Goal: Transaction & Acquisition: Purchase product/service

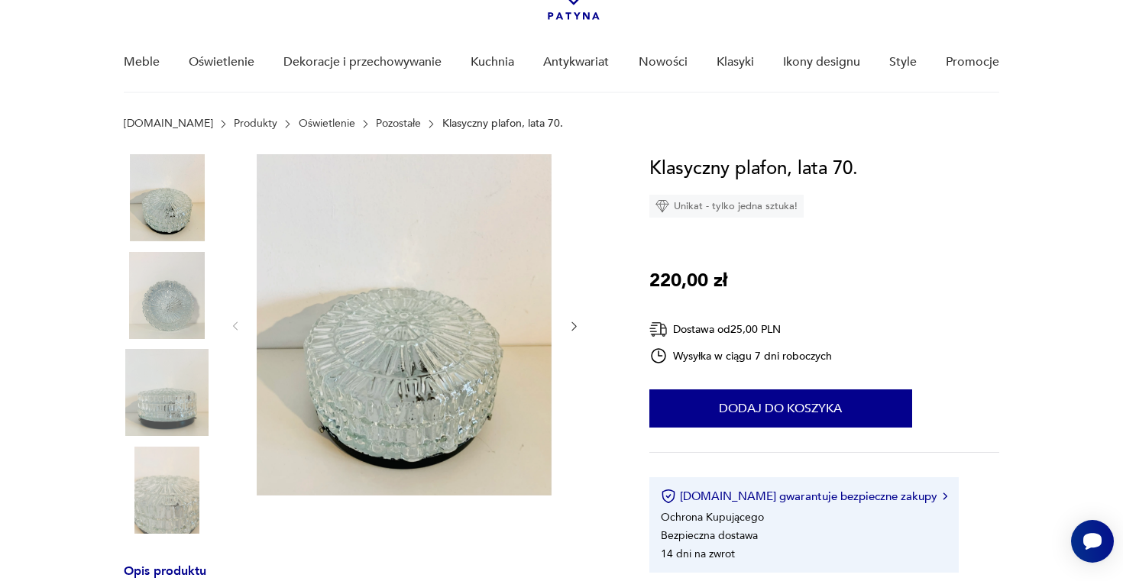
click at [151, 295] on img at bounding box center [167, 295] width 87 height 87
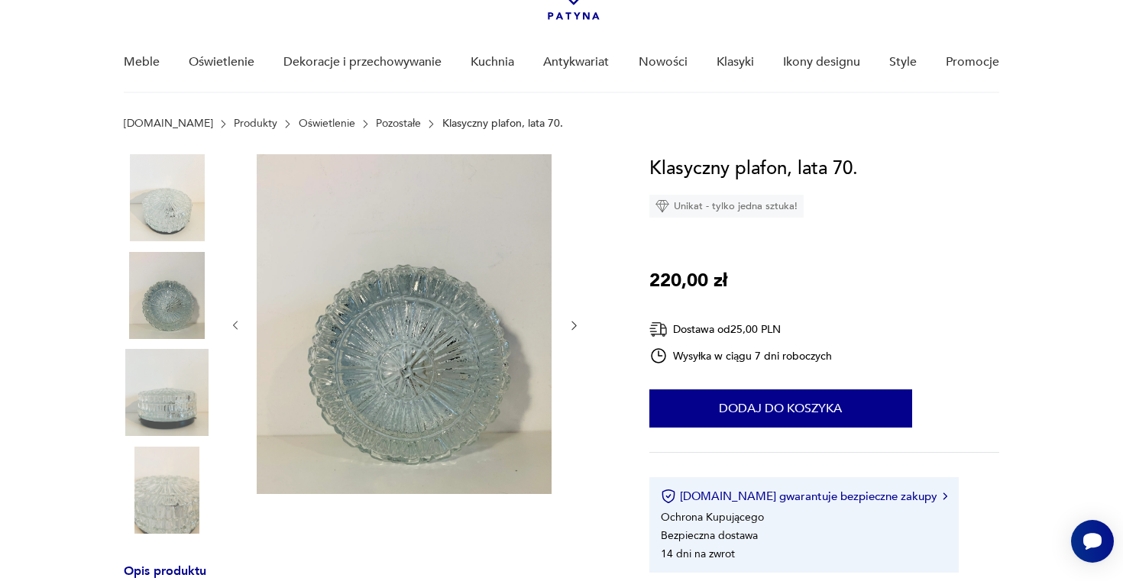
click at [151, 381] on img at bounding box center [167, 392] width 87 height 87
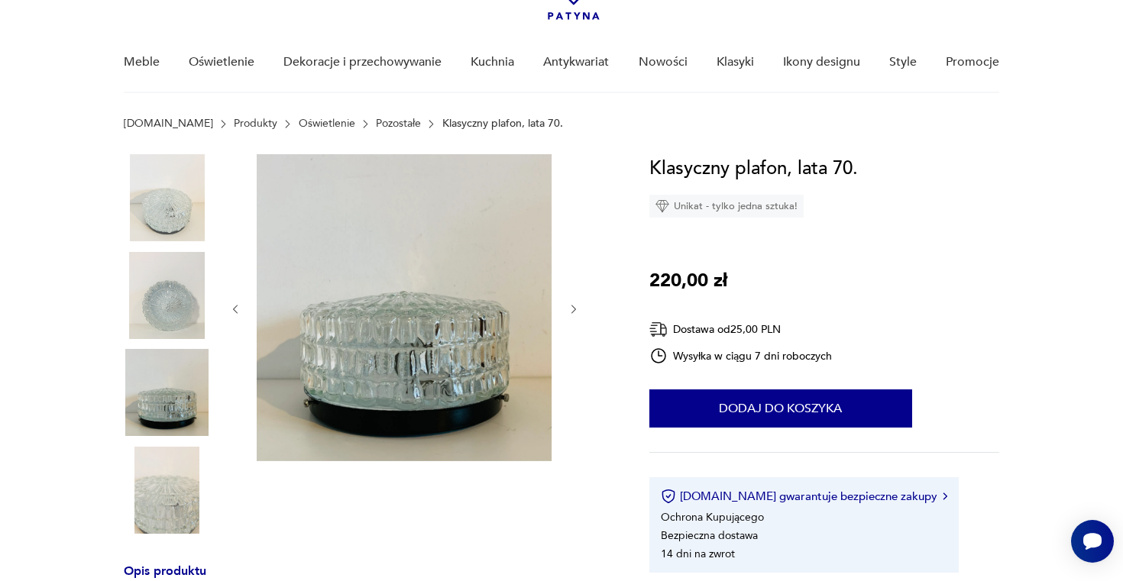
click at [156, 481] on img at bounding box center [167, 490] width 87 height 87
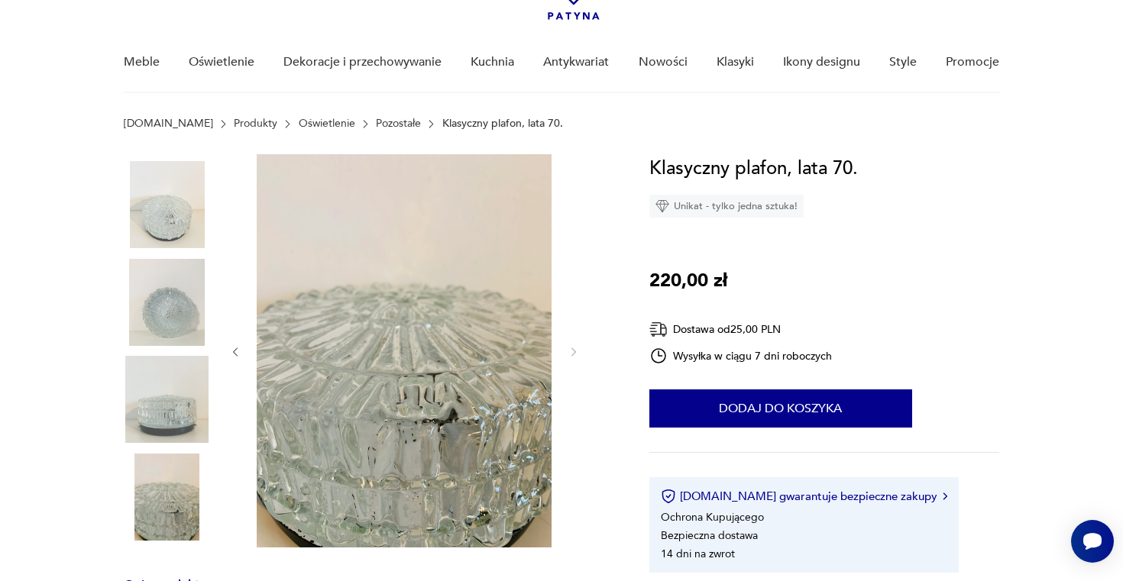
click at [163, 303] on img at bounding box center [167, 302] width 87 height 87
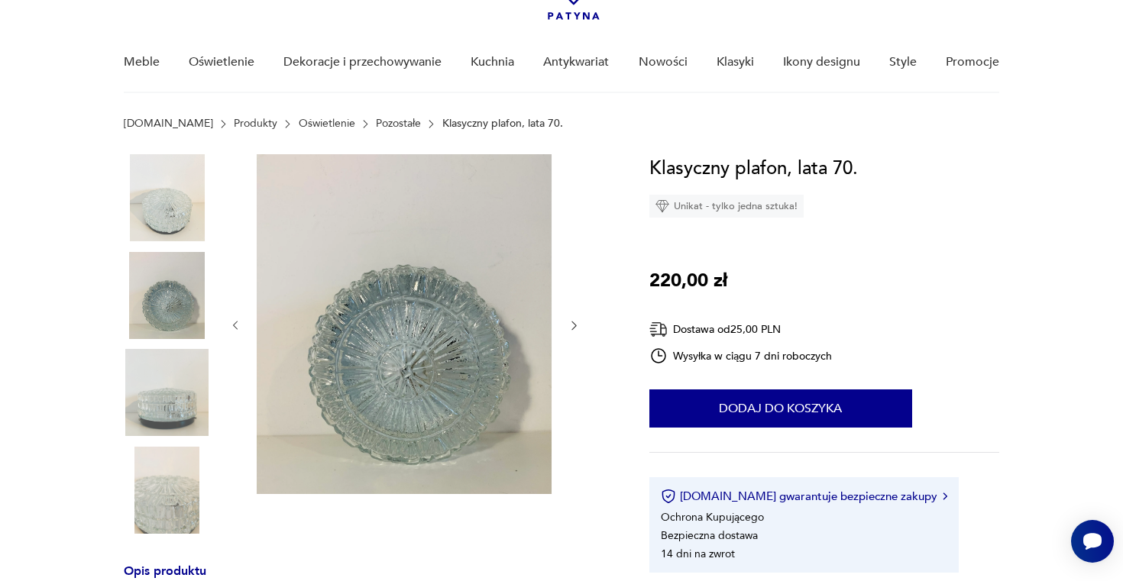
click at [171, 397] on img at bounding box center [167, 392] width 87 height 87
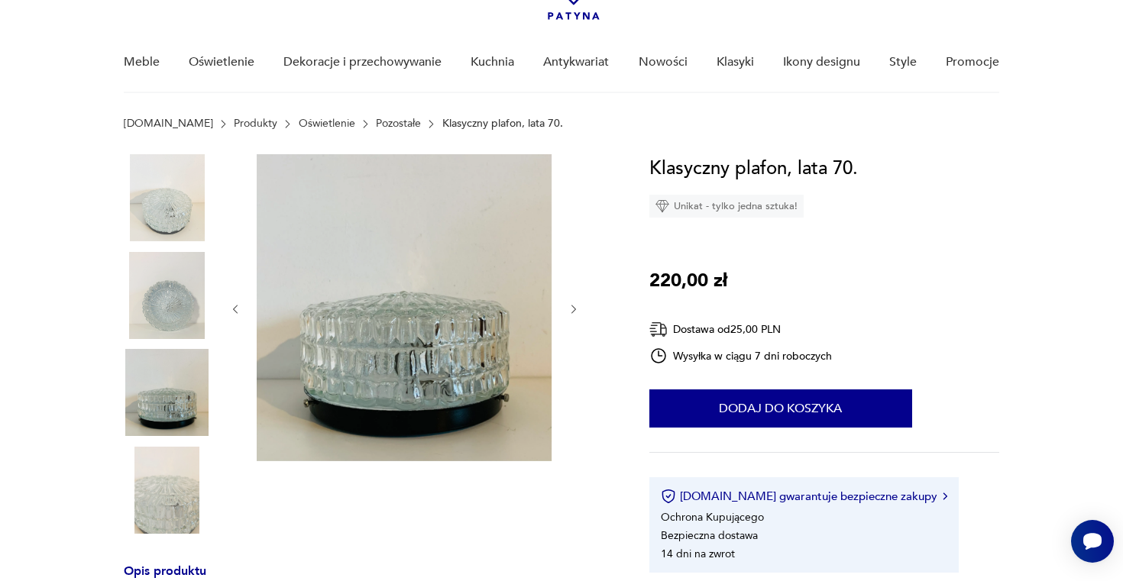
click at [169, 468] on img at bounding box center [167, 490] width 87 height 87
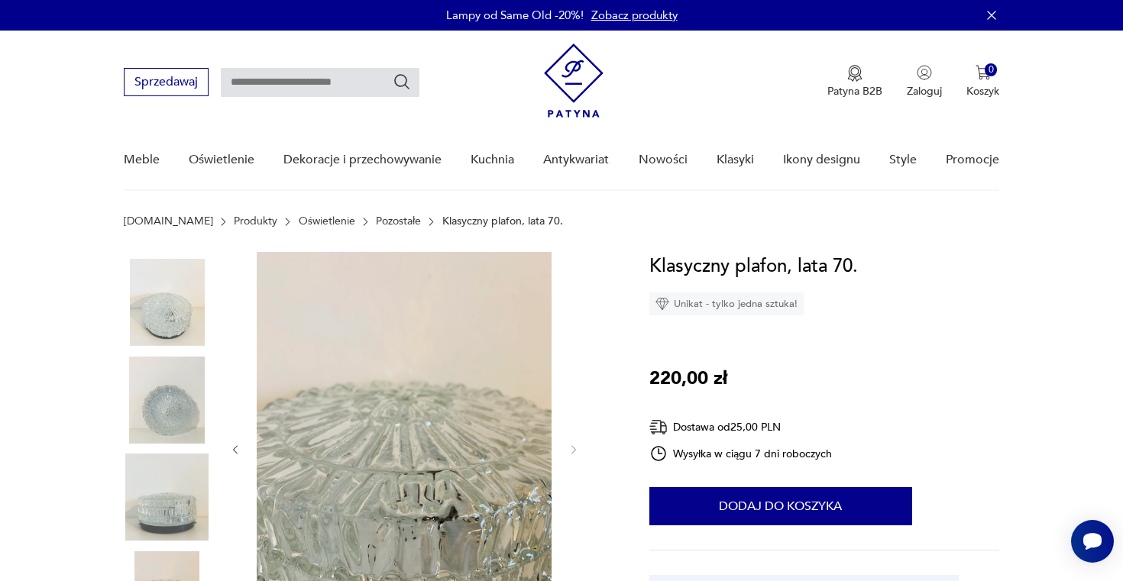
click at [376, 221] on link "Pozostałe" at bounding box center [398, 221] width 45 height 12
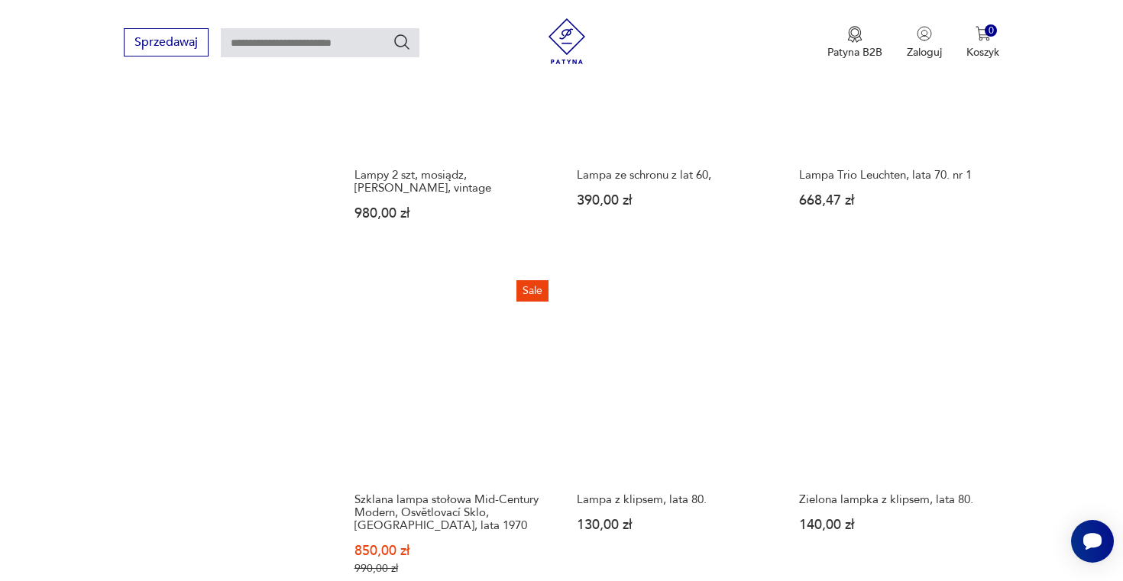
scroll to position [2059, 0]
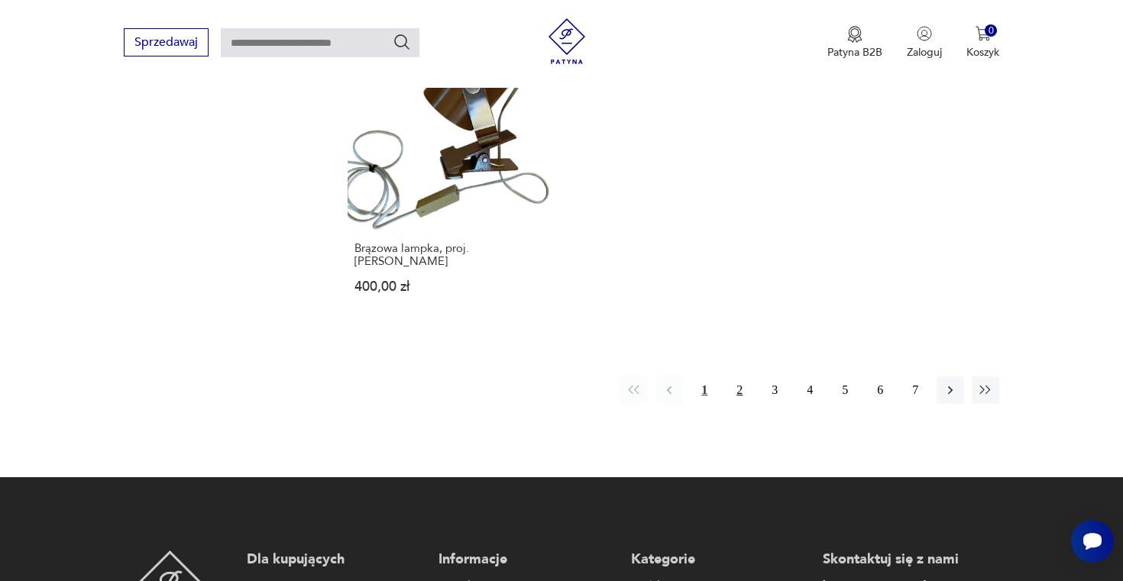
click at [737, 377] on button "2" at bounding box center [740, 391] width 28 height 28
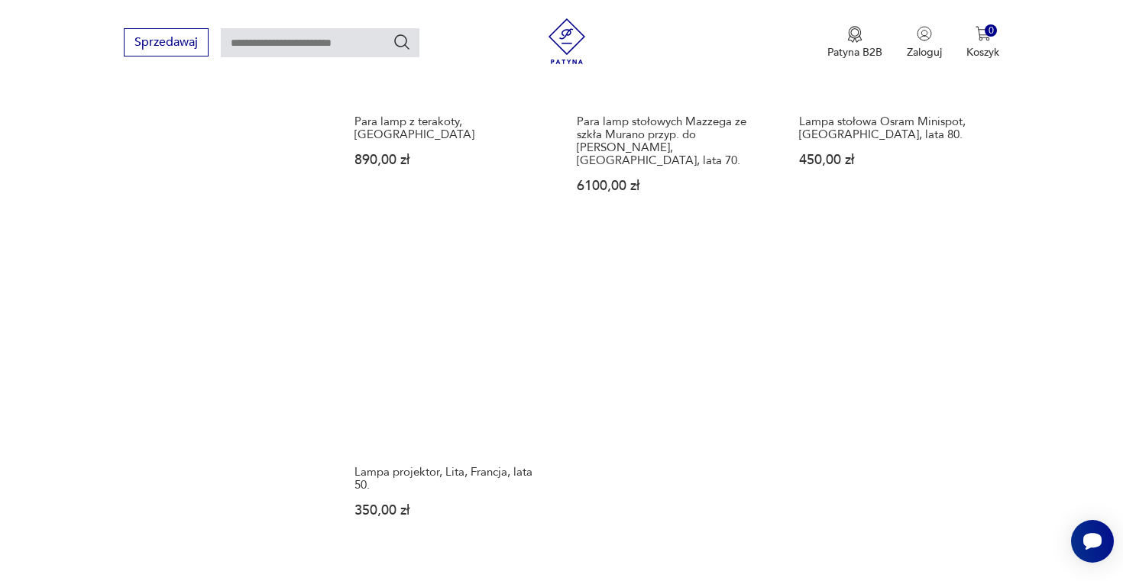
scroll to position [2019, 0]
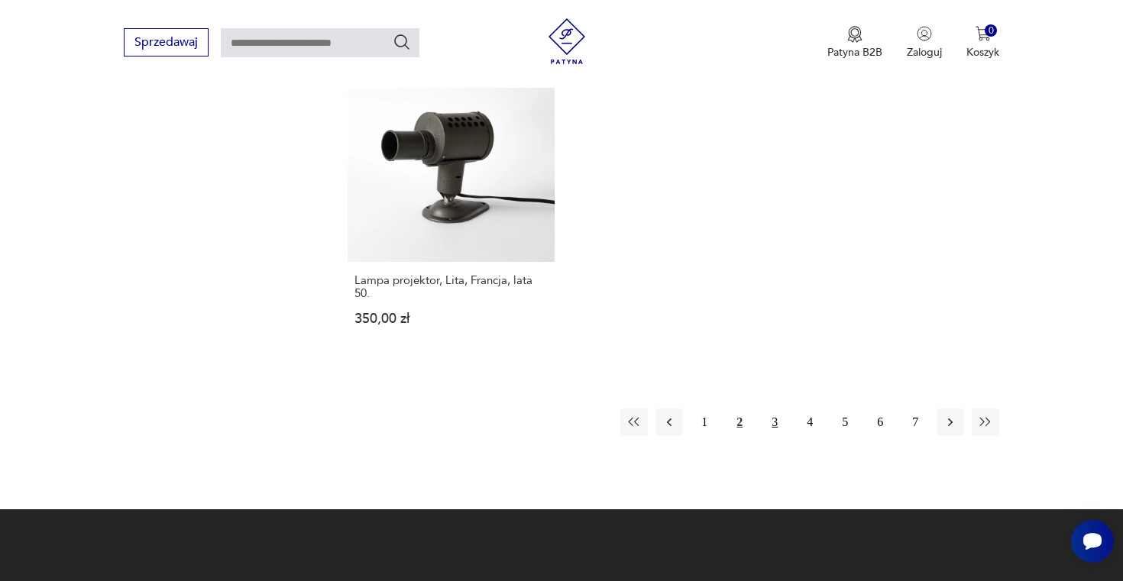
click at [781, 409] on button "3" at bounding box center [775, 423] width 28 height 28
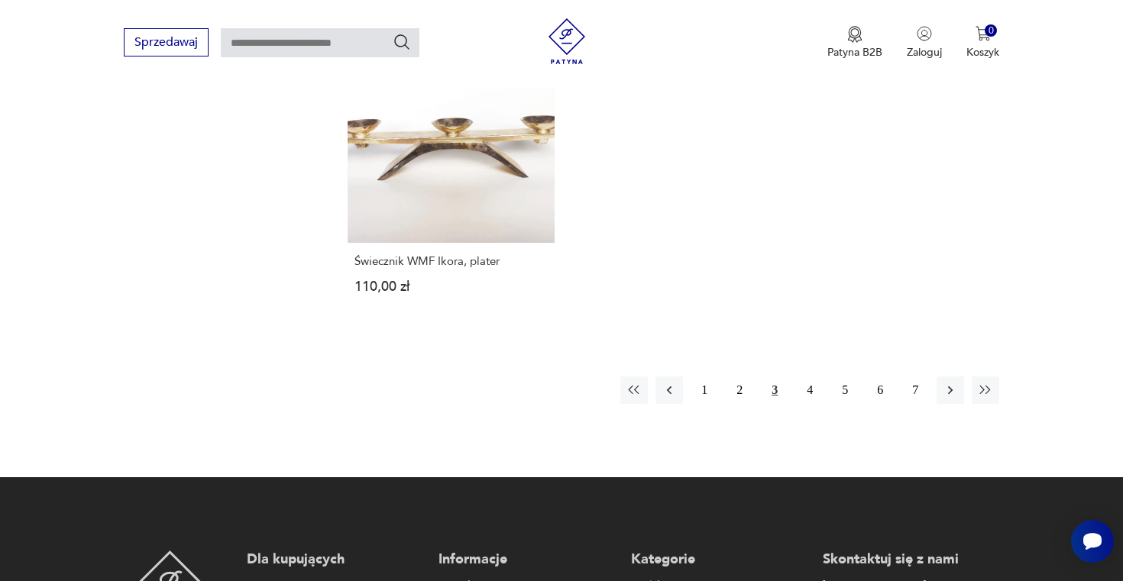
scroll to position [2041, 0]
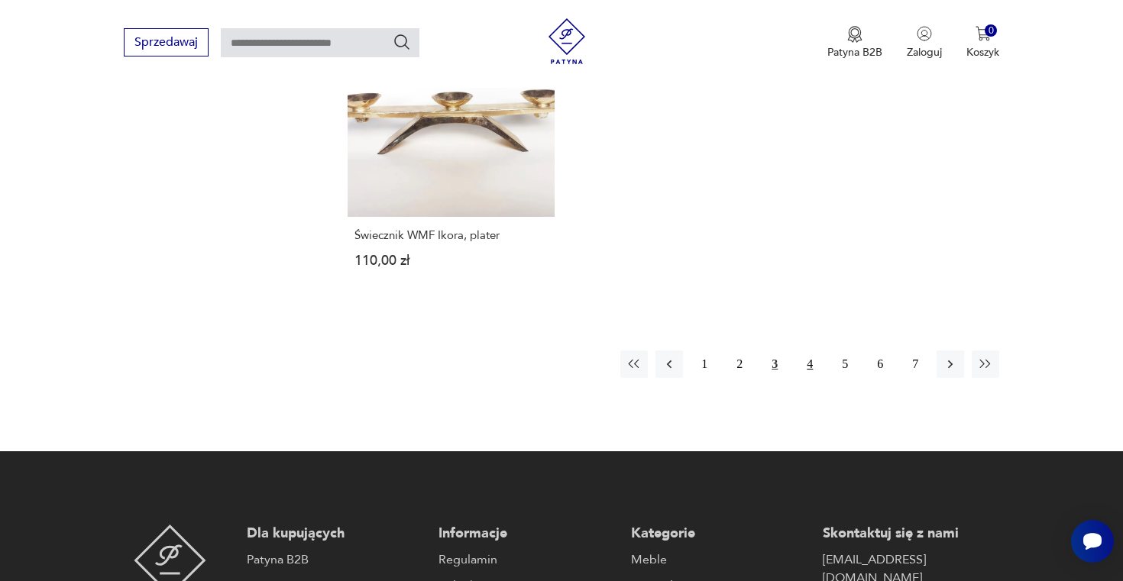
click at [812, 351] on button "4" at bounding box center [810, 365] width 28 height 28
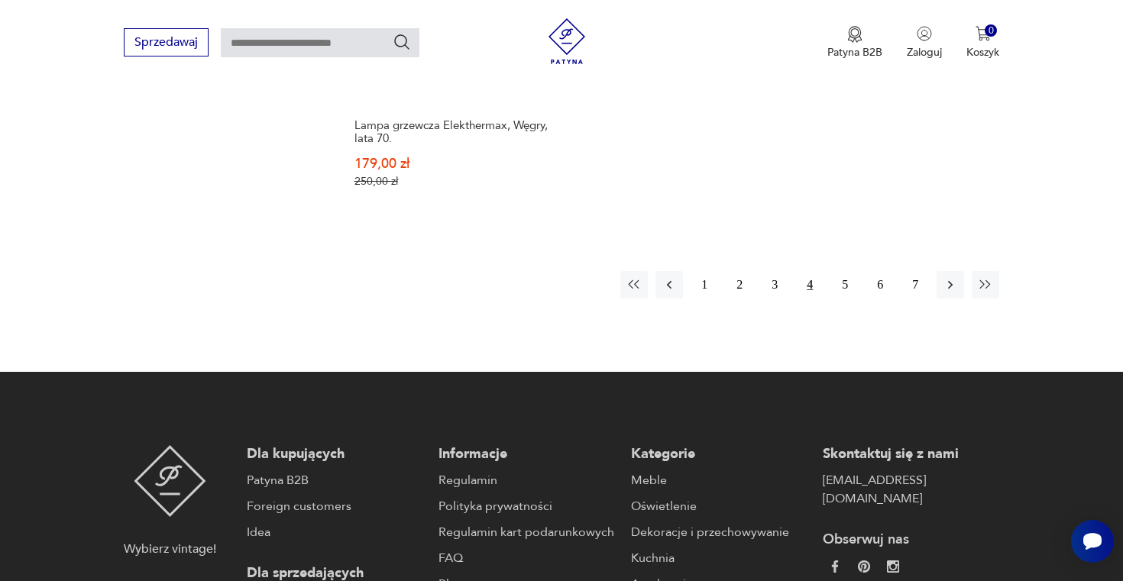
scroll to position [2159, 0]
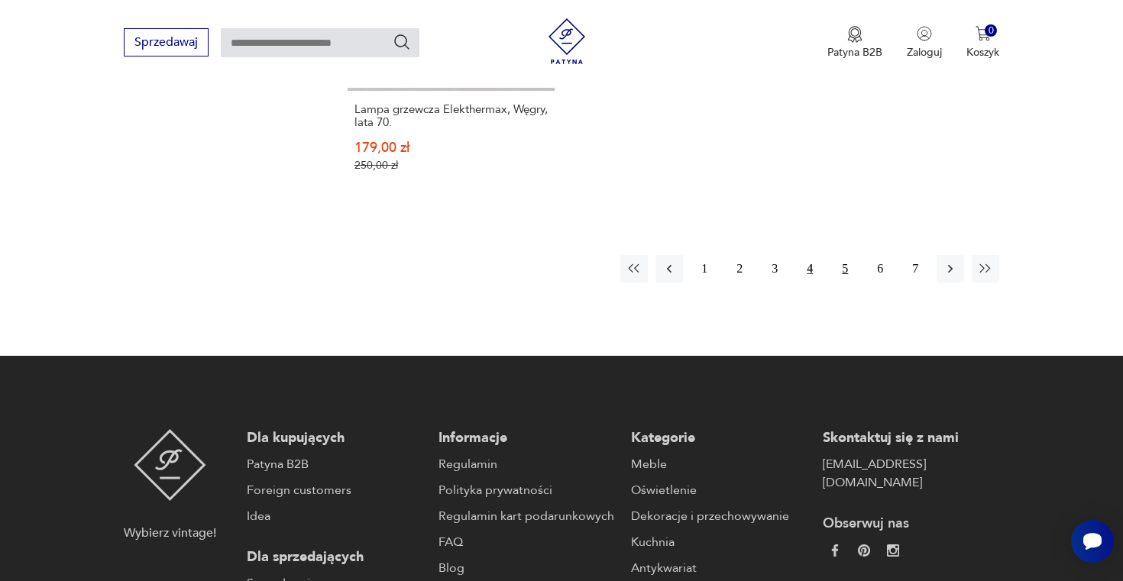
click at [844, 267] on button "5" at bounding box center [845, 269] width 28 height 28
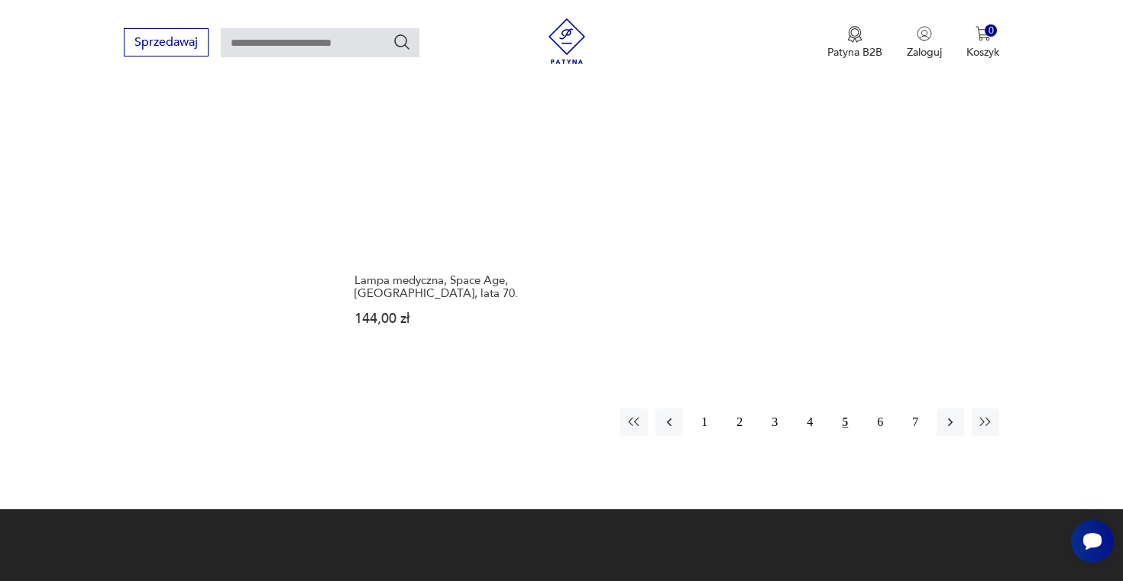
scroll to position [2070, 0]
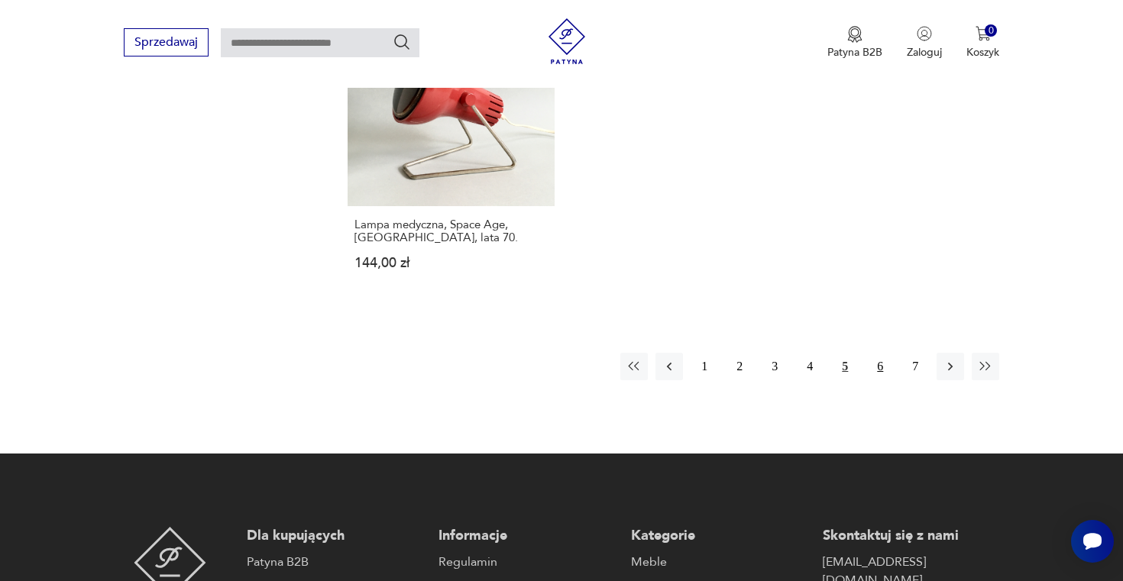
click at [882, 353] on button "6" at bounding box center [880, 367] width 28 height 28
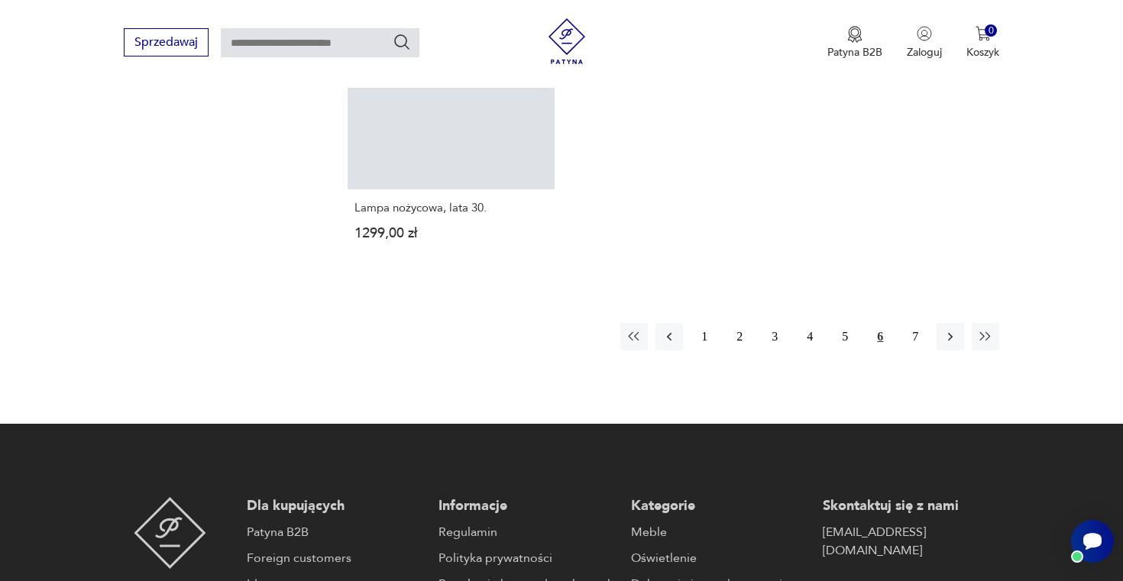
scroll to position [2047, 0]
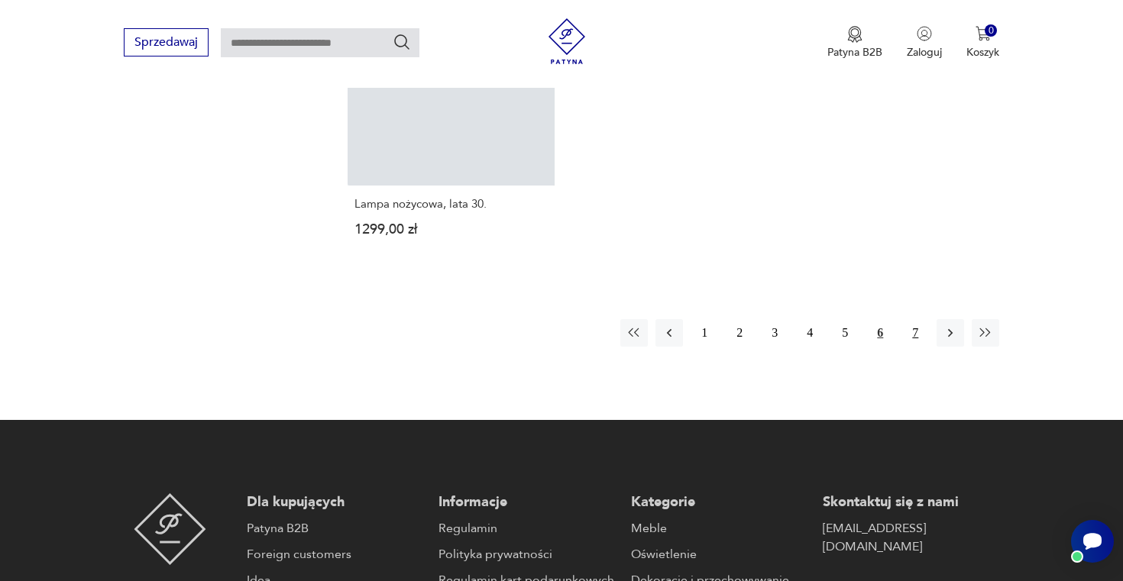
click at [915, 321] on button "7" at bounding box center [916, 333] width 28 height 28
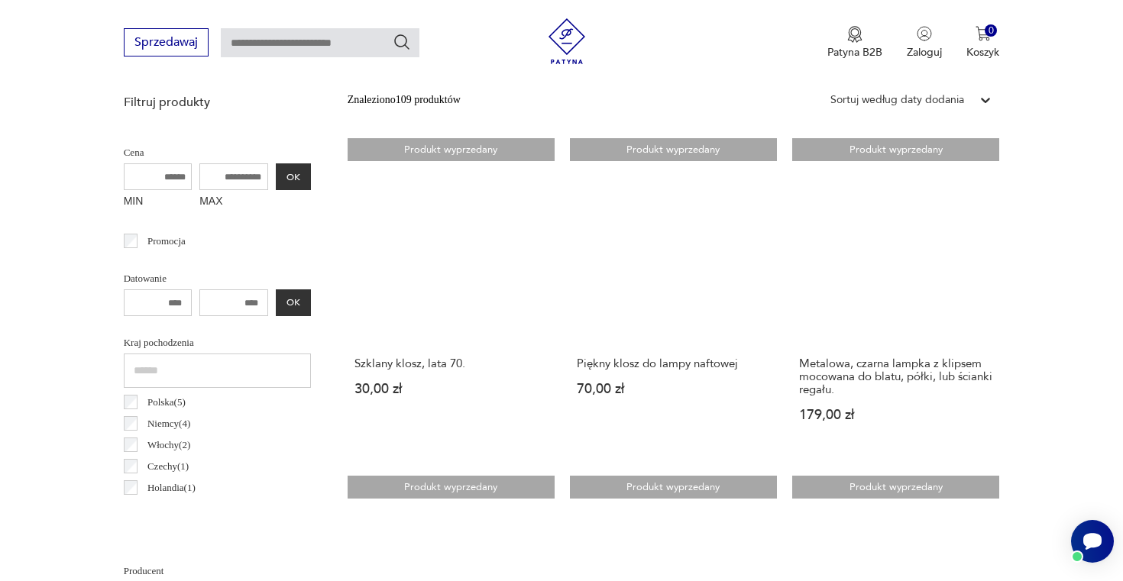
scroll to position [251, 0]
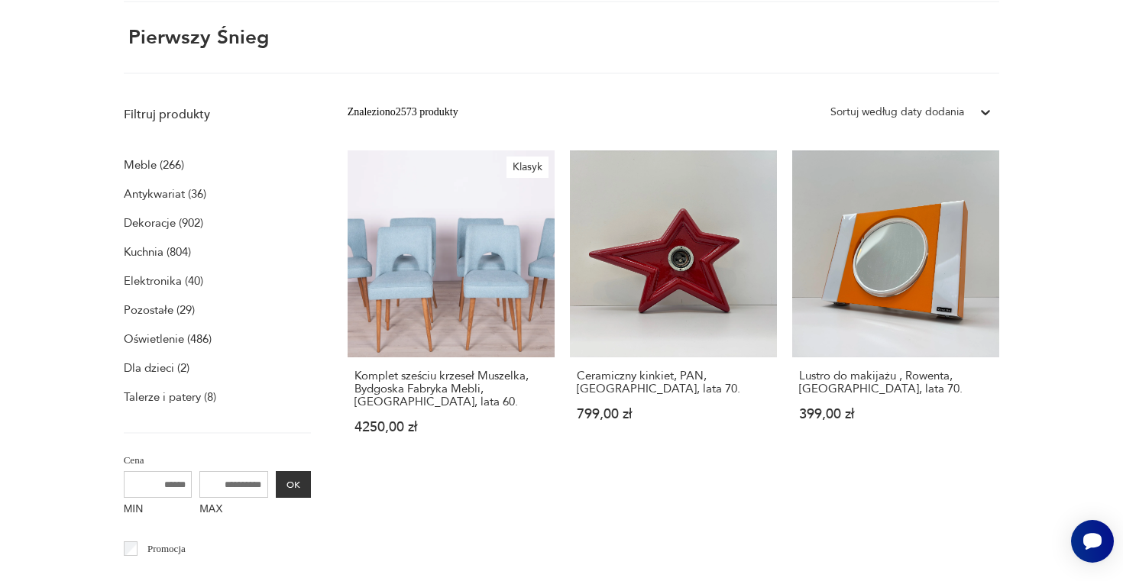
scroll to position [263, 0]
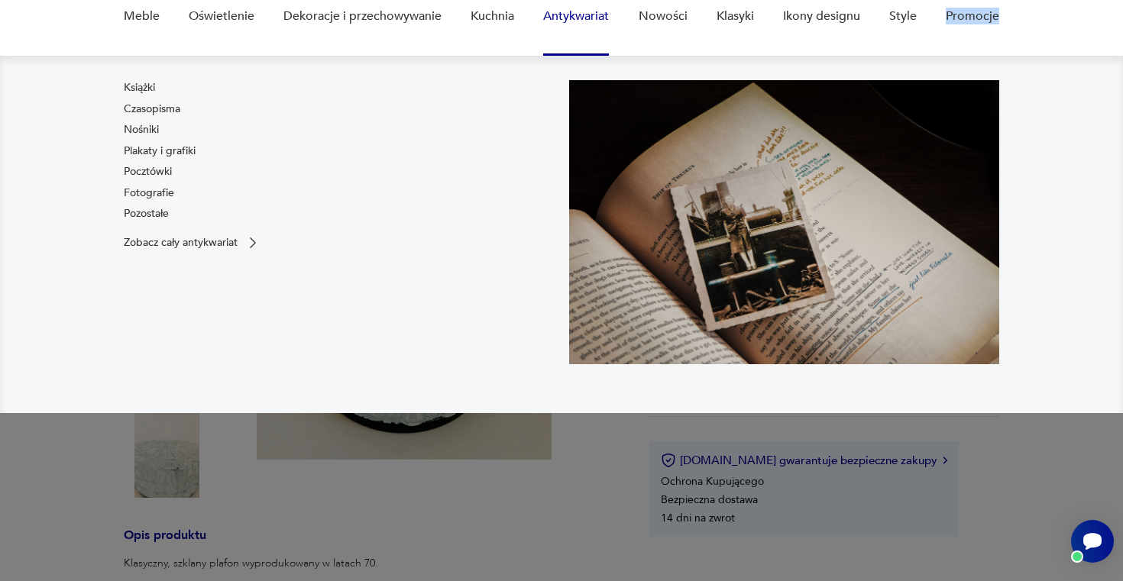
scroll to position [187, 0]
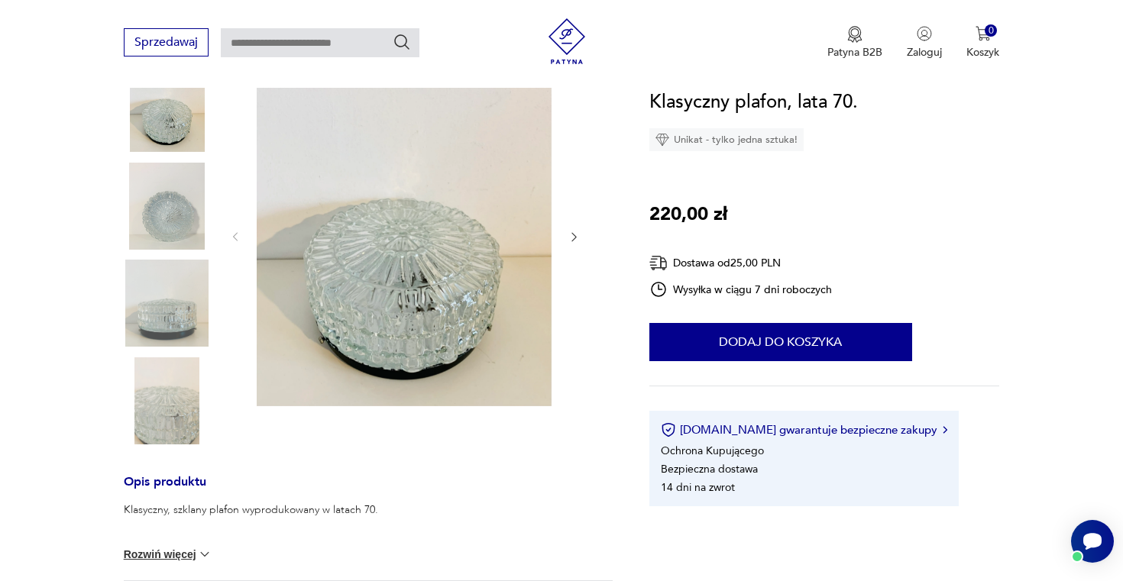
click at [171, 422] on img at bounding box center [167, 401] width 87 height 87
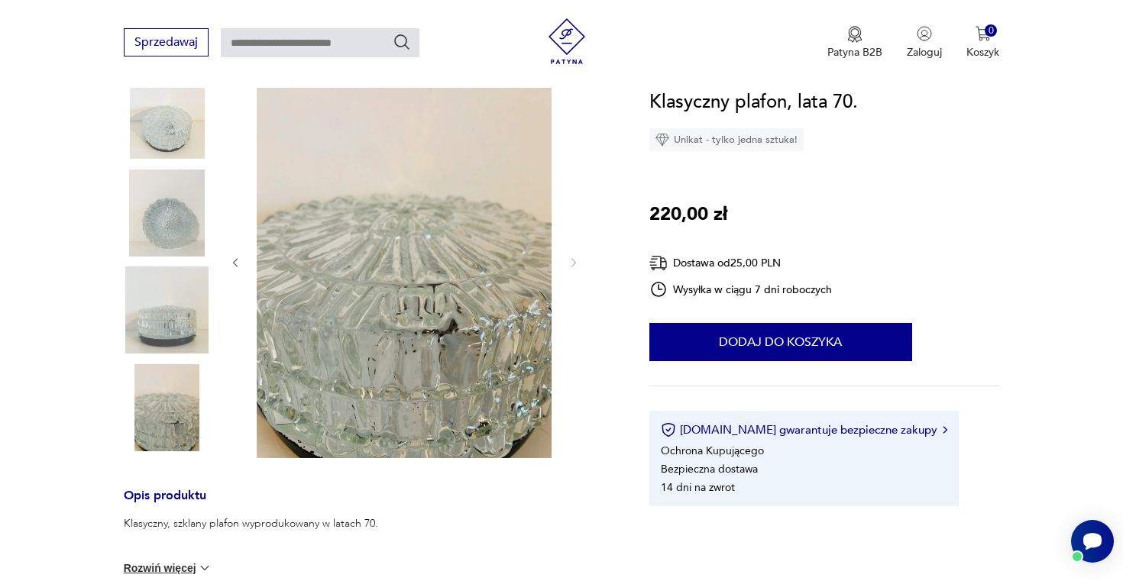
click at [165, 322] on img at bounding box center [167, 310] width 87 height 87
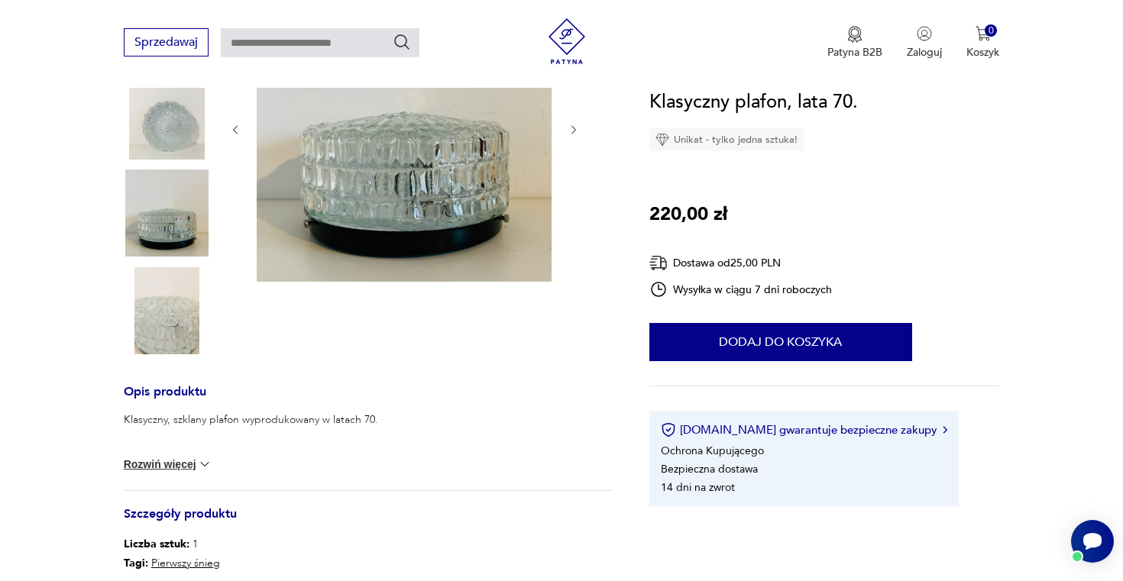
click at [173, 325] on img at bounding box center [167, 310] width 87 height 87
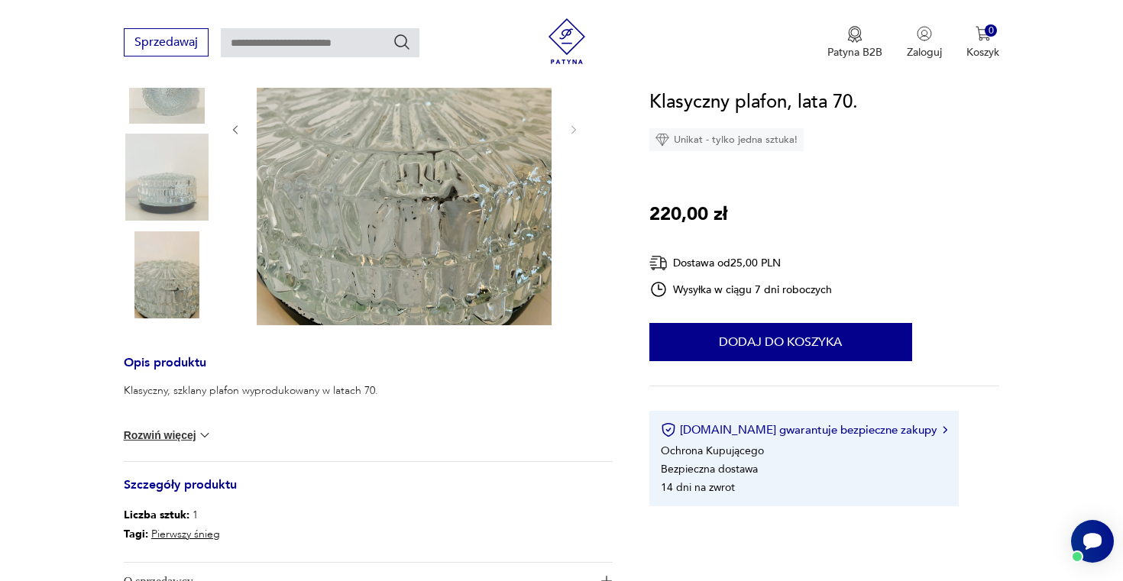
scroll to position [351, 0]
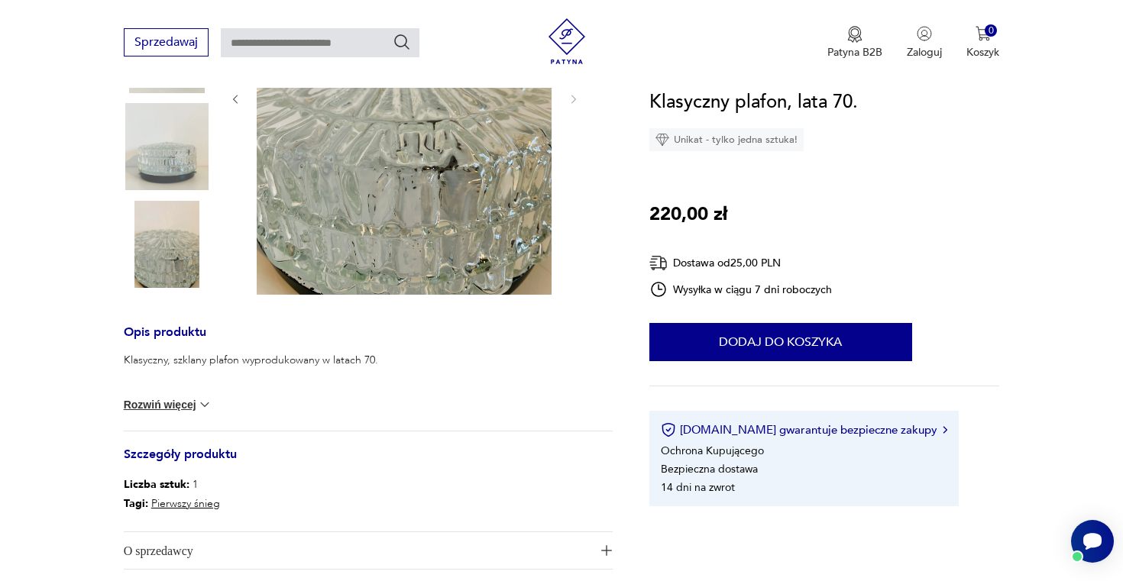
click at [200, 409] on img at bounding box center [204, 404] width 15 height 15
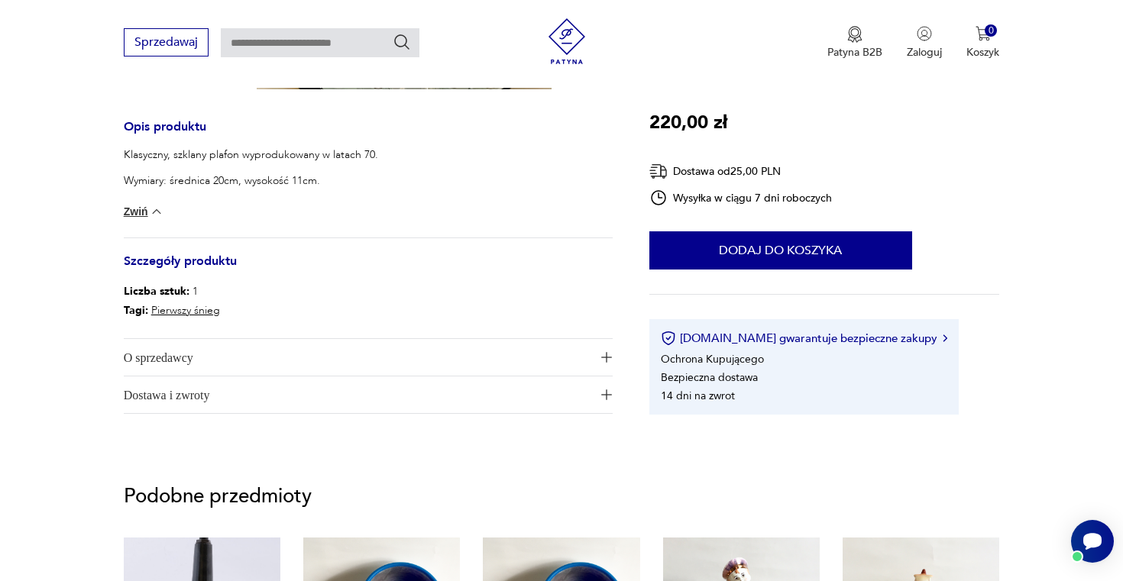
scroll to position [558, 0]
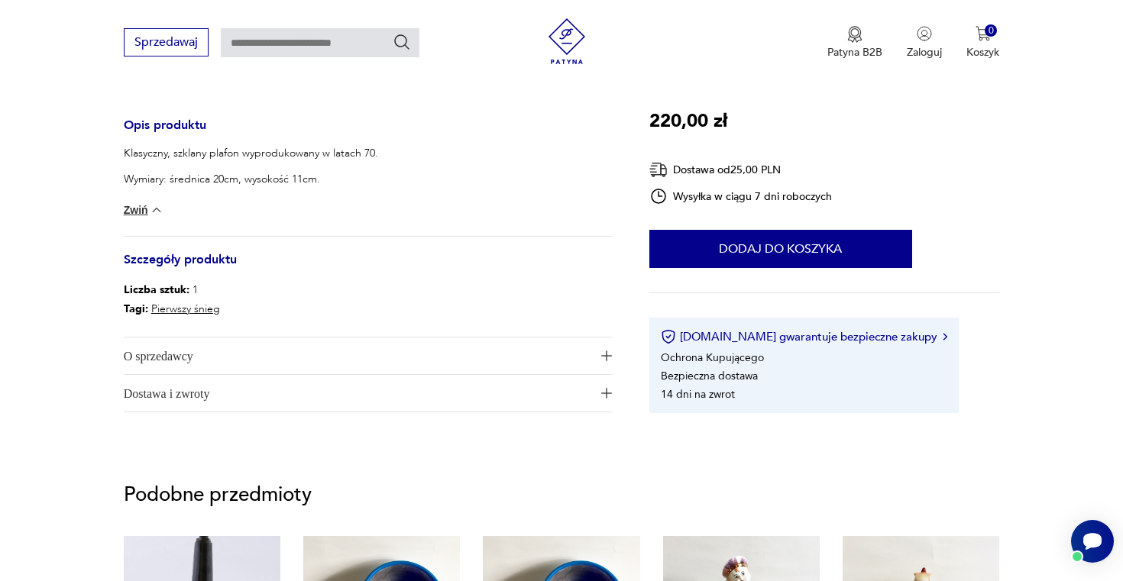
click at [328, 366] on span "O sprzedawcy" at bounding box center [358, 356] width 468 height 37
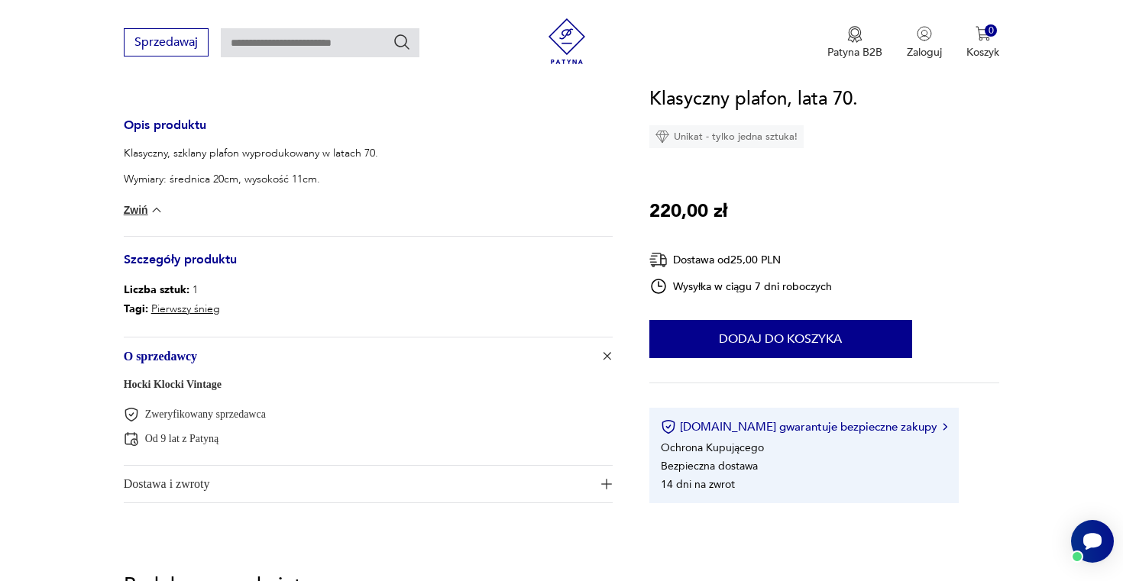
click at [215, 390] on link "Hocki Klocki Vintage" at bounding box center [173, 384] width 98 height 11
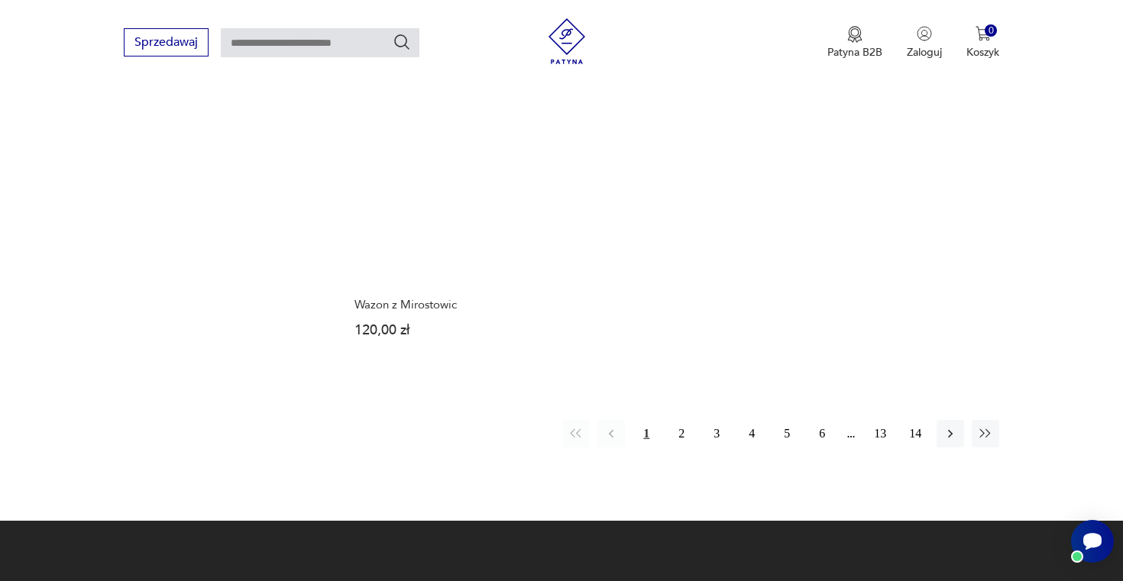
scroll to position [2155, 0]
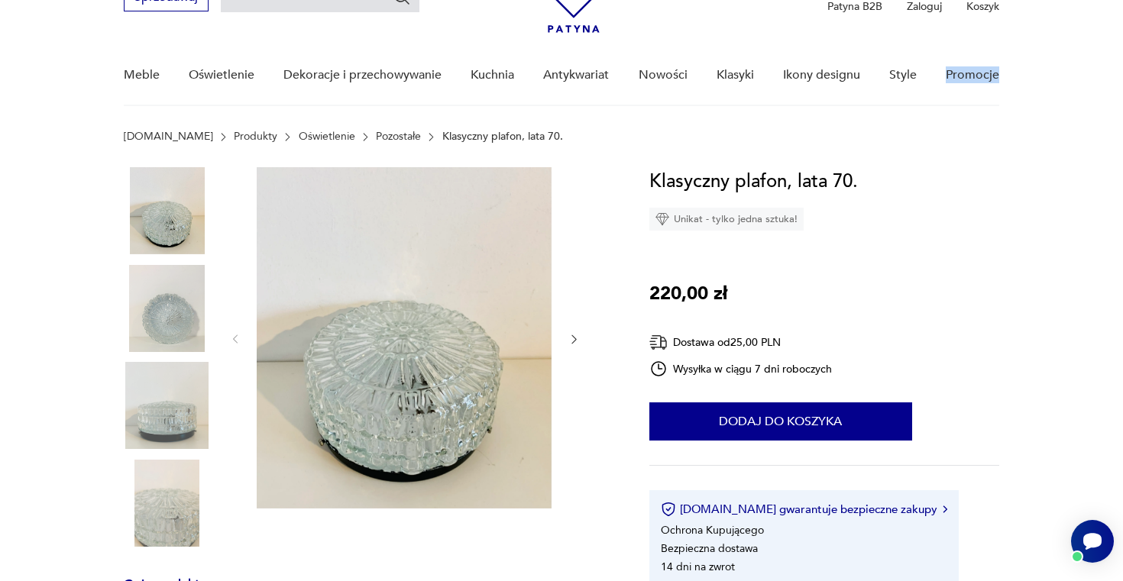
scroll to position [105, 0]
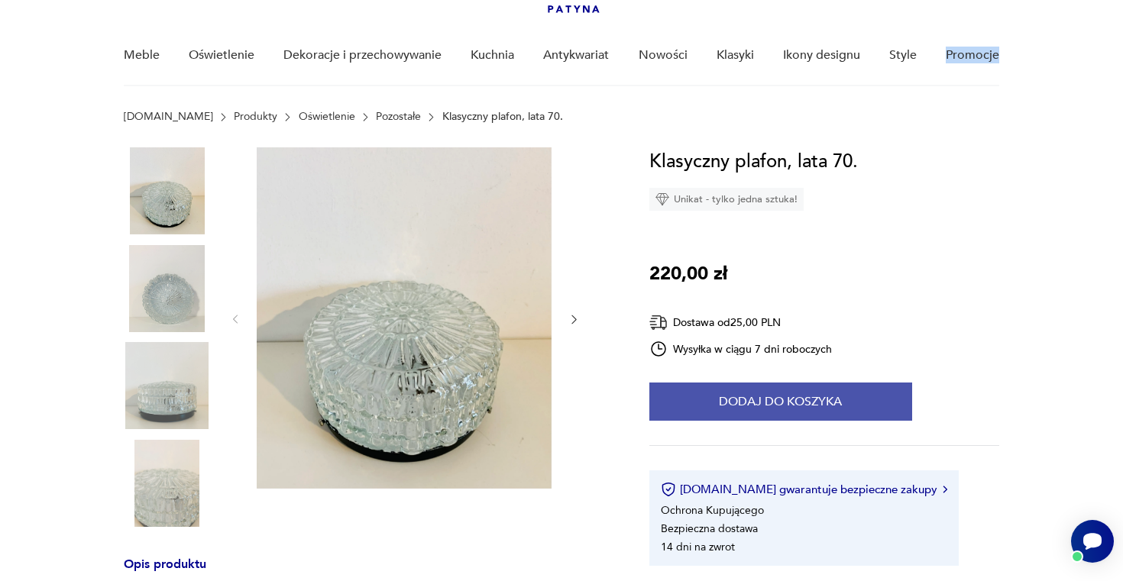
click at [762, 398] on button "Dodaj do koszyka" at bounding box center [780, 402] width 263 height 38
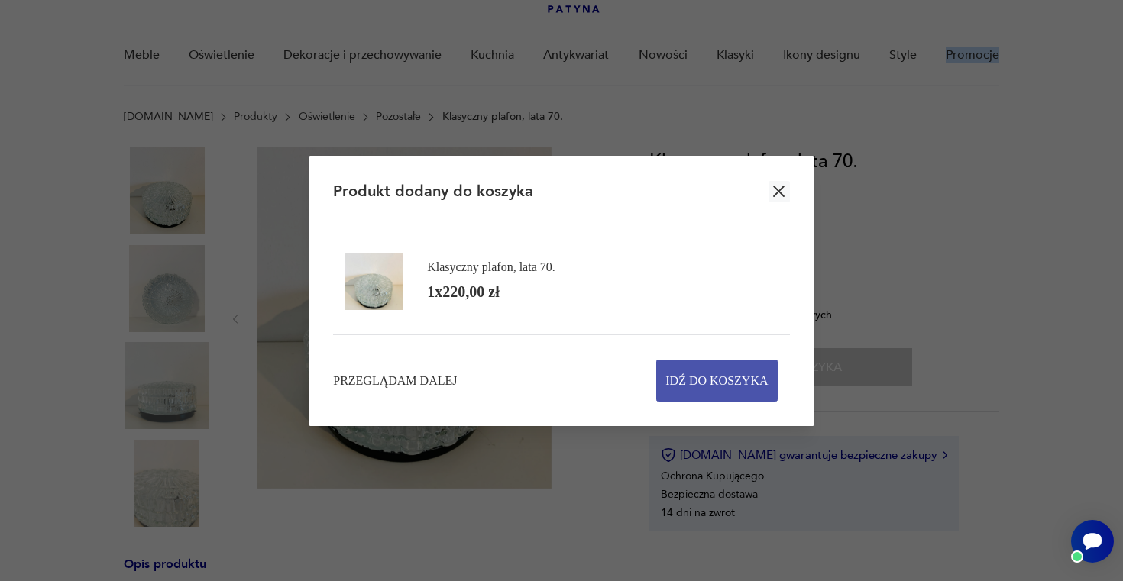
click at [714, 373] on span "Idź do koszyka" at bounding box center [716, 381] width 102 height 40
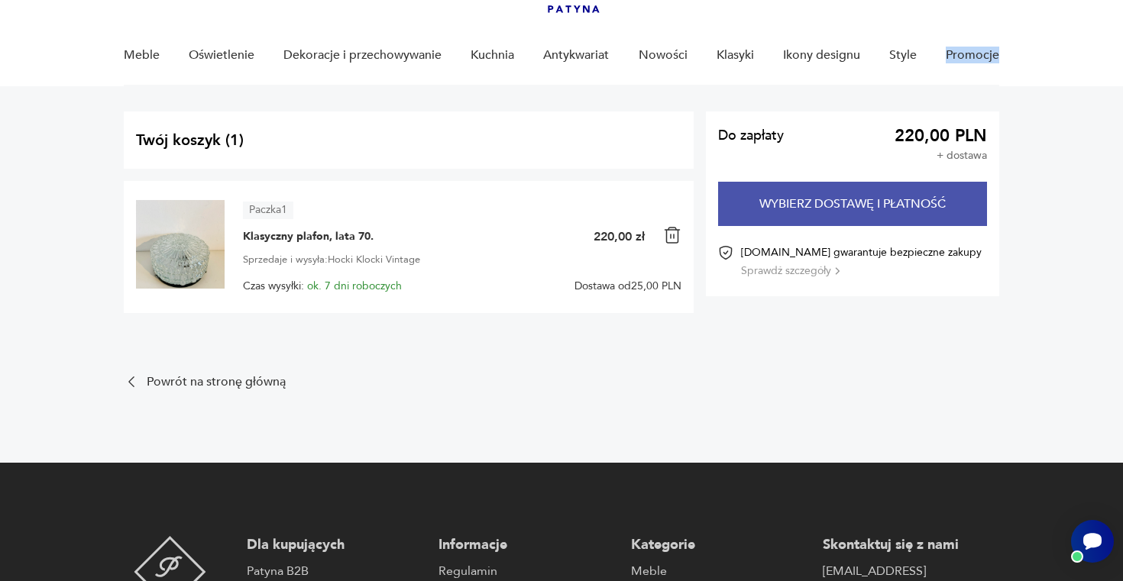
click at [853, 200] on button "Wybierz dostawę i płatność" at bounding box center [852, 204] width 269 height 44
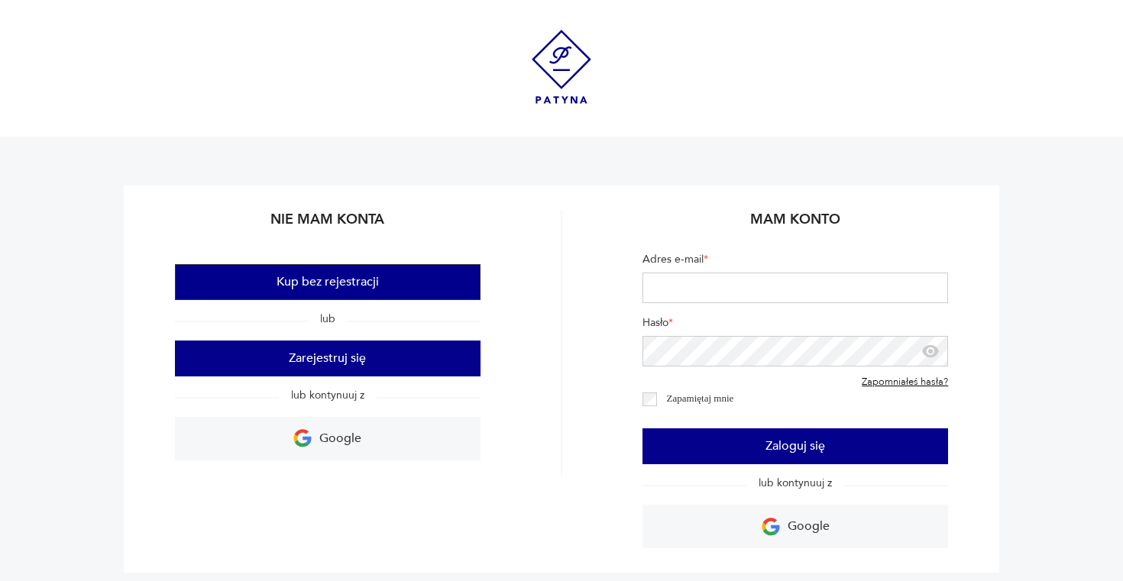
click at [426, 279] on button "Kup bez rejestracji" at bounding box center [328, 282] width 306 height 36
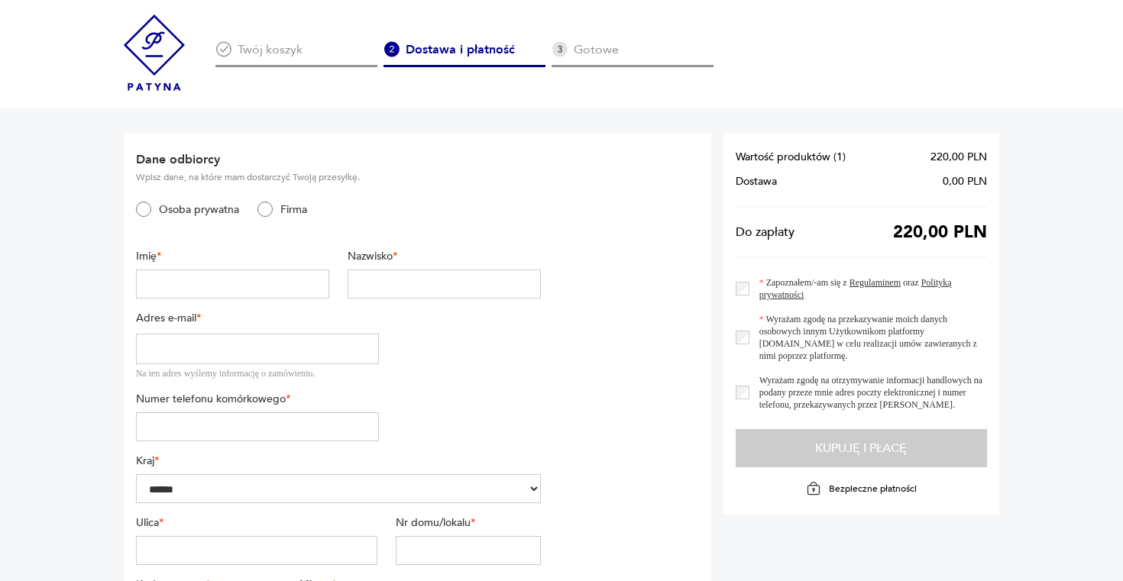
click at [259, 287] on input "text" at bounding box center [232, 284] width 193 height 29
type input "*******"
click at [392, 277] on input "text" at bounding box center [444, 284] width 193 height 29
type input "******"
type input "**********"
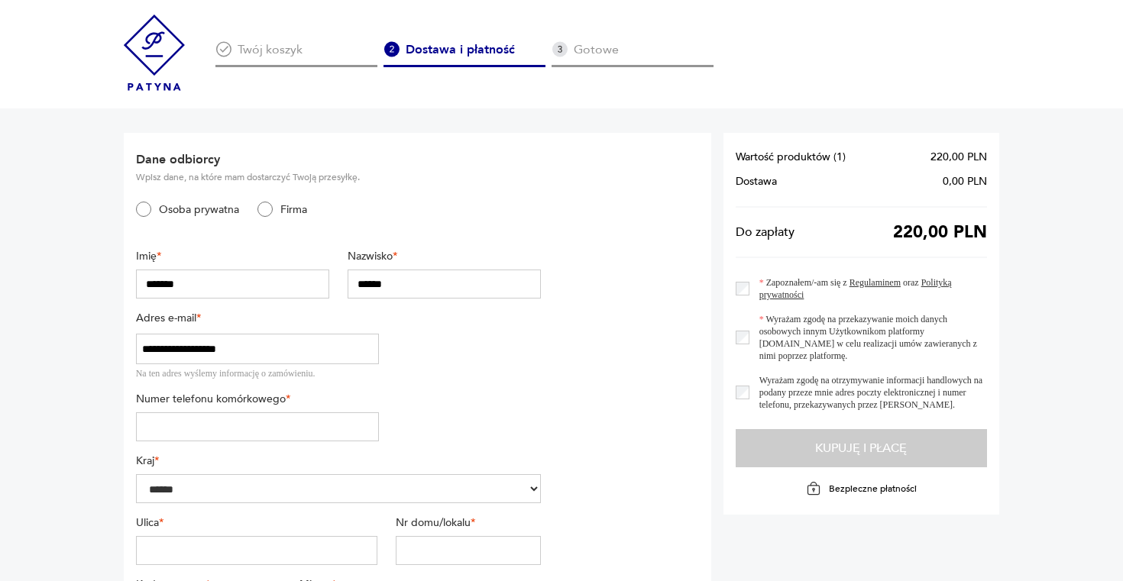
click at [288, 430] on input "tel" at bounding box center [257, 427] width 243 height 29
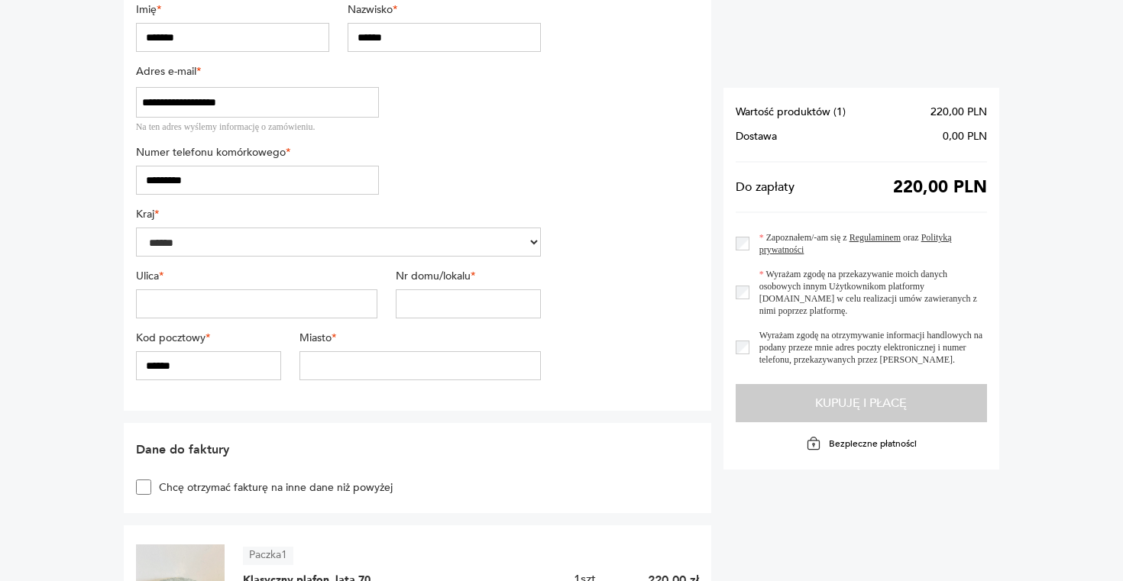
scroll to position [283, 0]
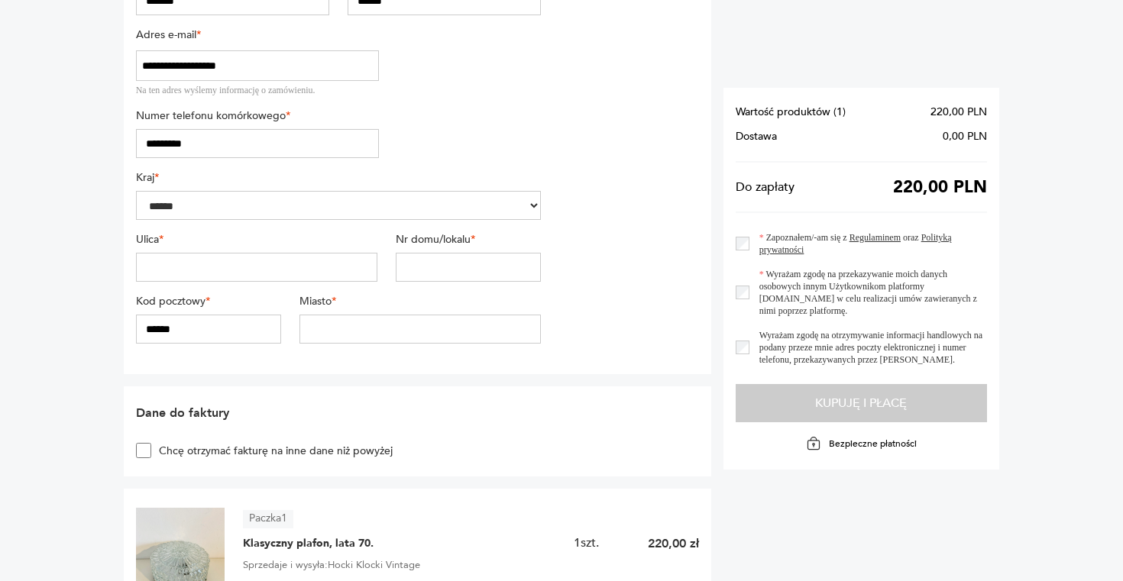
type input "*********"
click at [278, 267] on input "text" at bounding box center [257, 267] width 242 height 29
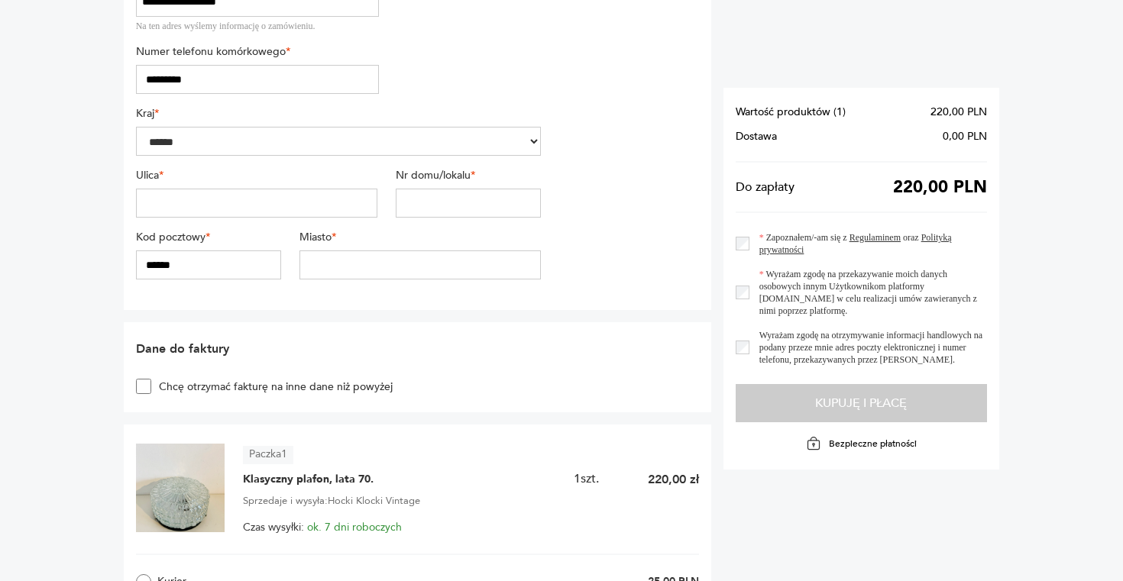
scroll to position [313, 0]
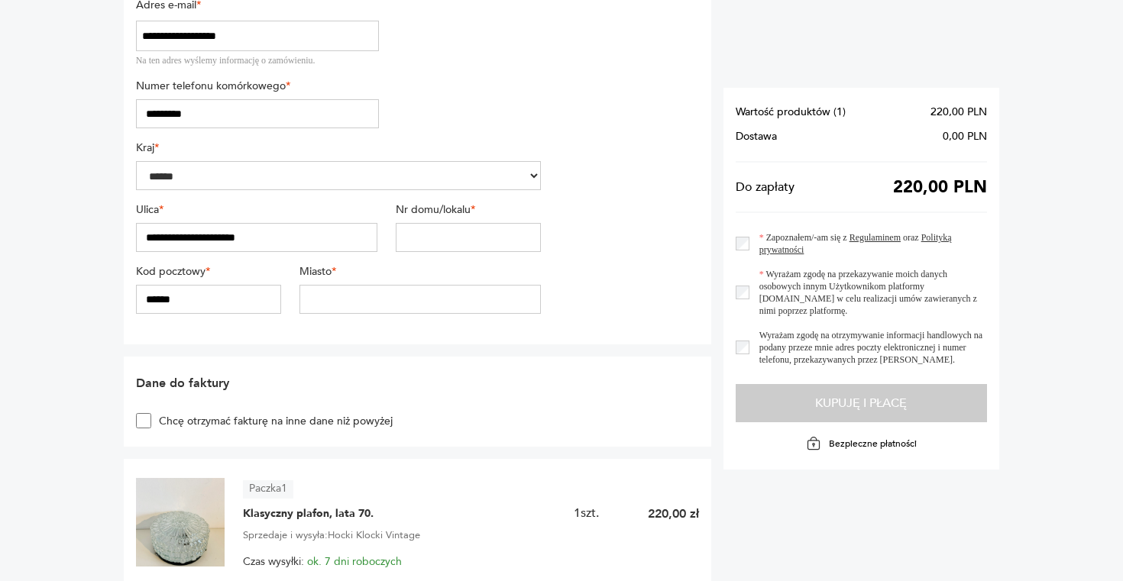
type input "**********"
click at [501, 244] on input "text" at bounding box center [468, 237] width 145 height 29
type input "**"
click at [303, 241] on input "**********" at bounding box center [257, 237] width 242 height 29
type input "**********"
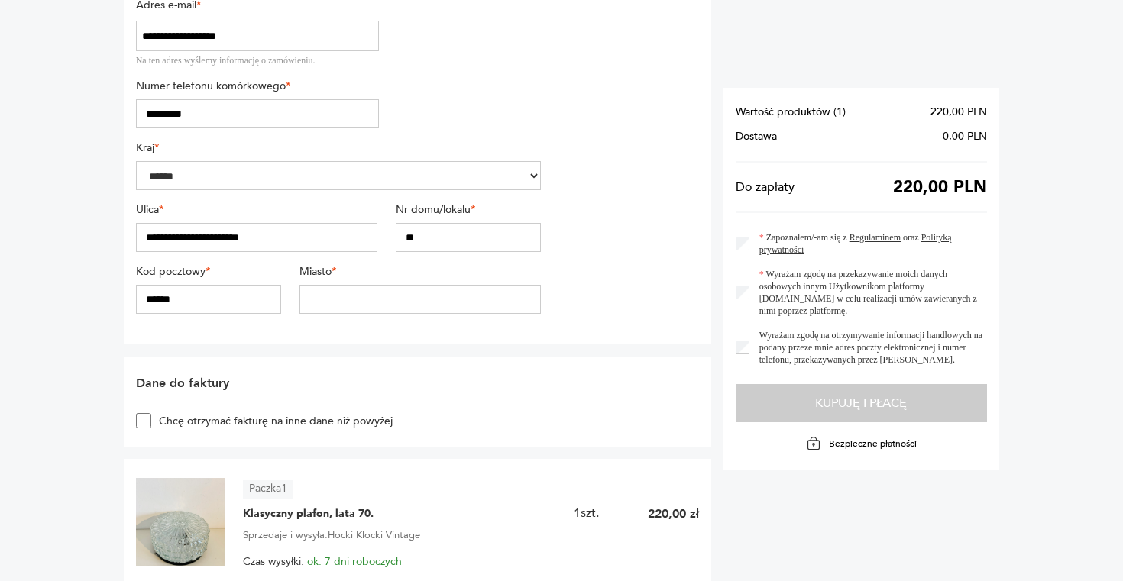
click at [463, 238] on input "**" at bounding box center [468, 237] width 145 height 29
type input "****"
click at [144, 299] on input "******" at bounding box center [208, 299] width 145 height 29
type input "******"
click at [329, 314] on div "Kod pocztowy * ****** Miasto *" at bounding box center [339, 295] width 406 height 62
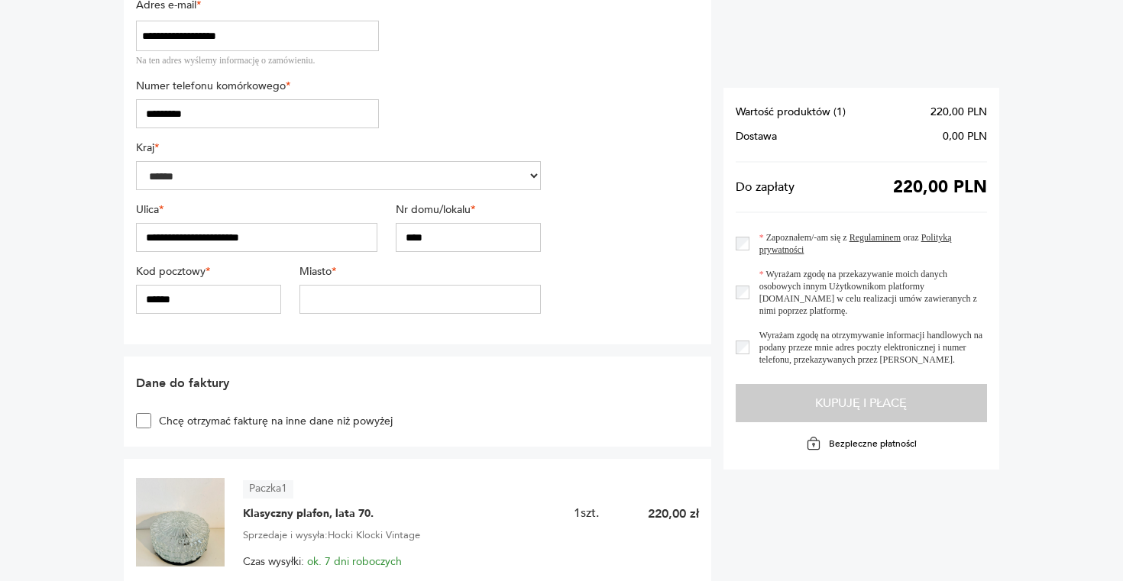
click at [329, 312] on input "text" at bounding box center [420, 299] width 242 height 29
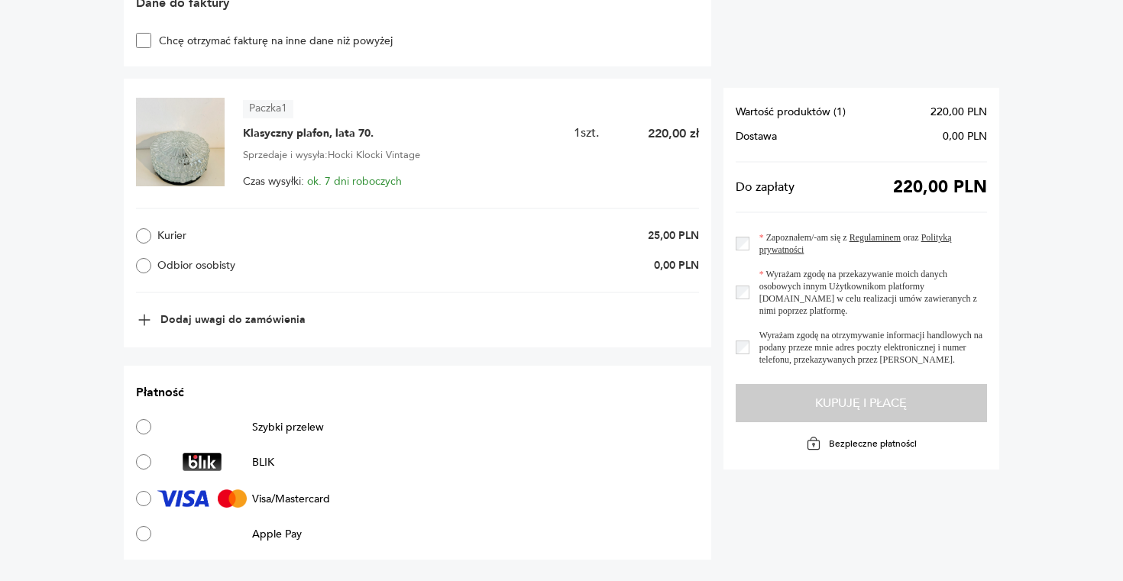
scroll to position [694, 0]
type input "******"
click at [137, 247] on div "Kurier 25,00 PLN Odbior osobisty 0,00 PLN" at bounding box center [417, 250] width 563 height 86
click at [147, 225] on div "Kurier 25,00 PLN Odbior osobisty 0,00 PLN" at bounding box center [417, 250] width 563 height 86
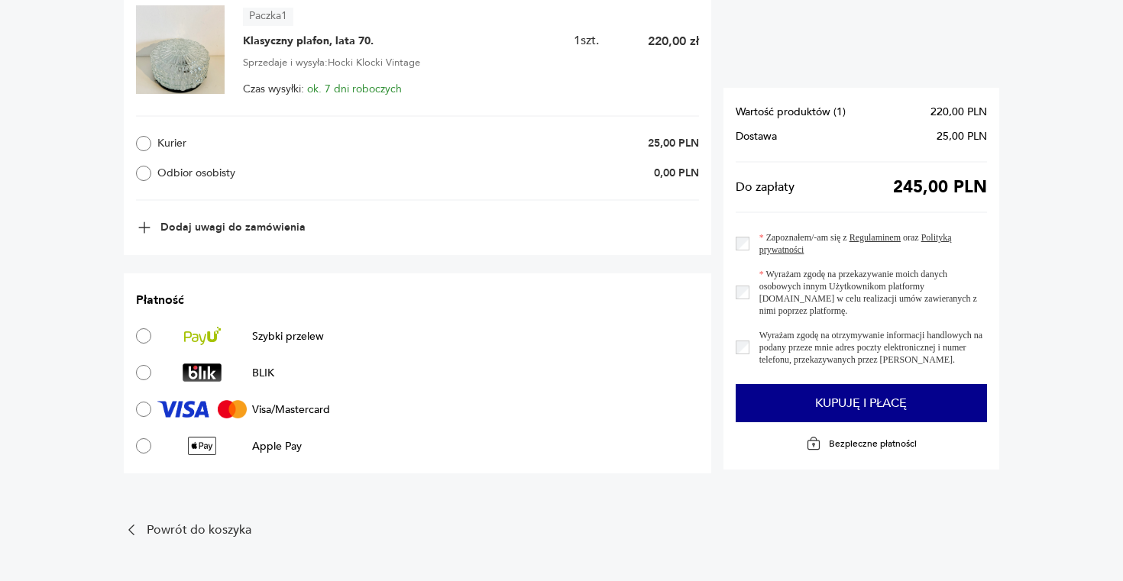
scroll to position [824, 0]
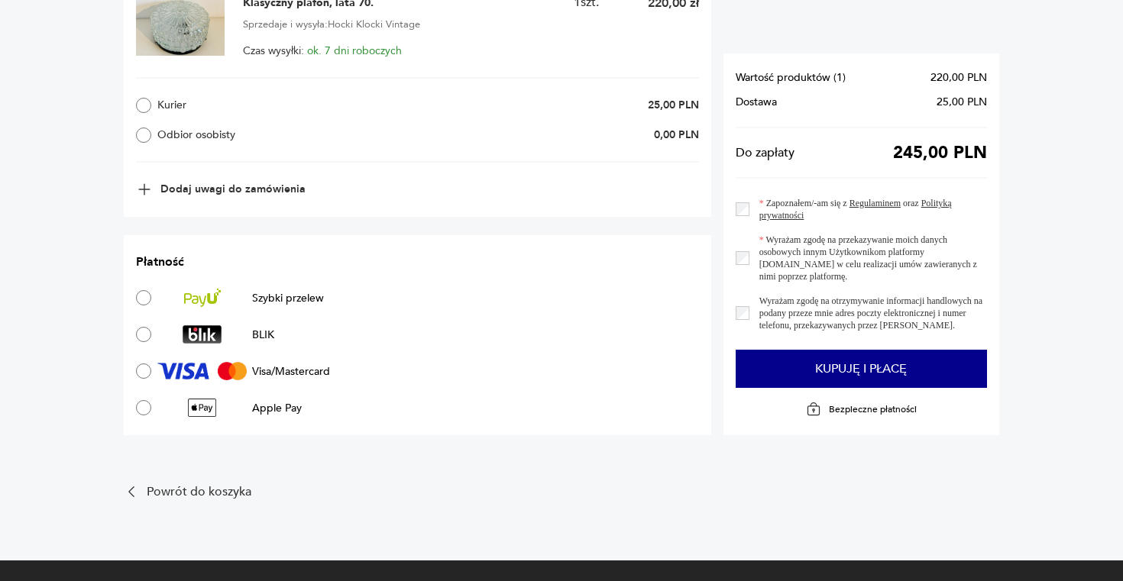
click at [143, 325] on label "BLIK" at bounding box center [205, 334] width 138 height 18
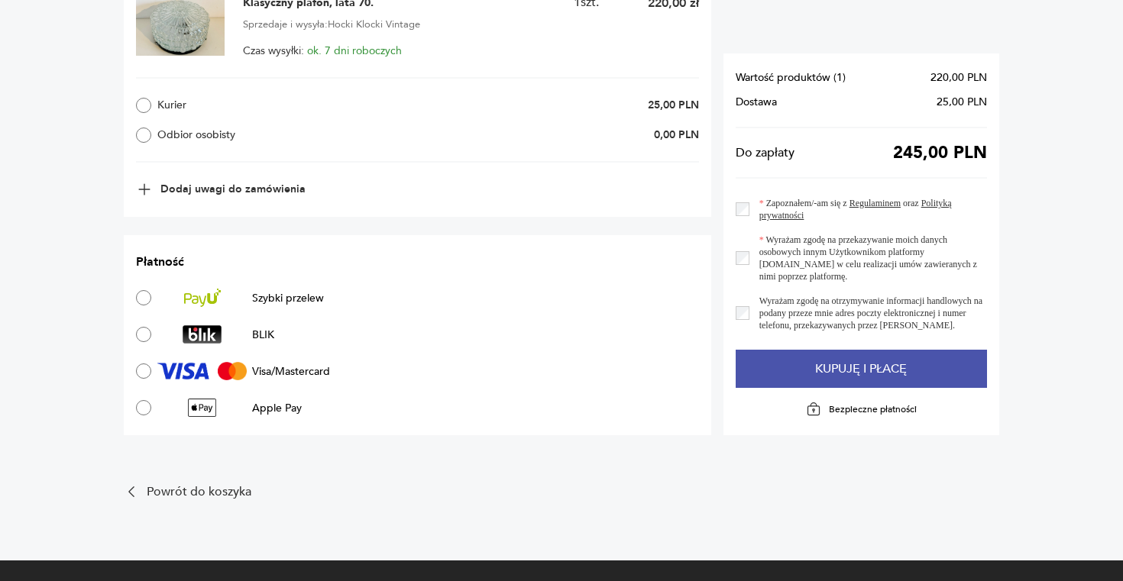
click at [841, 373] on button "Kupuję i płacę" at bounding box center [862, 369] width 252 height 38
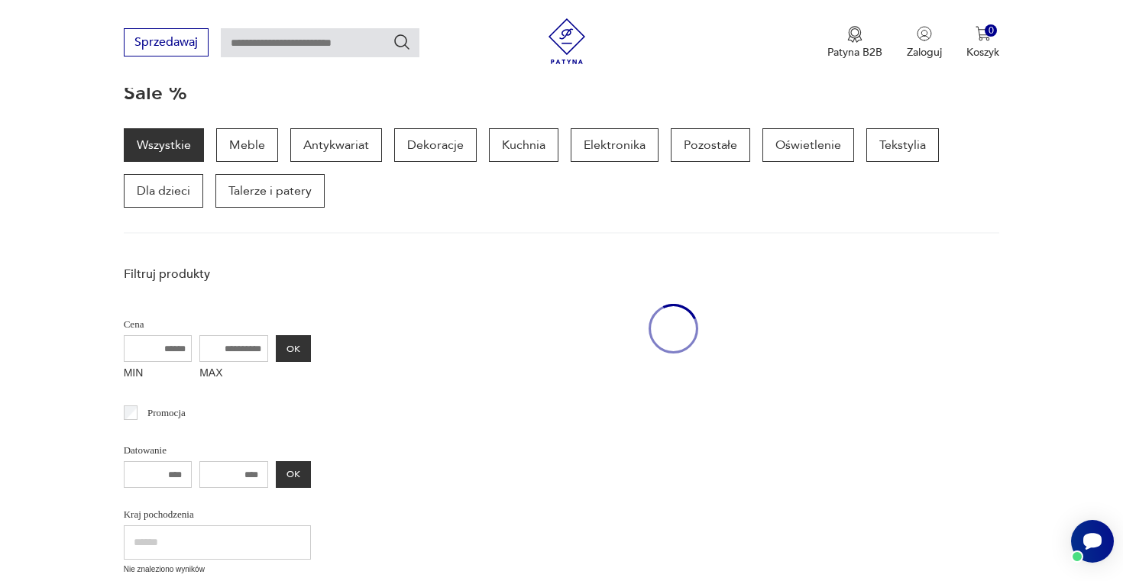
scroll to position [219, 0]
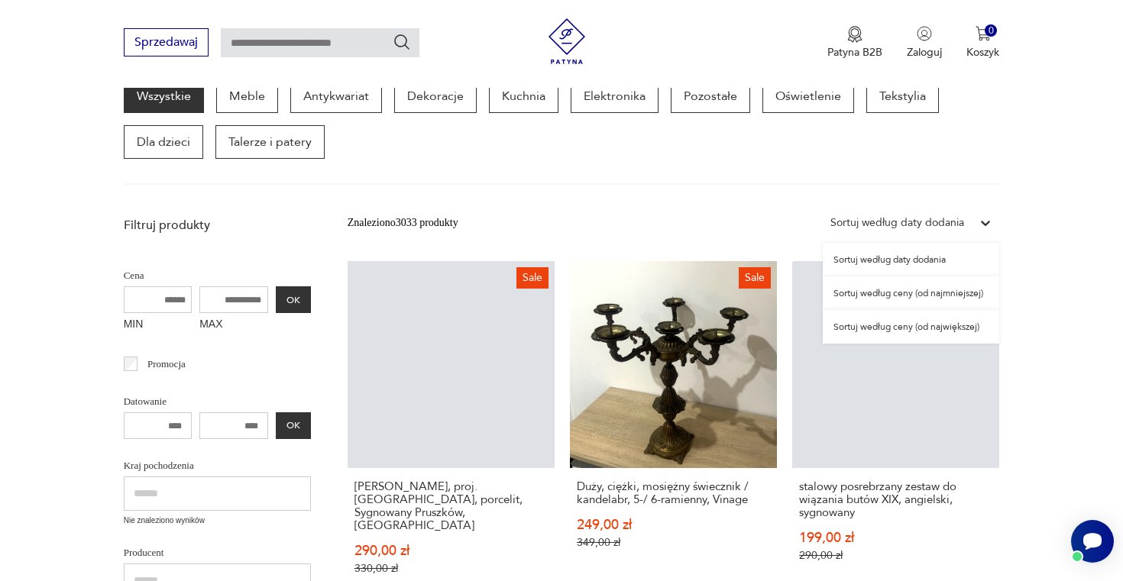
click at [973, 220] on div at bounding box center [986, 223] width 28 height 28
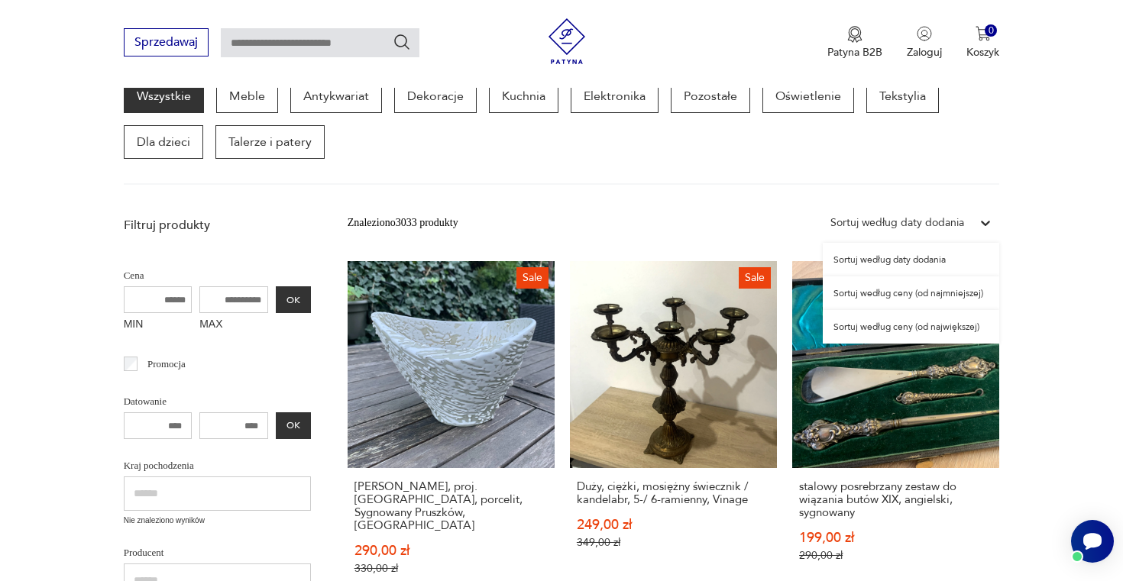
click at [963, 288] on div "Sortuj według ceny (od najmniejszej)" at bounding box center [911, 294] width 176 height 34
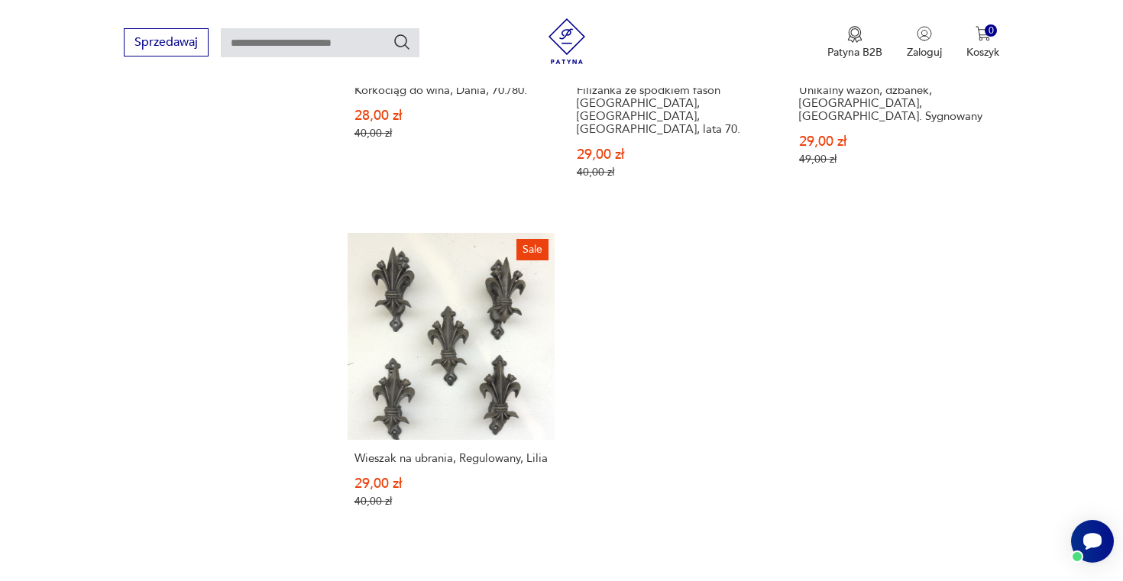
scroll to position [2080, 0]
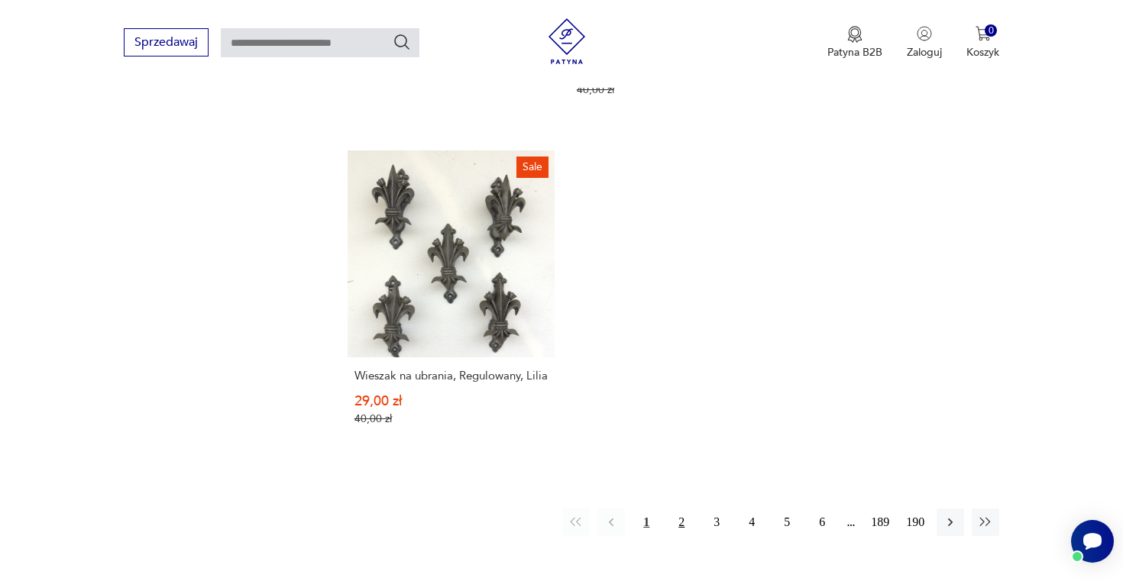
click at [691, 509] on button "2" at bounding box center [682, 523] width 28 height 28
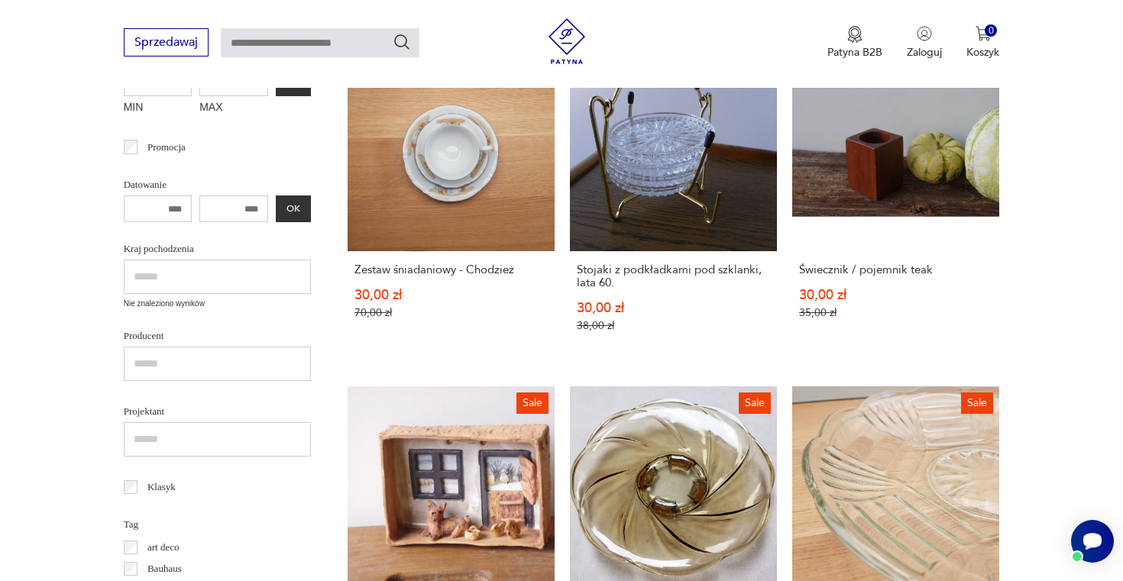
scroll to position [441, 0]
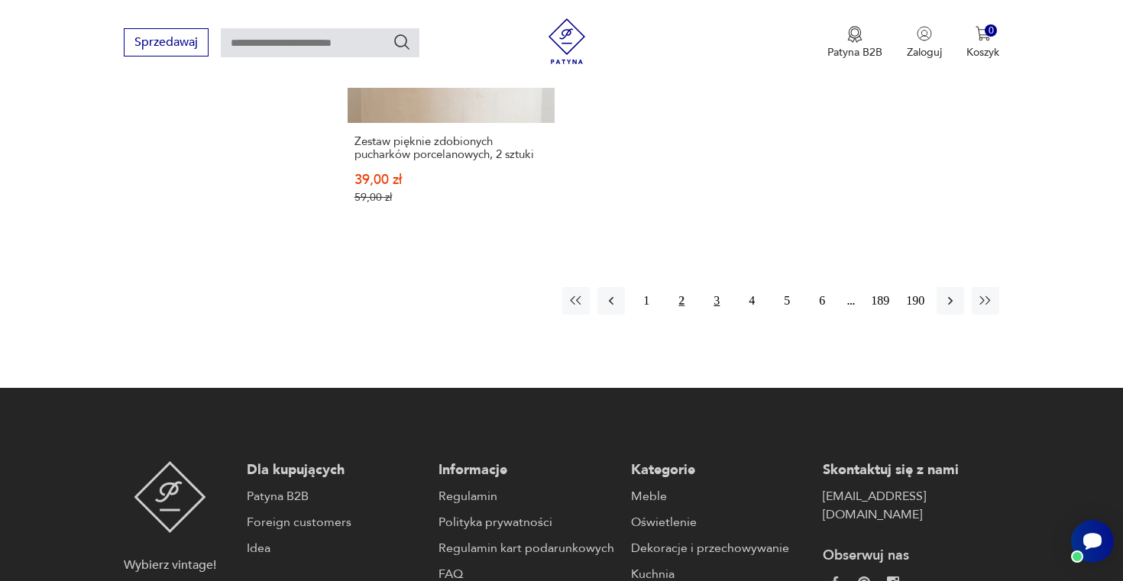
click at [714, 290] on button "3" at bounding box center [717, 301] width 28 height 28
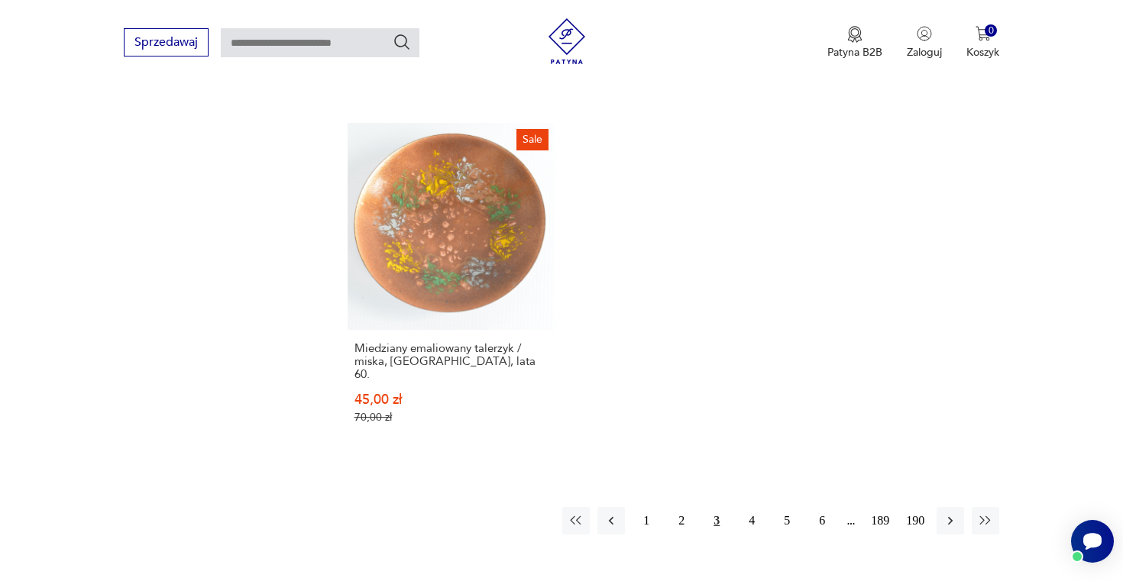
scroll to position [2180, 0]
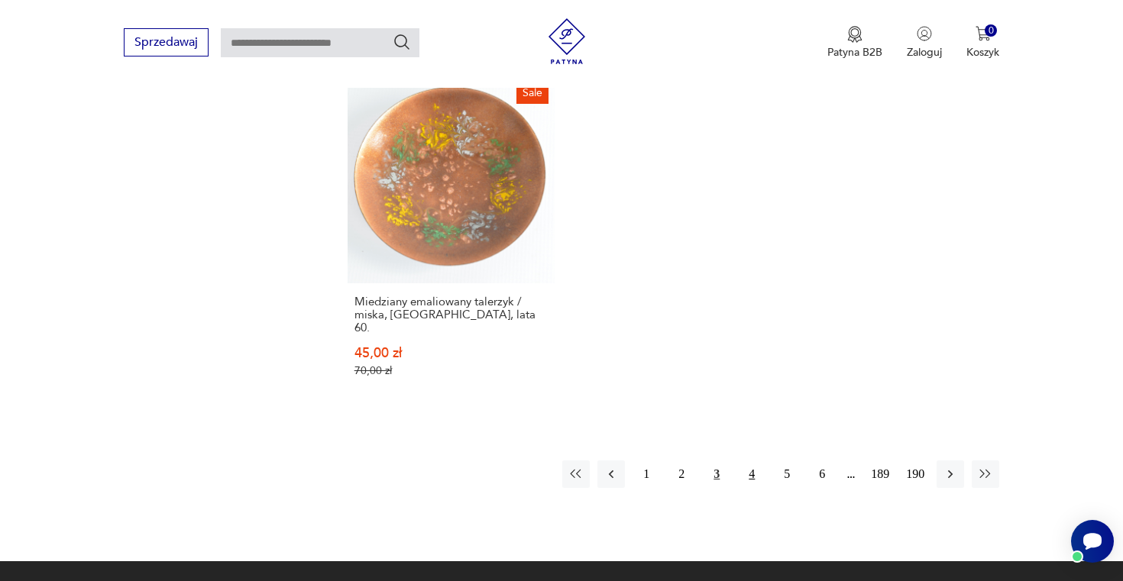
click at [758, 461] on button "4" at bounding box center [752, 475] width 28 height 28
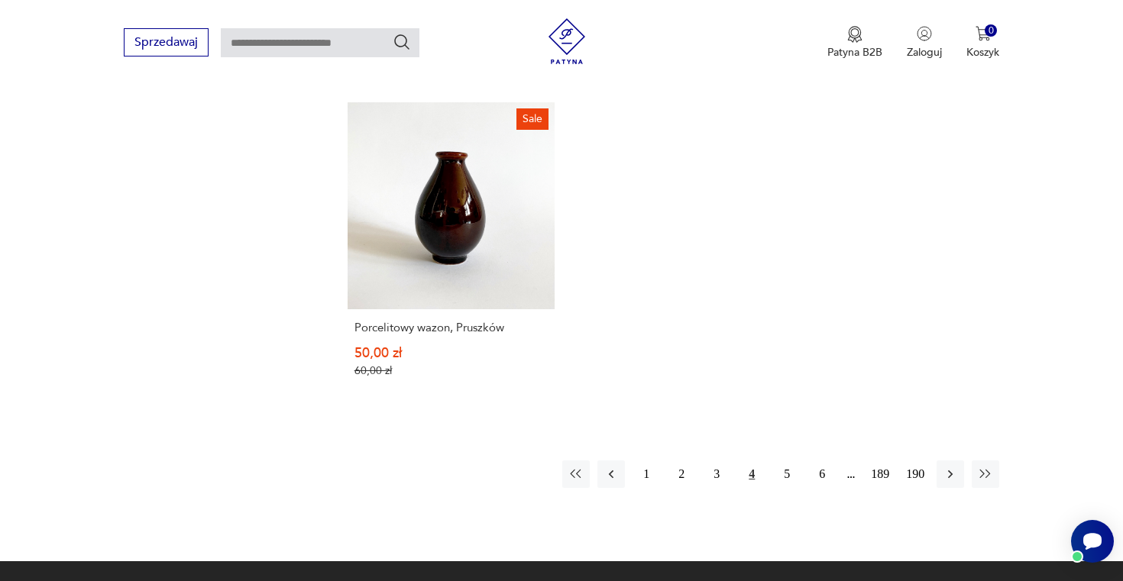
scroll to position [2172, 0]
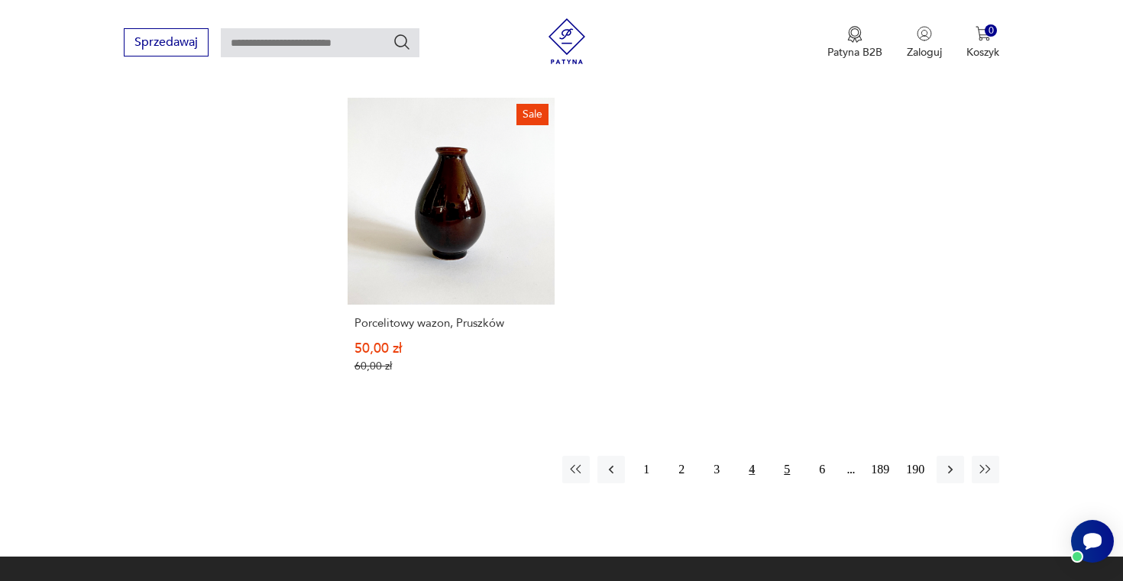
click at [786, 456] on button "5" at bounding box center [787, 470] width 28 height 28
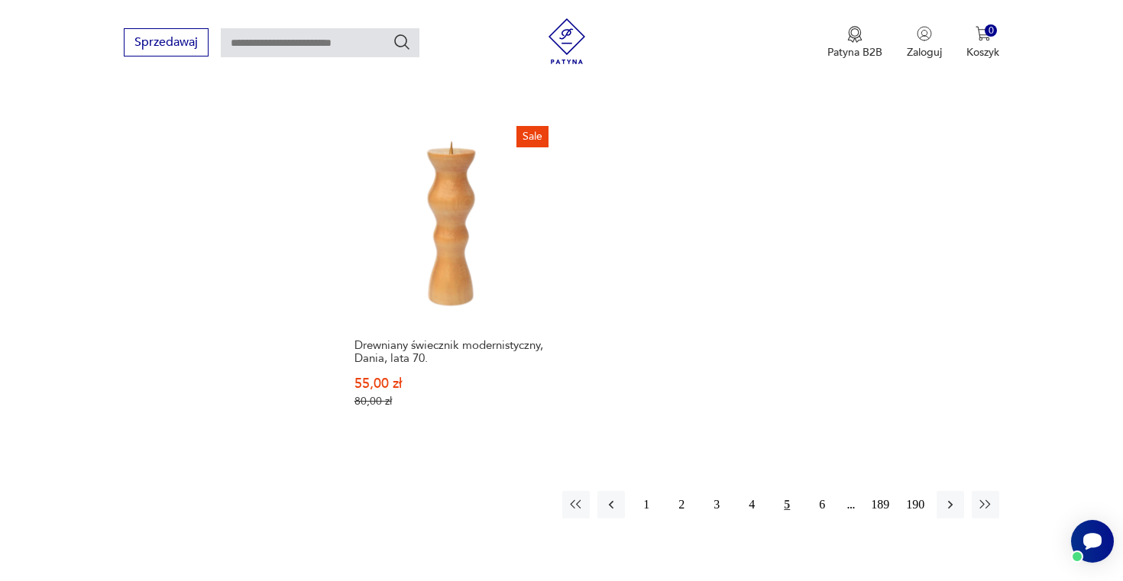
scroll to position [2119, 0]
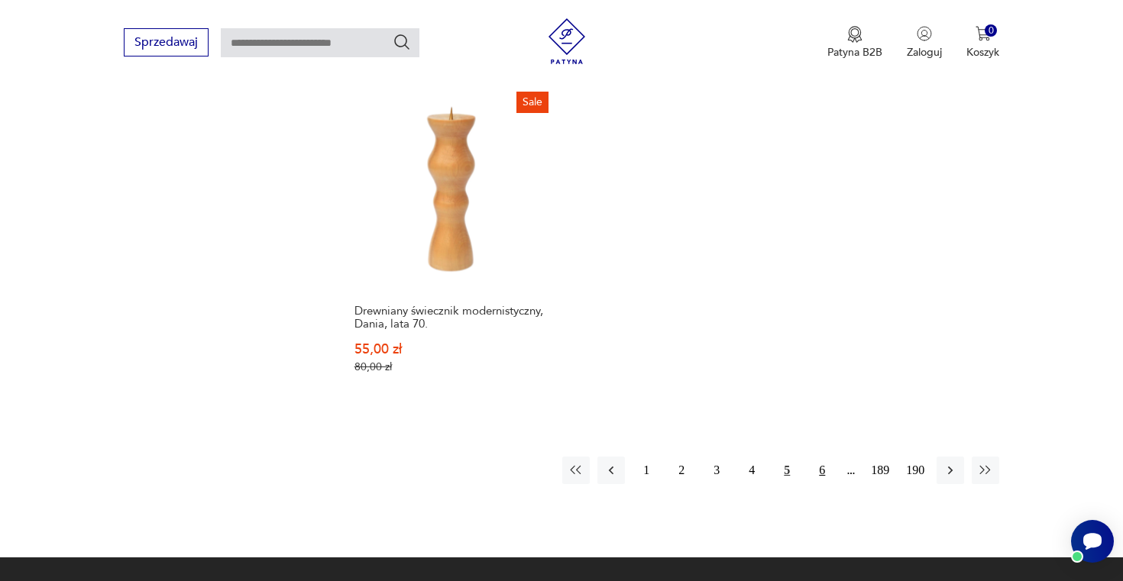
click at [814, 457] on button "6" at bounding box center [822, 471] width 28 height 28
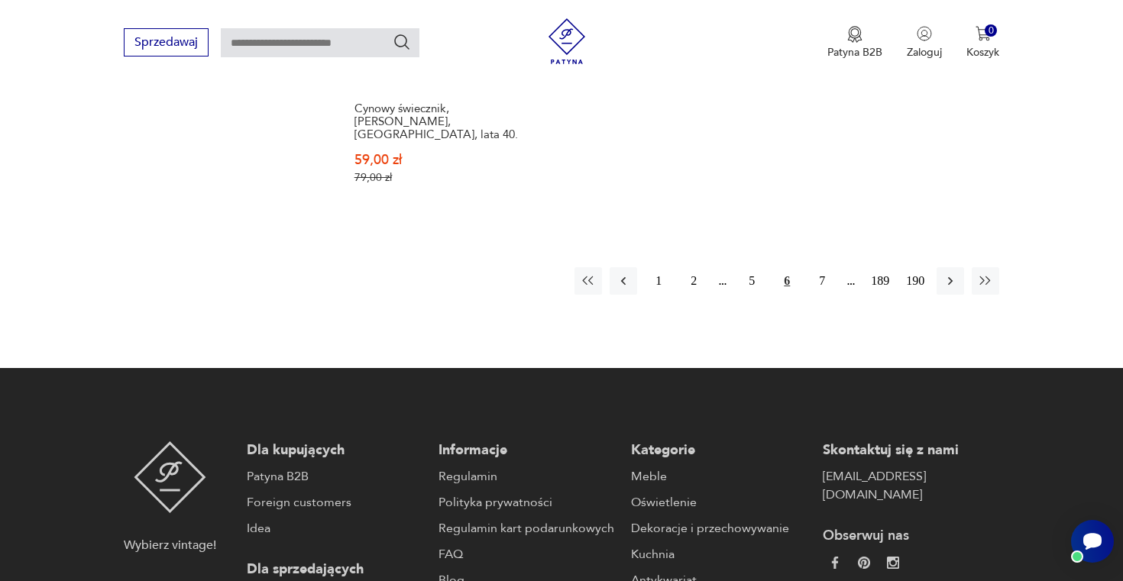
scroll to position [2397, 0]
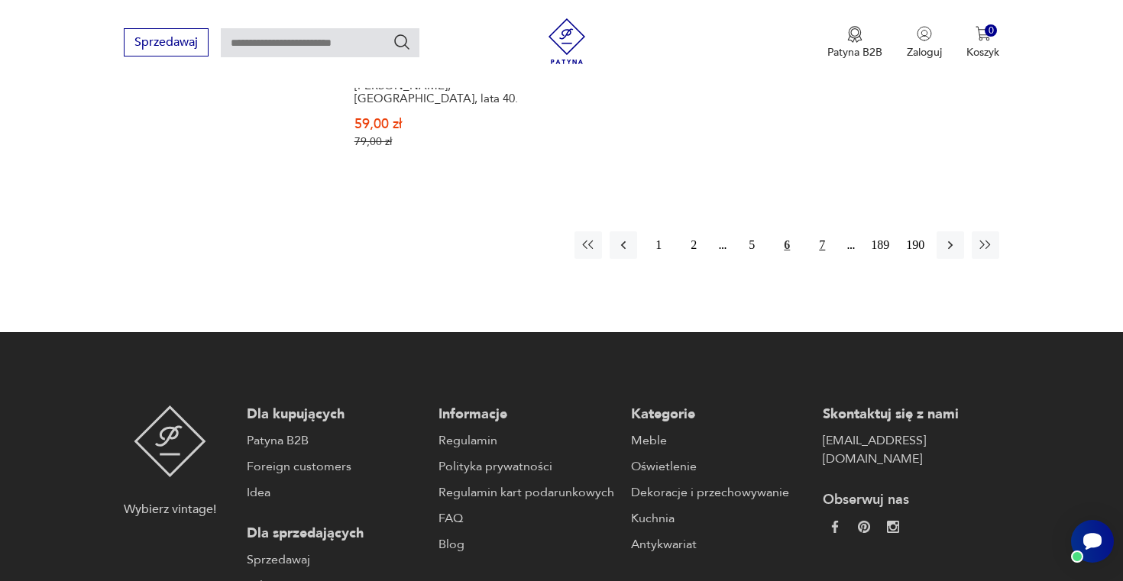
click at [827, 231] on button "7" at bounding box center [822, 245] width 28 height 28
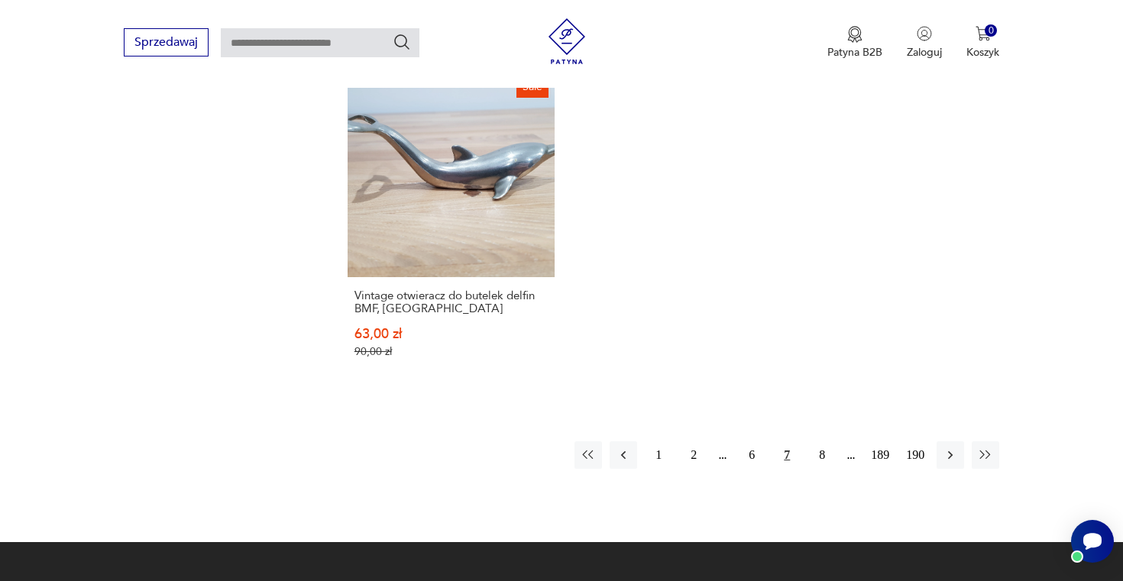
scroll to position [2185, 0]
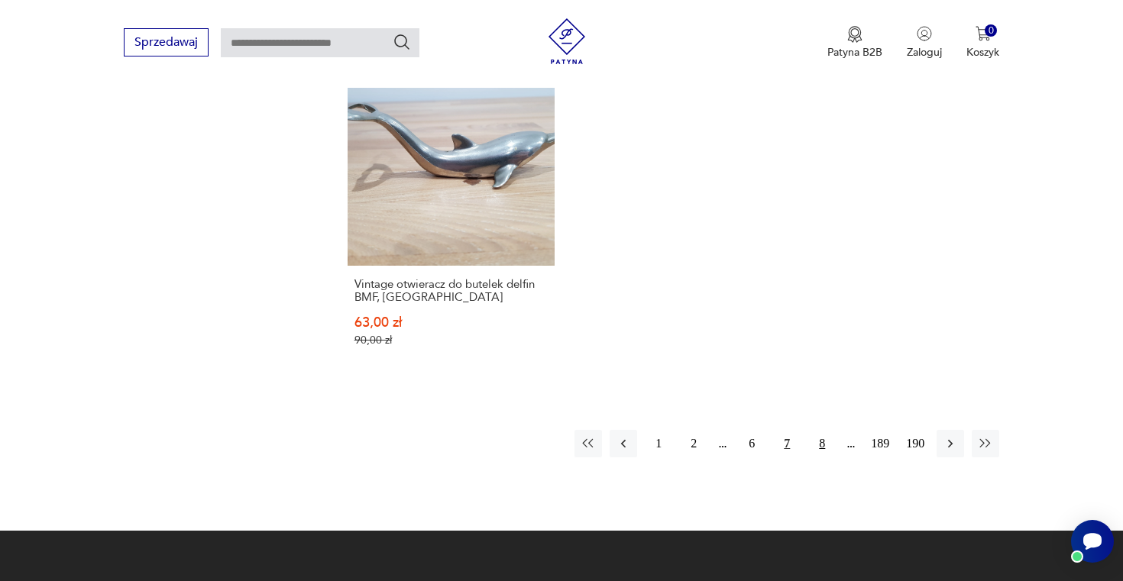
click at [823, 430] on button "8" at bounding box center [822, 444] width 28 height 28
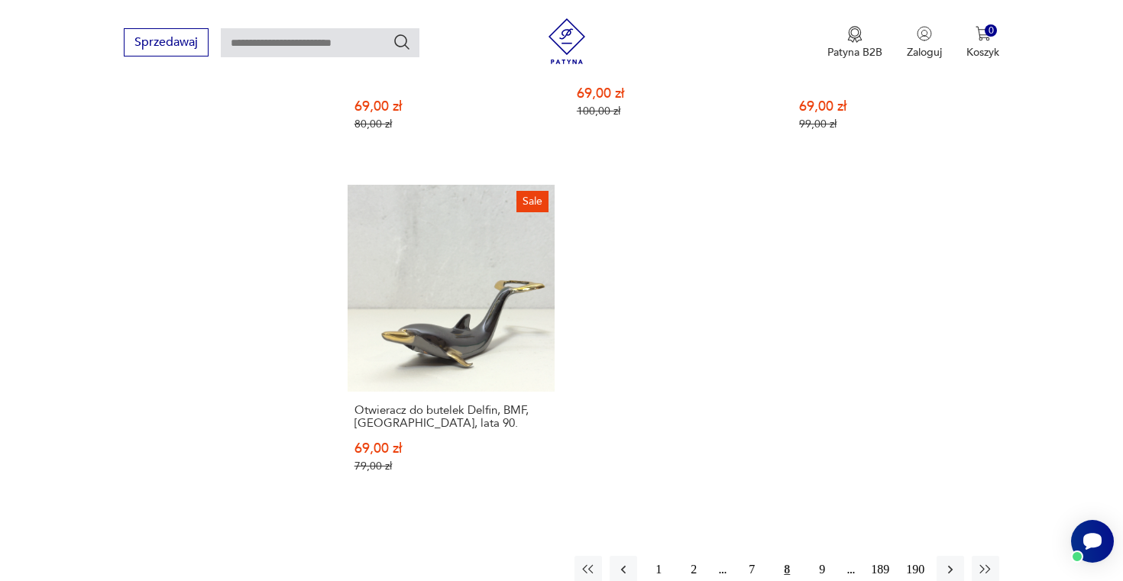
scroll to position [2074, 0]
click at [743, 554] on button "7" at bounding box center [752, 568] width 28 height 28
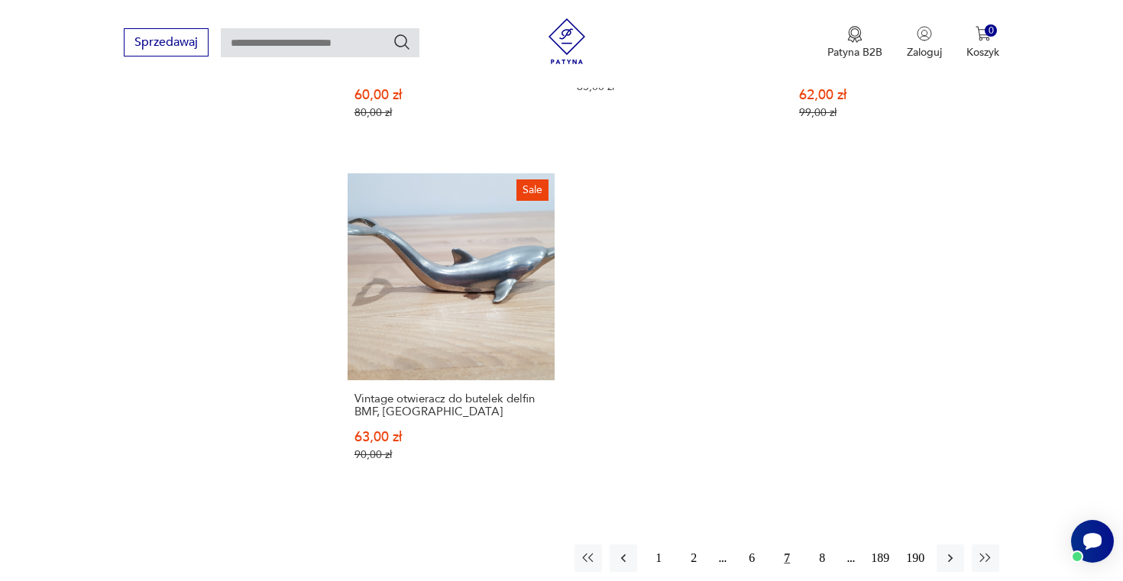
scroll to position [2072, 0]
click at [825, 543] on button "8" at bounding box center [822, 557] width 28 height 28
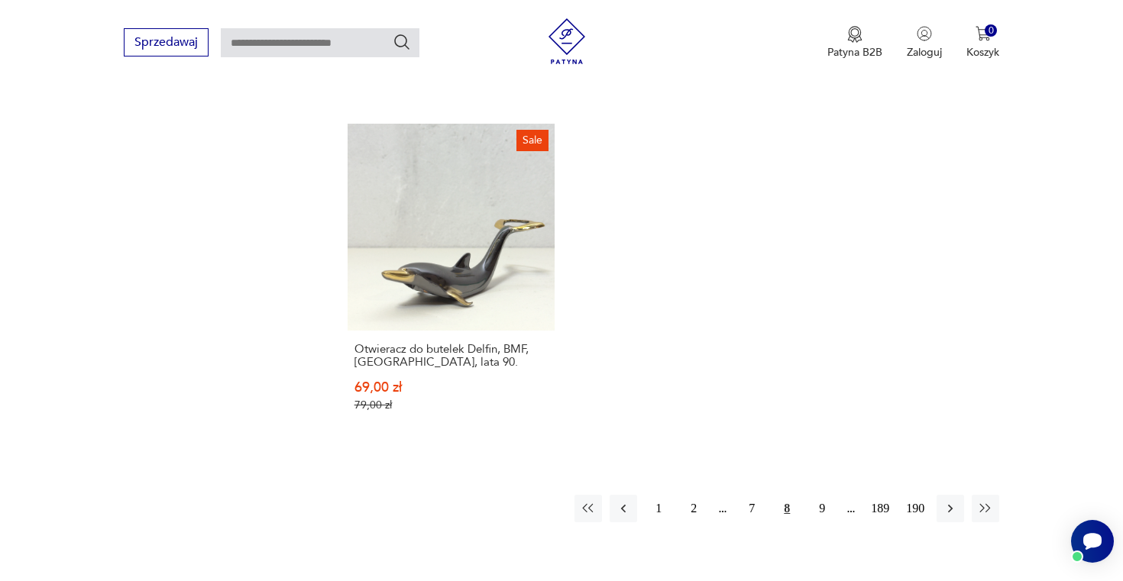
scroll to position [2150, 0]
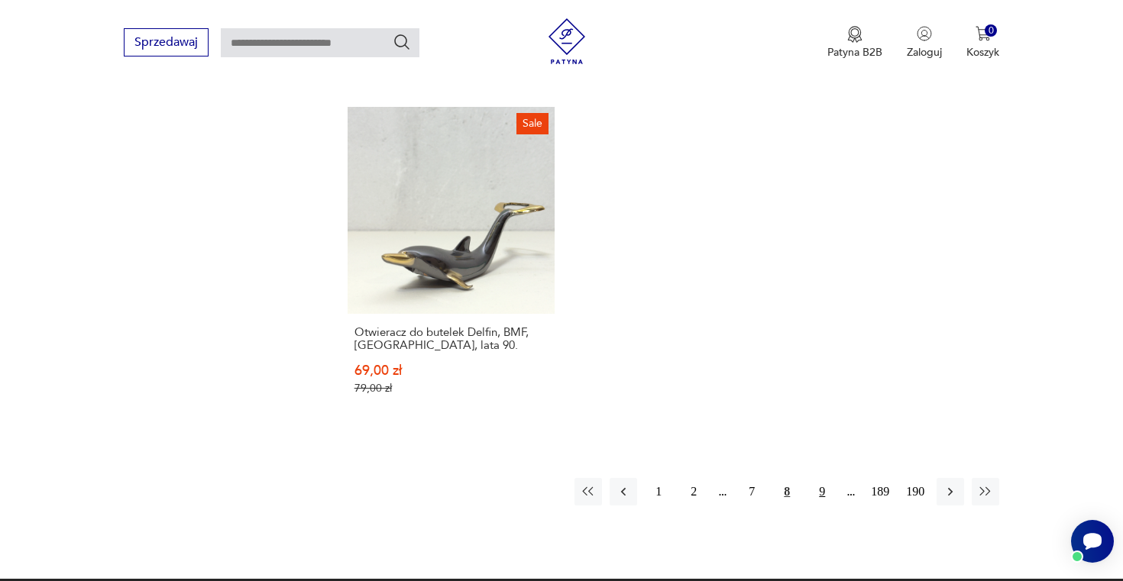
click at [816, 478] on button "9" at bounding box center [822, 492] width 28 height 28
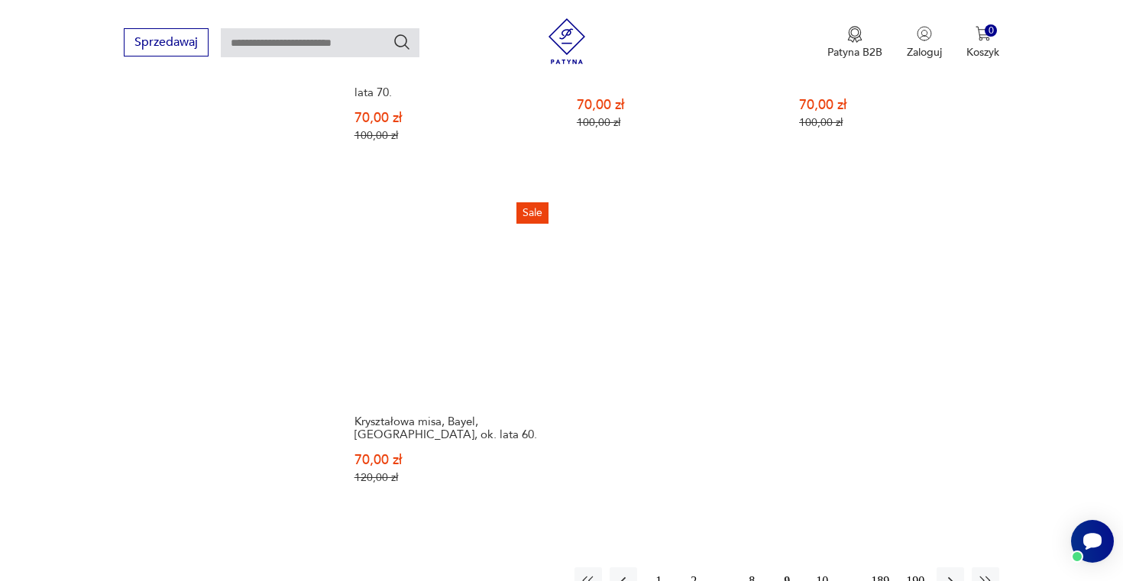
scroll to position [2035, 0]
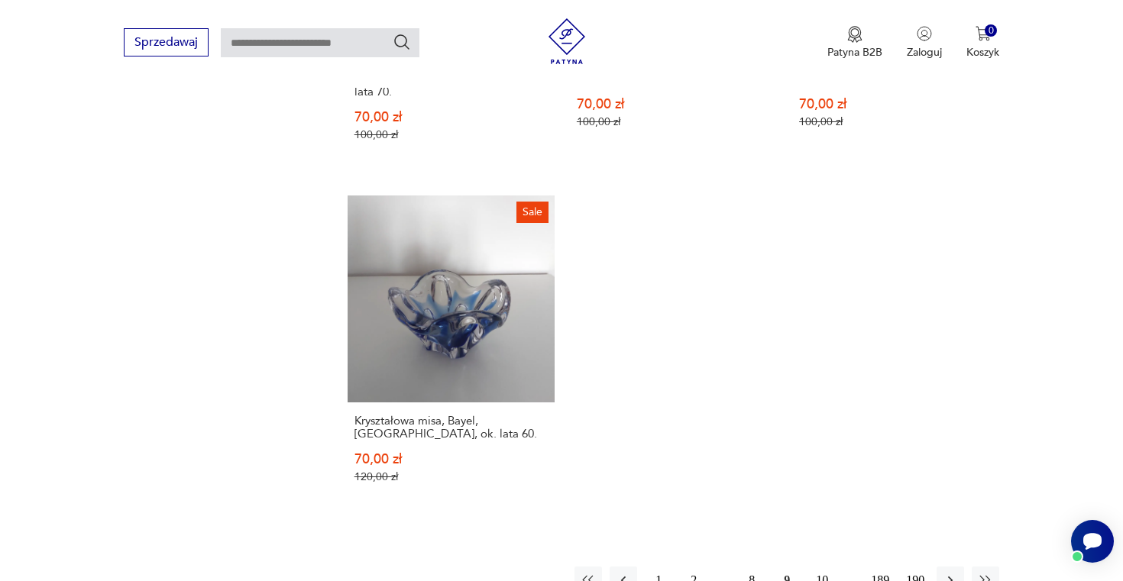
click at [815, 567] on button "10" at bounding box center [822, 581] width 28 height 28
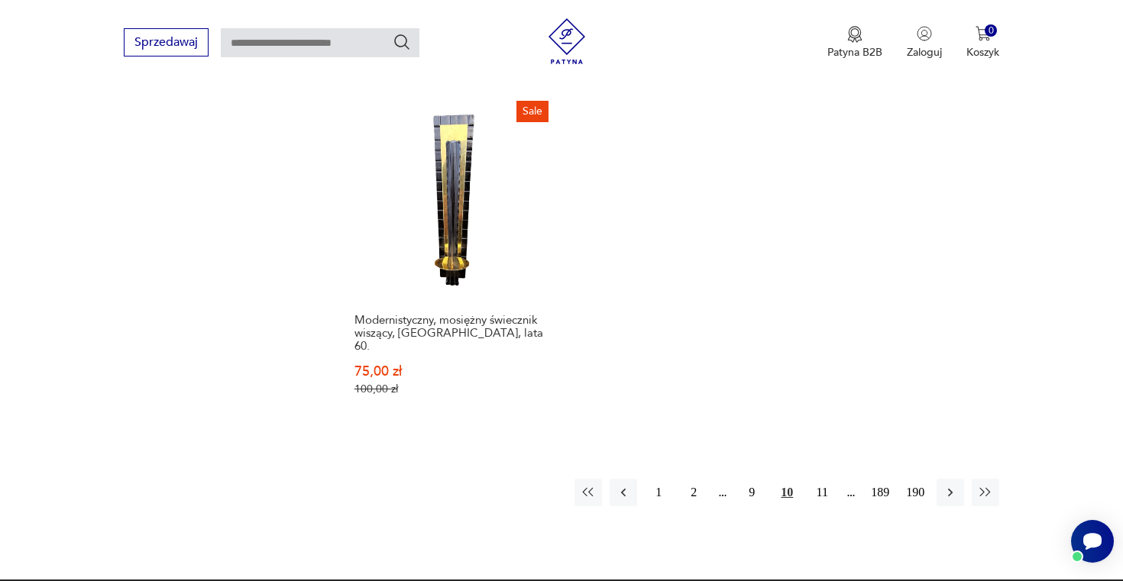
scroll to position [2138, 0]
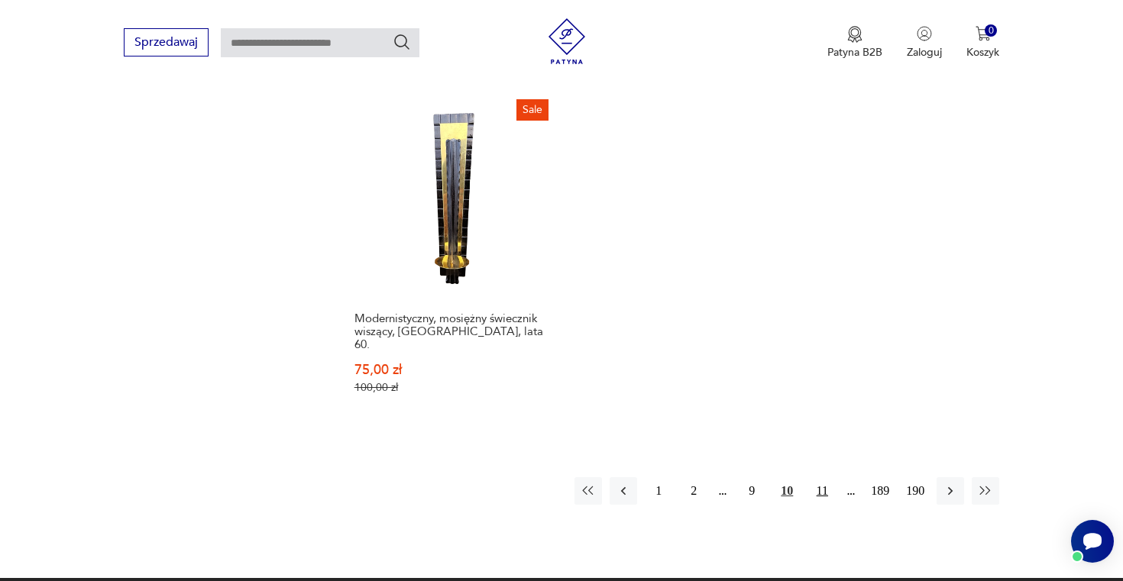
click at [814, 478] on button "11" at bounding box center [822, 492] width 28 height 28
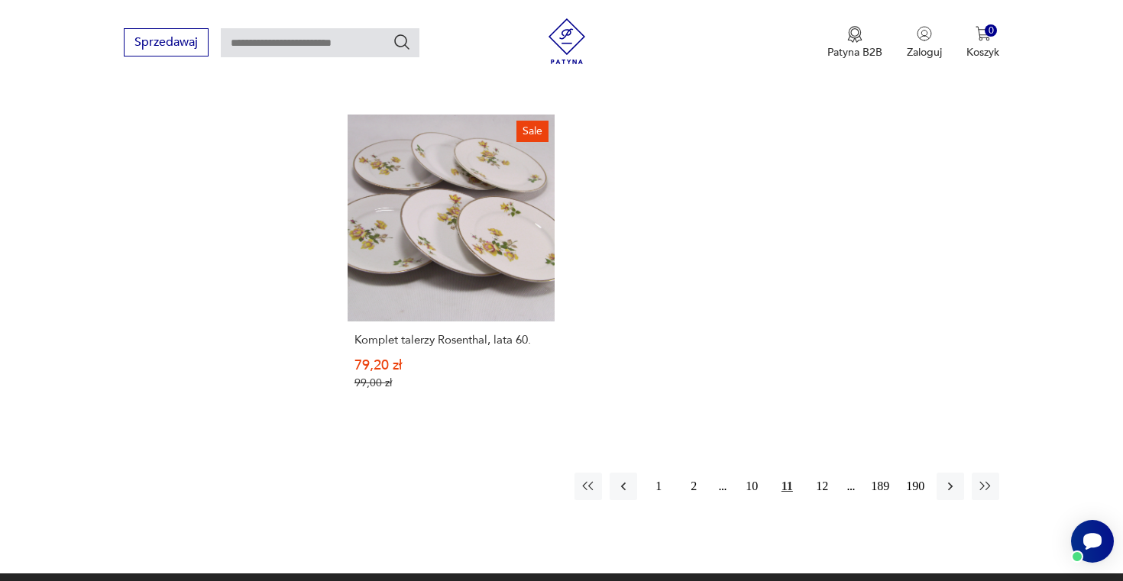
scroll to position [2160, 0]
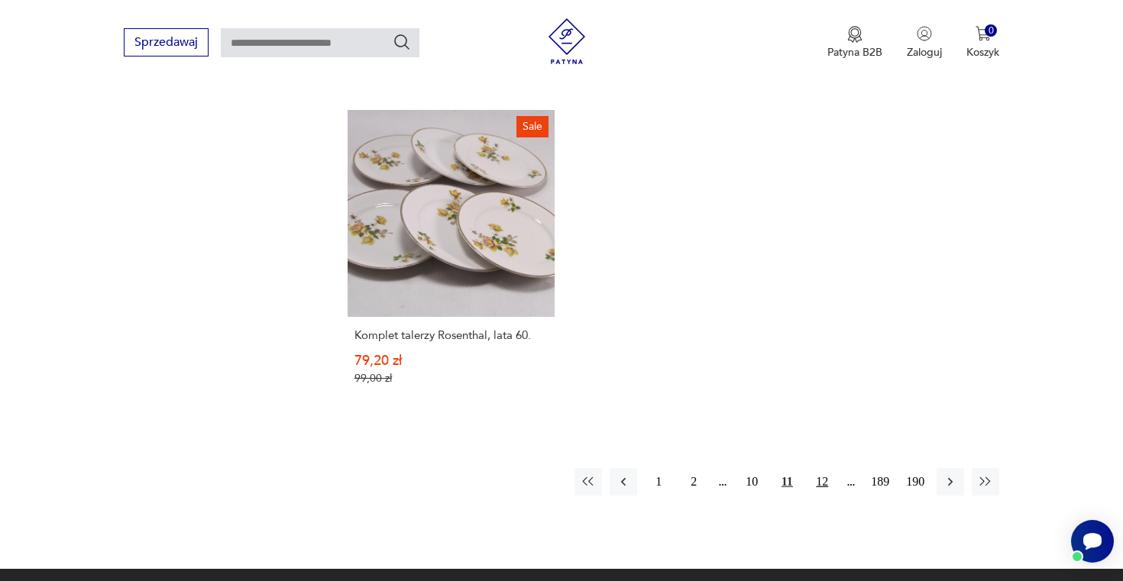
click at [828, 468] on button "12" at bounding box center [822, 482] width 28 height 28
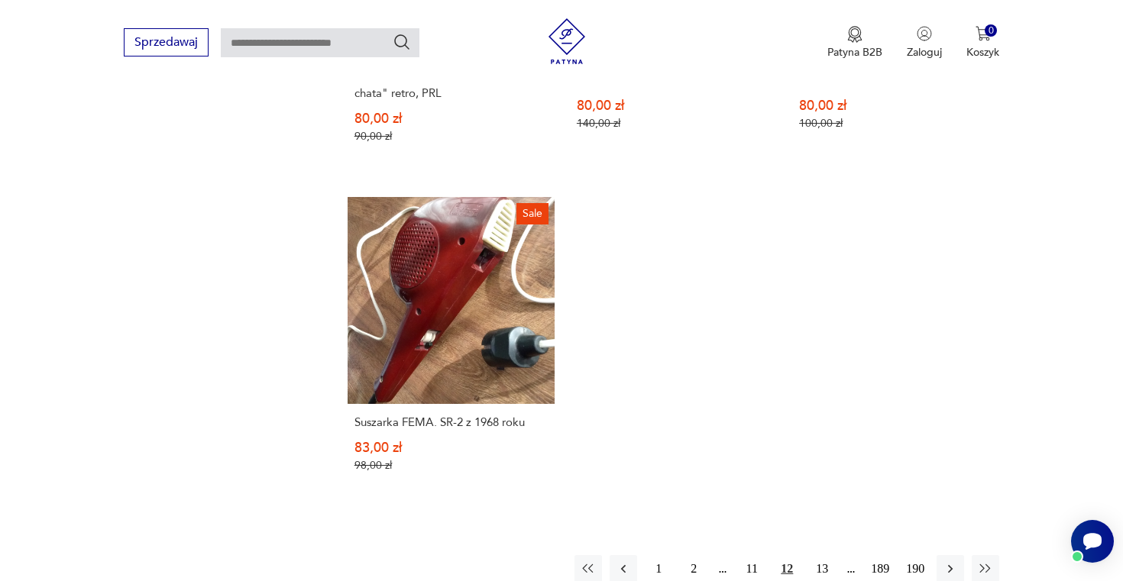
scroll to position [2082, 0]
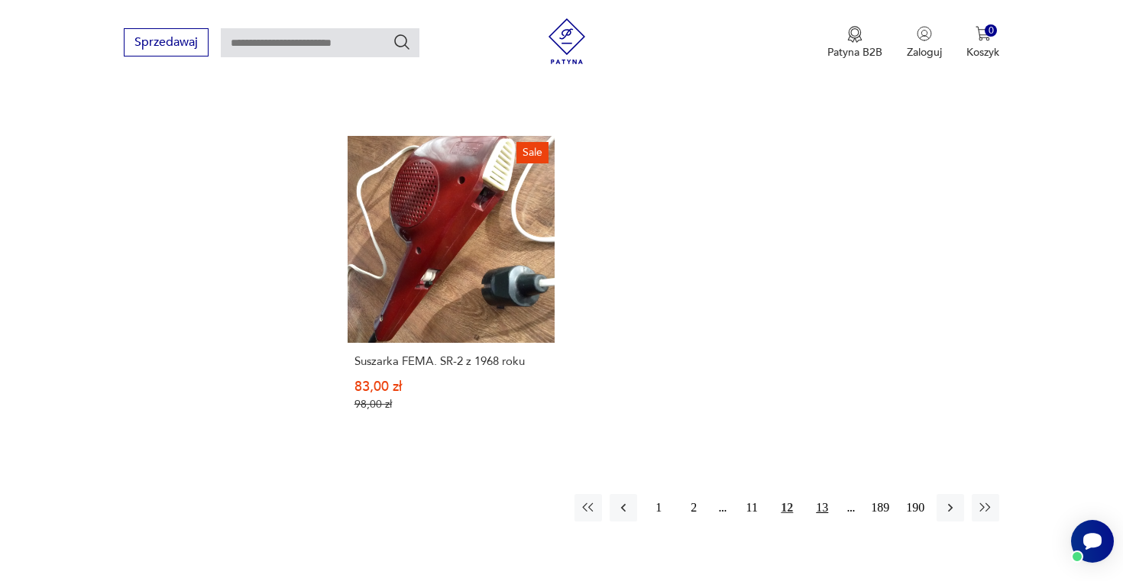
click at [819, 494] on button "13" at bounding box center [822, 508] width 28 height 28
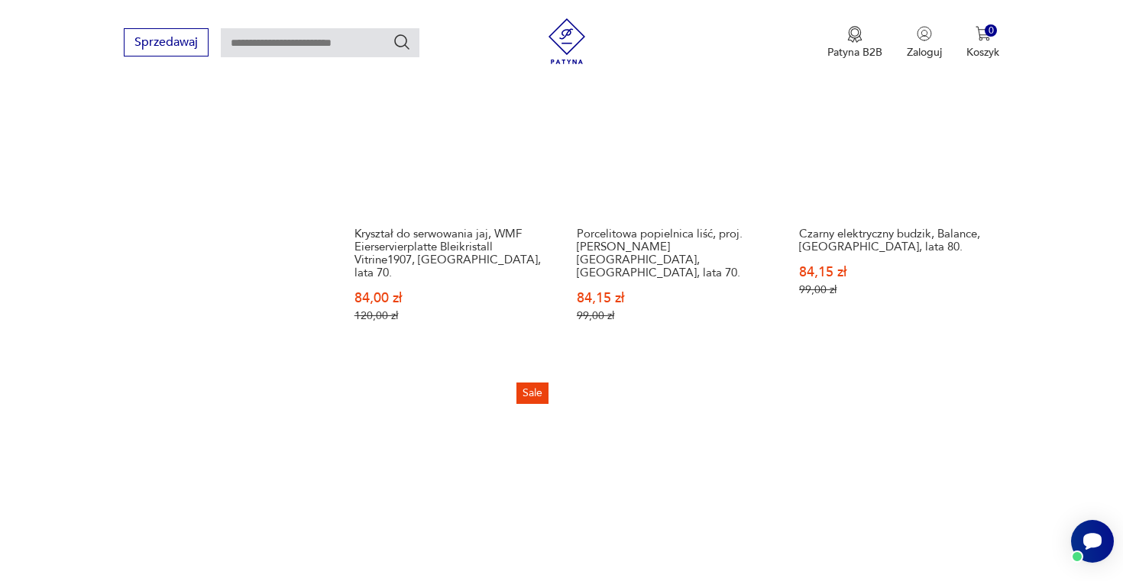
scroll to position [2180, 0]
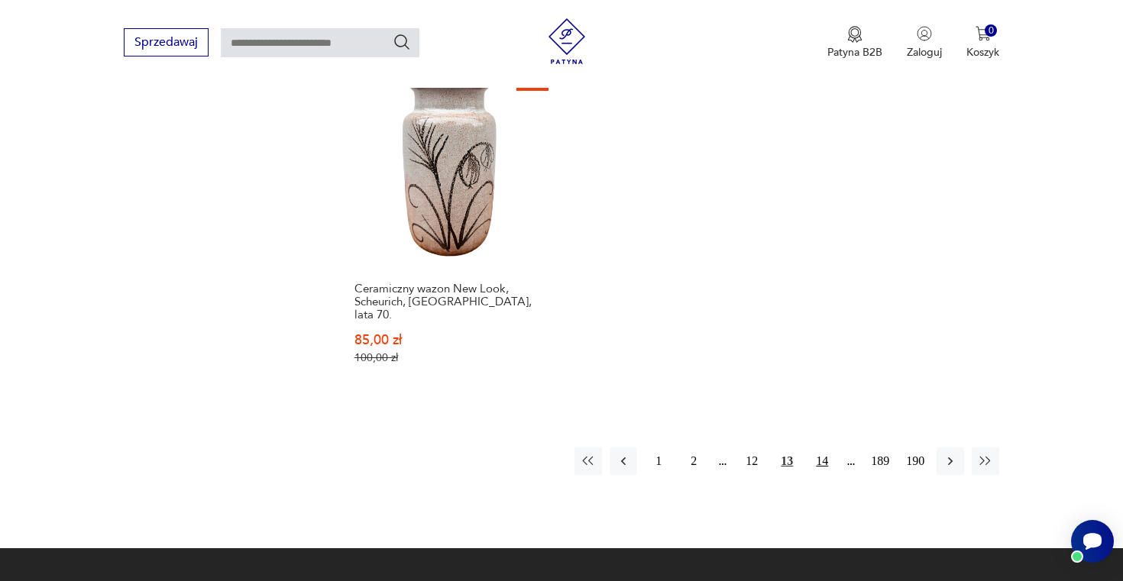
click at [817, 448] on button "14" at bounding box center [822, 462] width 28 height 28
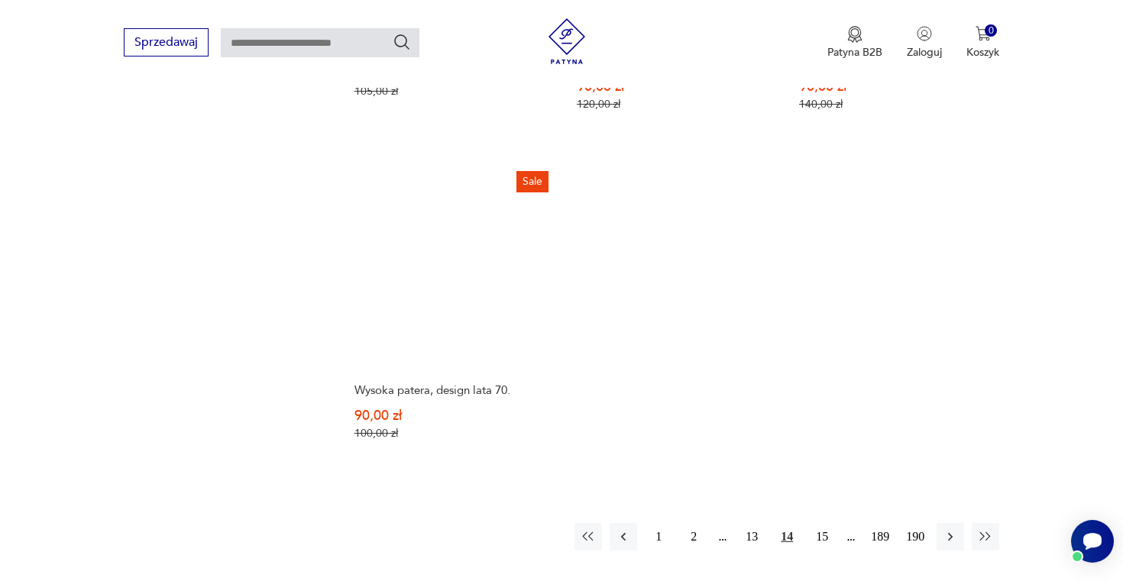
scroll to position [2068, 0]
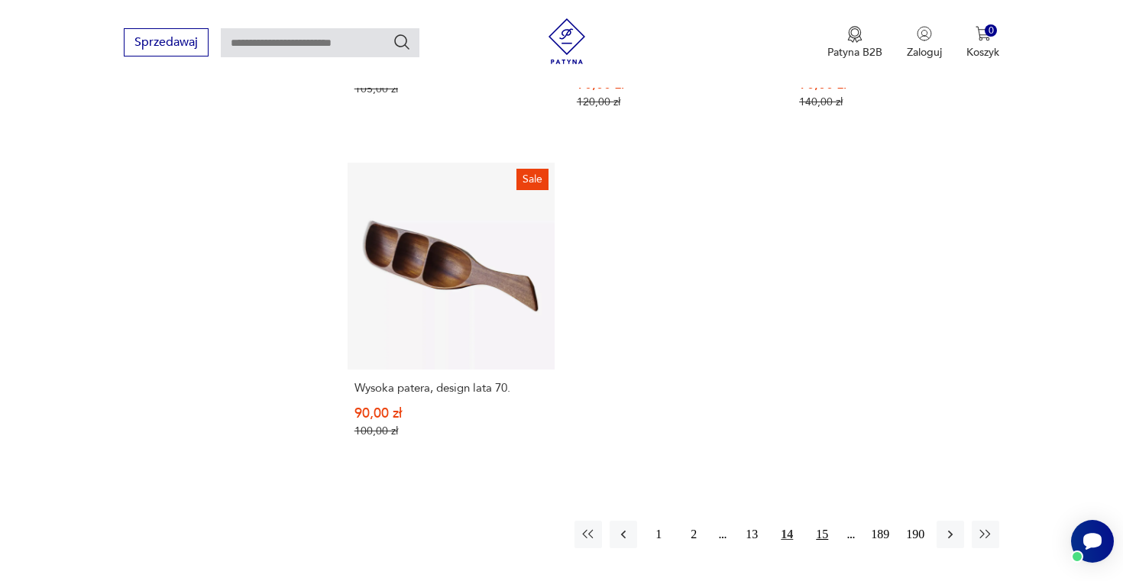
click at [821, 521] on button "15" at bounding box center [822, 535] width 28 height 28
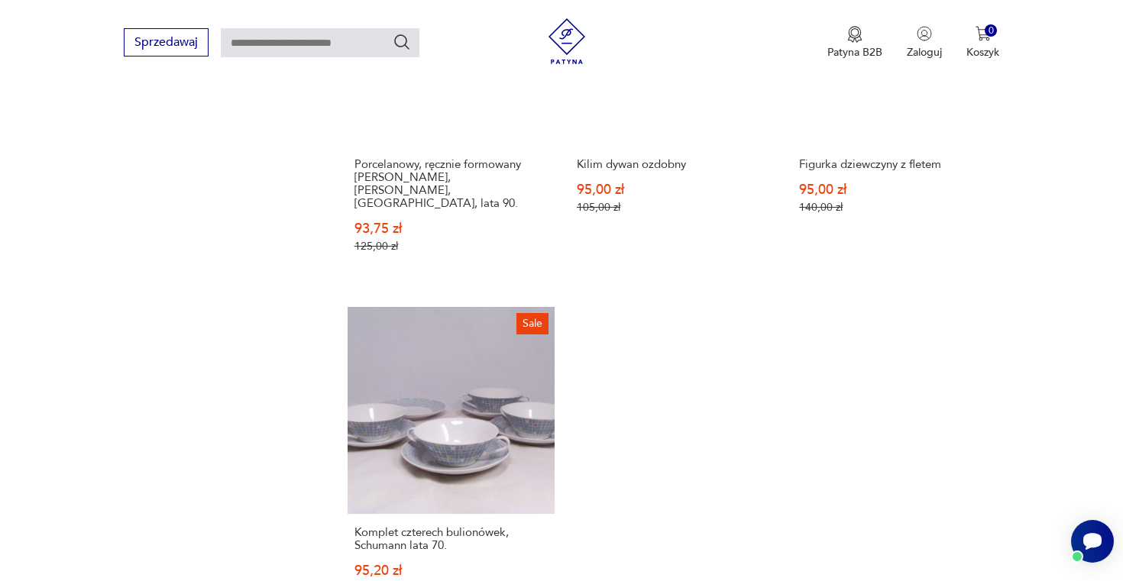
scroll to position [2333, 0]
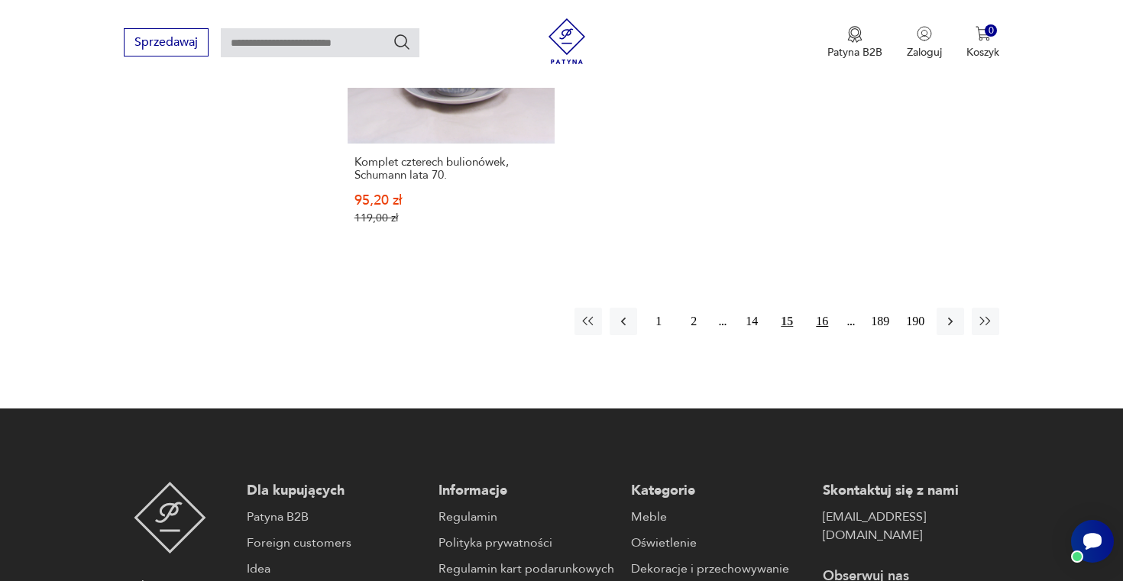
click at [820, 308] on button "16" at bounding box center [822, 322] width 28 height 28
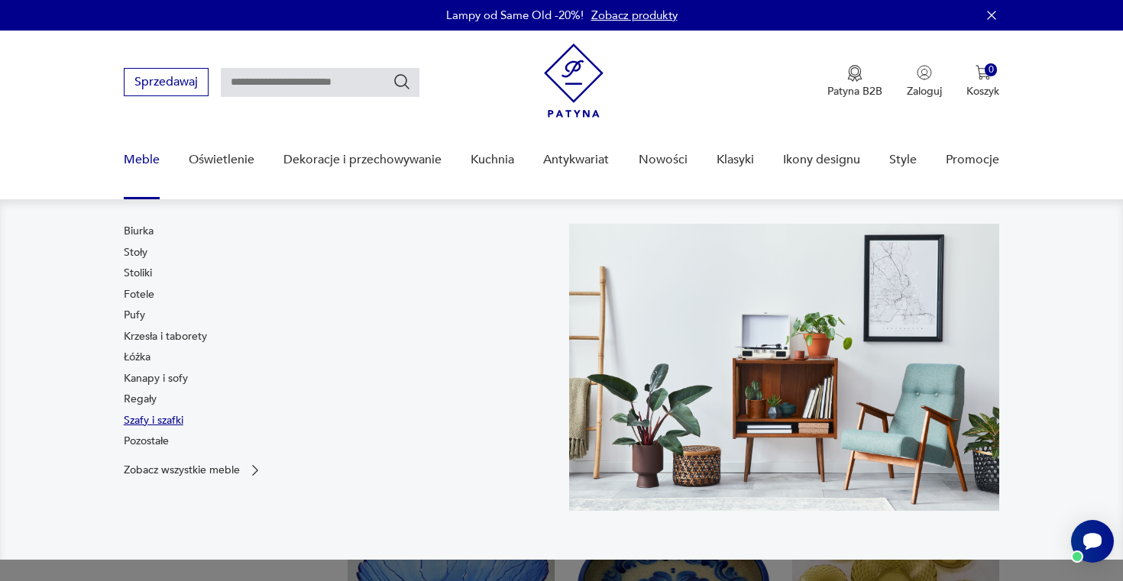
click at [156, 418] on link "Szafy i szafki" at bounding box center [154, 420] width 60 height 15
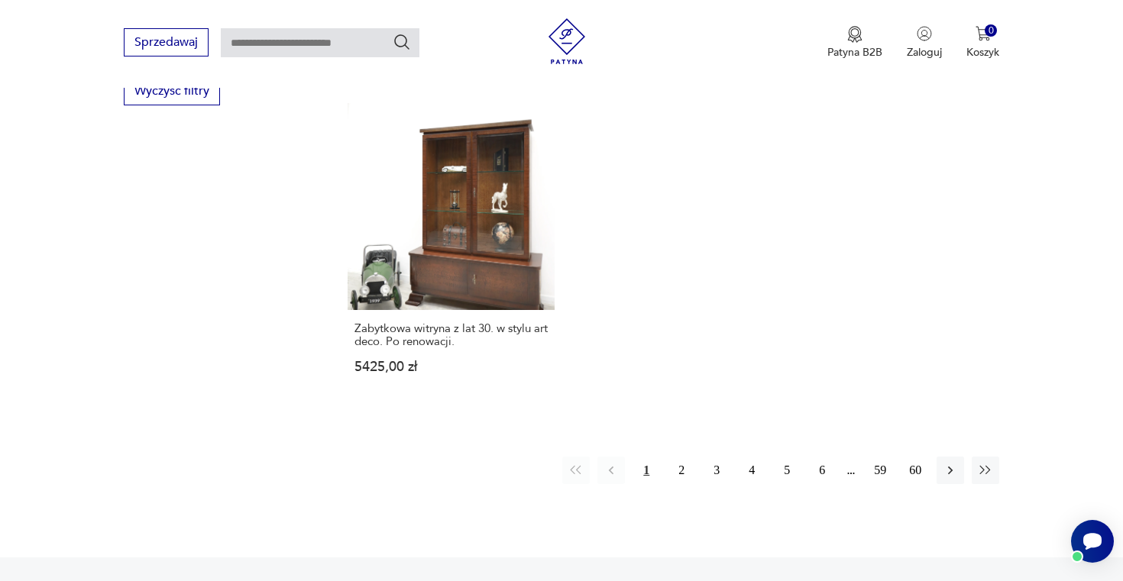
scroll to position [2242, 0]
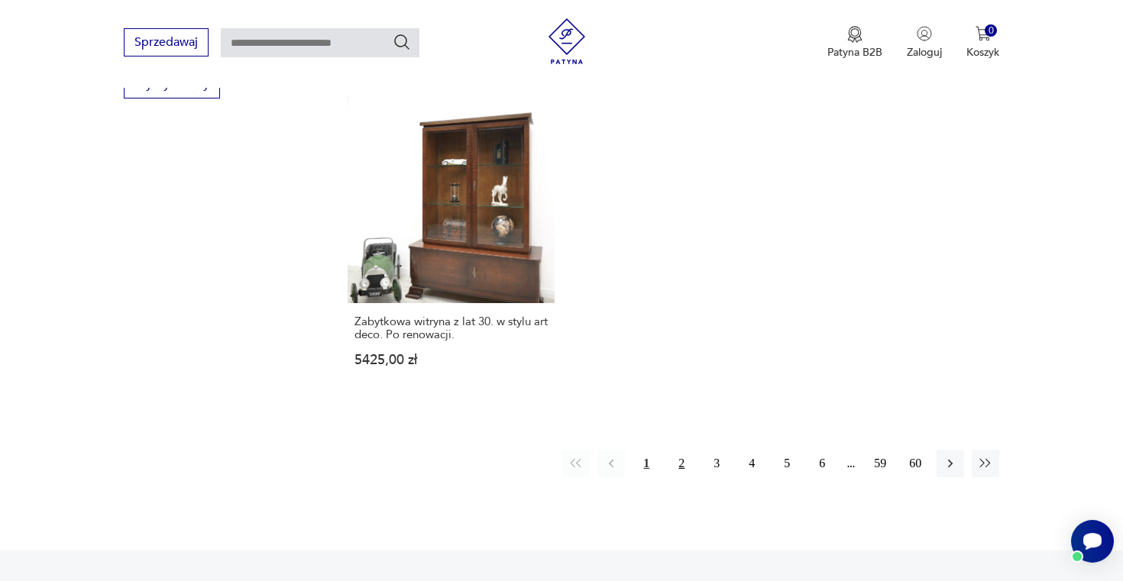
click at [680, 450] on button "2" at bounding box center [682, 464] width 28 height 28
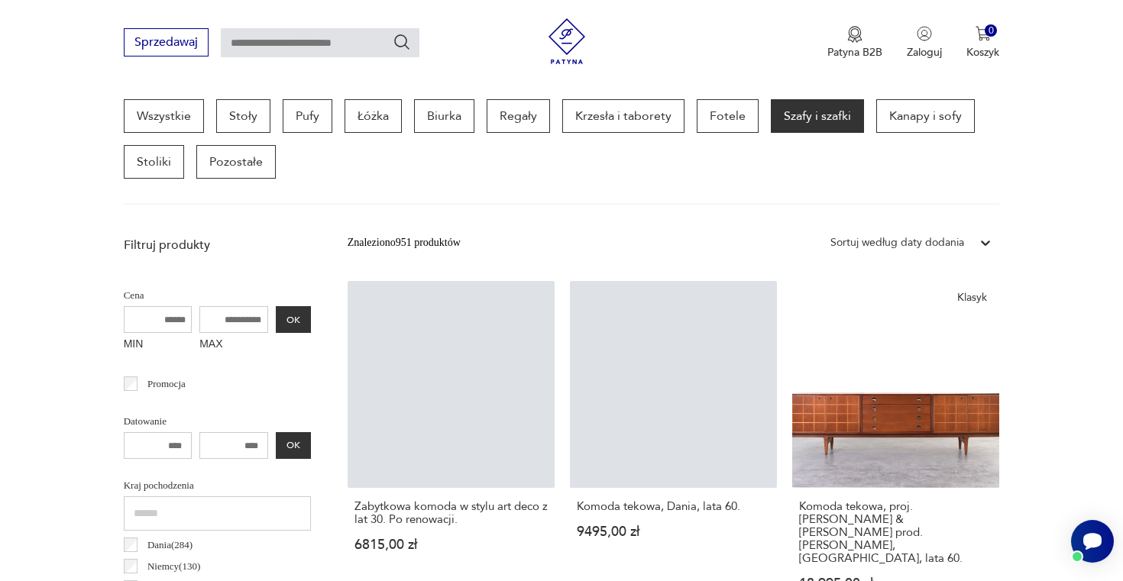
scroll to position [406, 0]
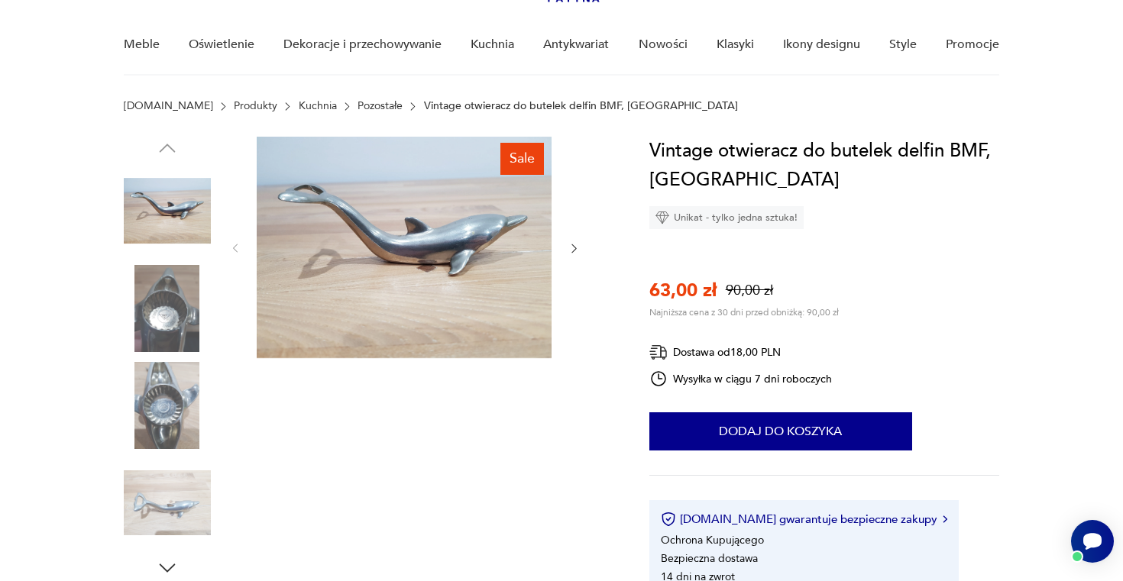
click at [147, 332] on img at bounding box center [167, 308] width 87 height 87
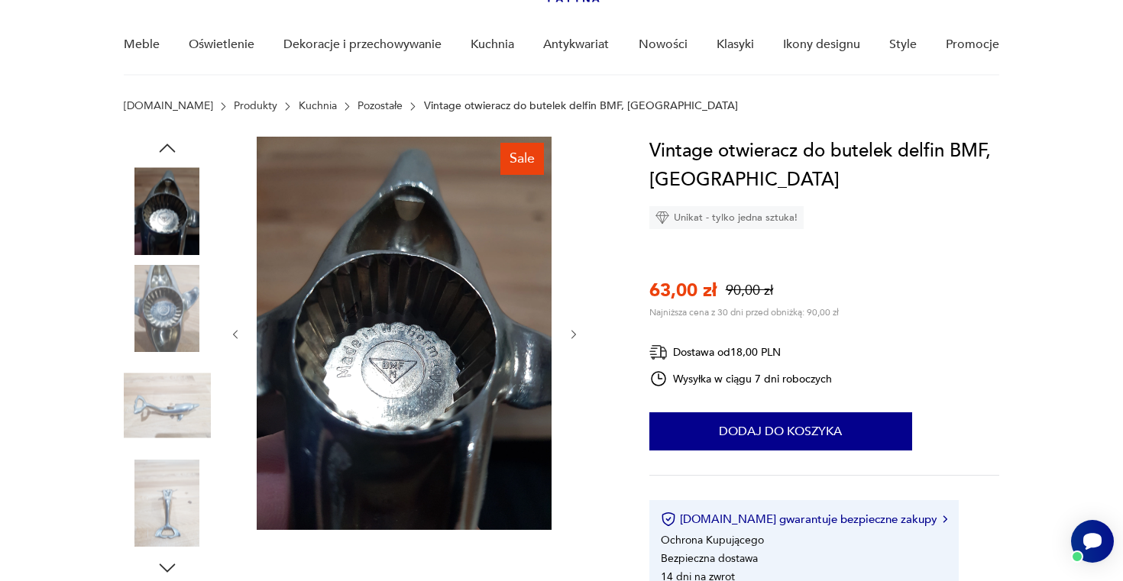
click at [147, 353] on div at bounding box center [167, 310] width 87 height 90
click at [166, 278] on img at bounding box center [167, 308] width 87 height 87
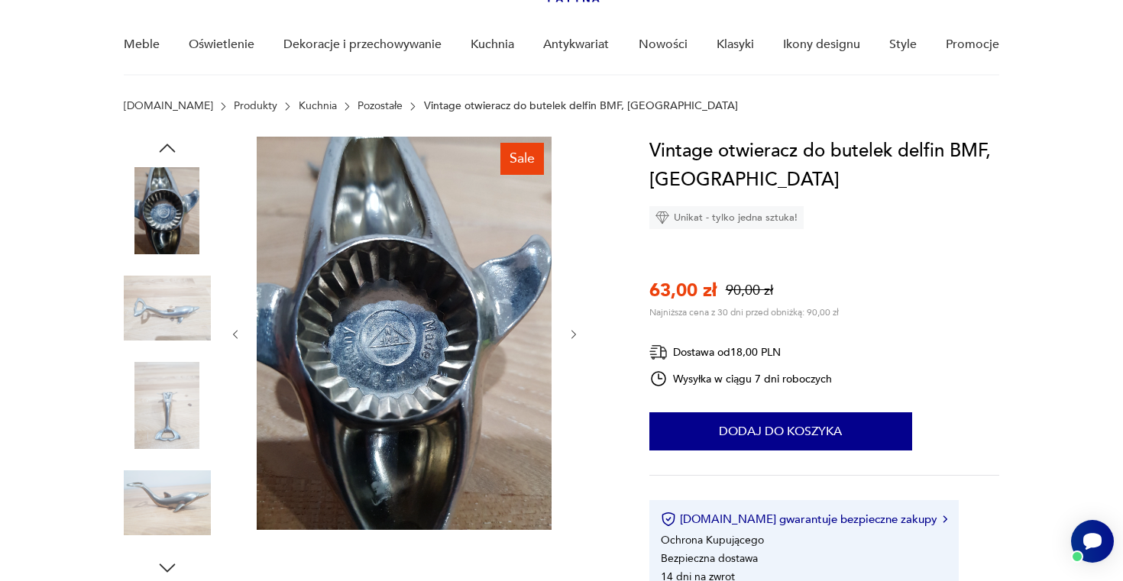
click at [153, 316] on img at bounding box center [167, 308] width 87 height 87
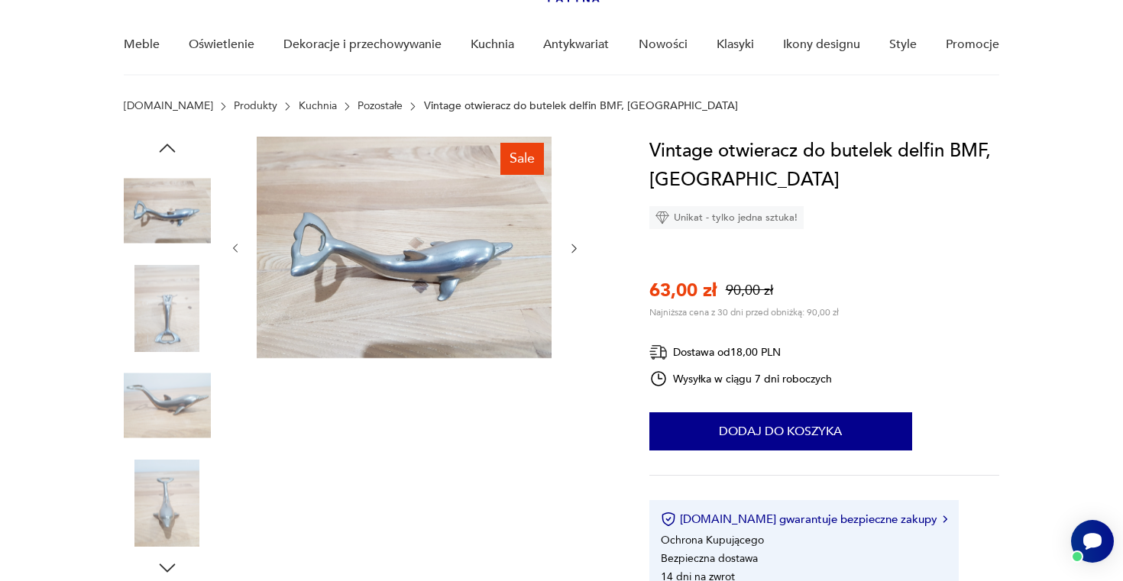
click at [152, 340] on img at bounding box center [167, 308] width 87 height 87
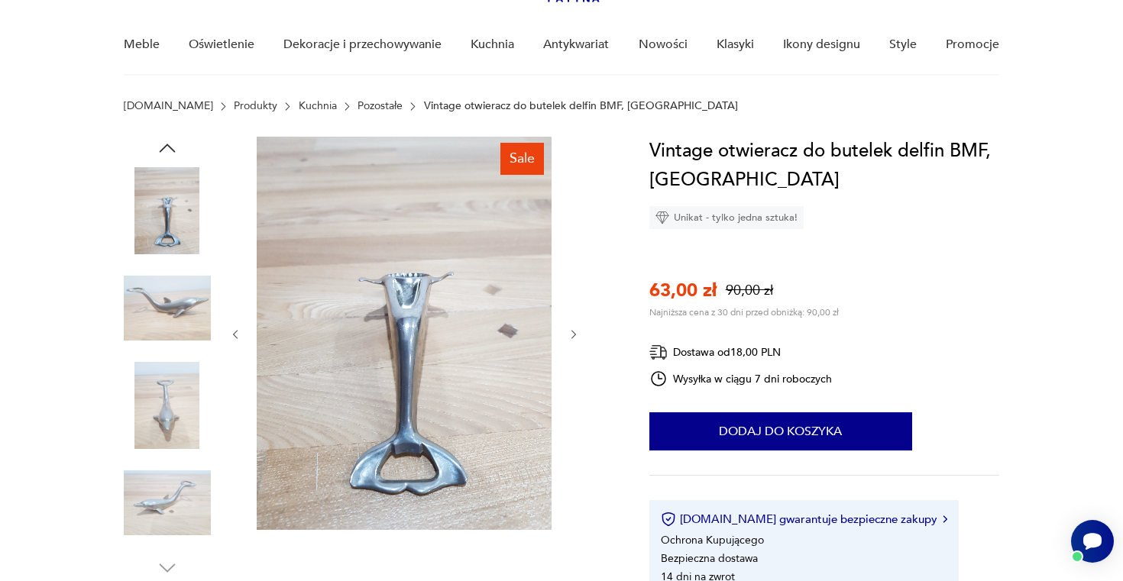
click at [151, 384] on img at bounding box center [167, 405] width 87 height 87
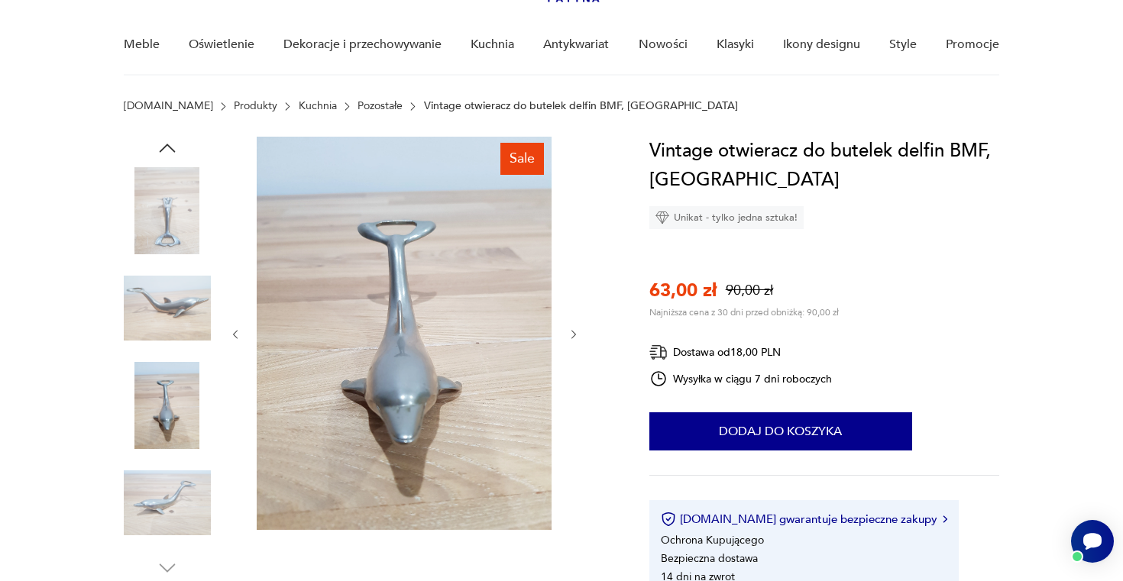
click at [166, 481] on img at bounding box center [167, 503] width 87 height 87
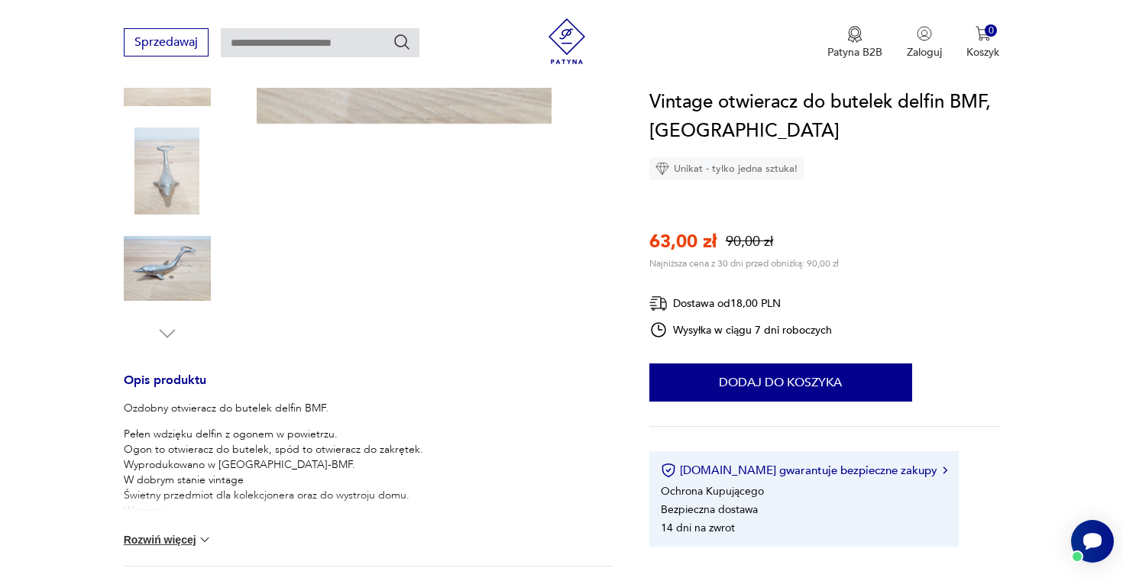
scroll to position [351, 0]
click at [214, 526] on div "Ozdobny otwieracz do butelek delfin BMF. Pełen wdzięku delfin z ogonem w powiet…" at bounding box center [368, 482] width 489 height 165
click at [195, 533] on button "Rozwiń więcej" at bounding box center [168, 538] width 89 height 15
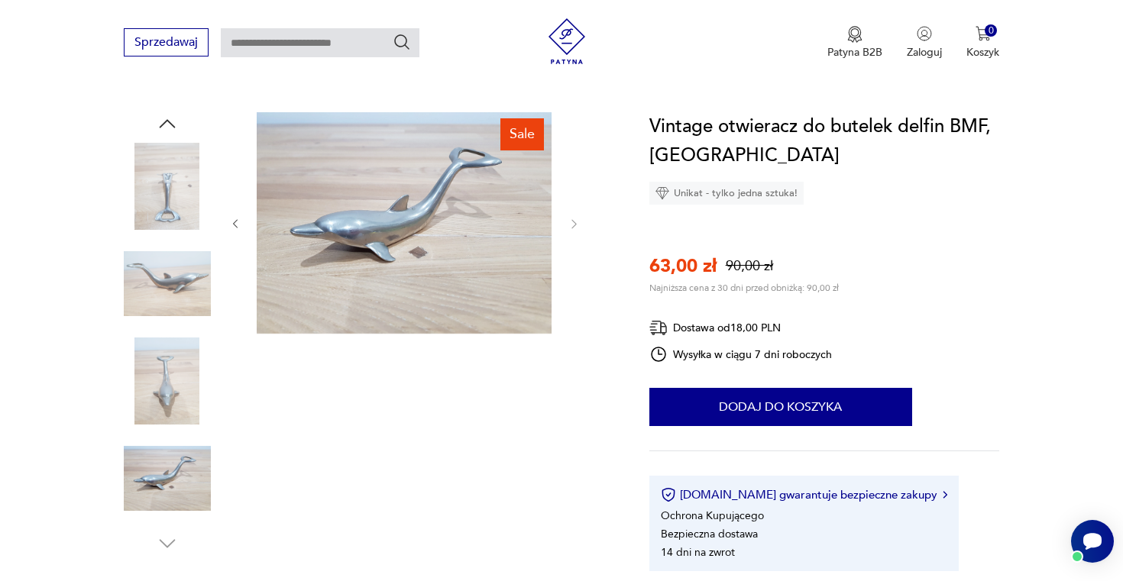
scroll to position [0, 0]
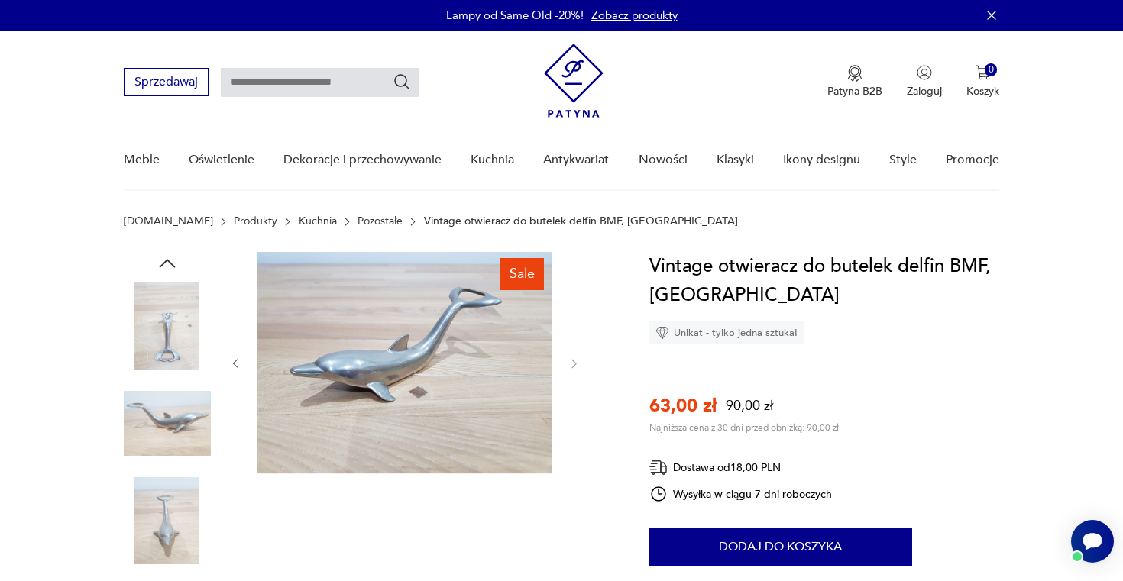
click at [202, 309] on img at bounding box center [167, 326] width 87 height 87
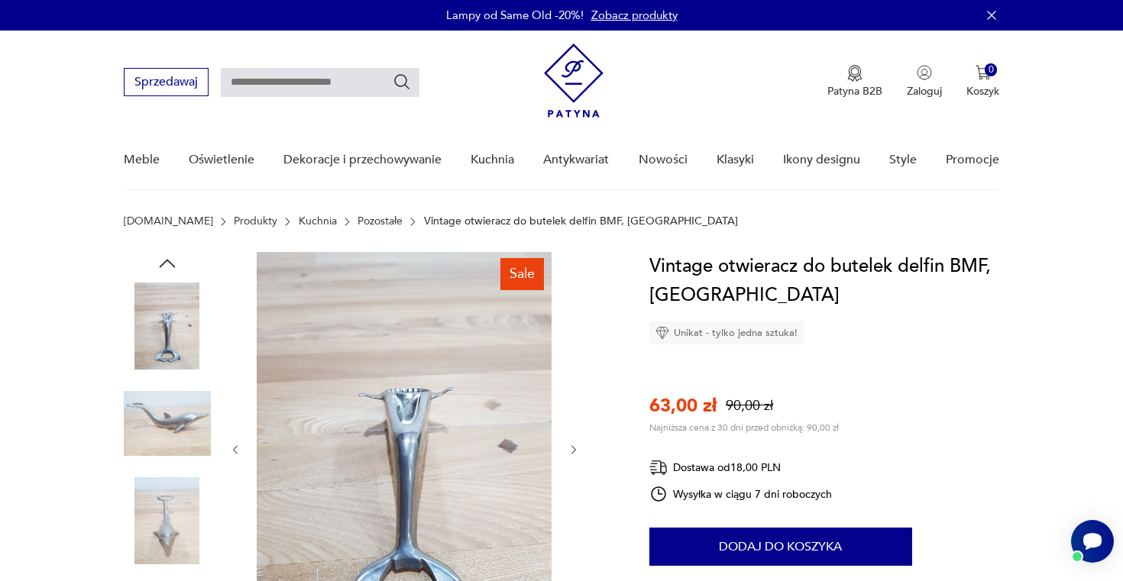
click at [177, 267] on icon "button" at bounding box center [167, 263] width 23 height 23
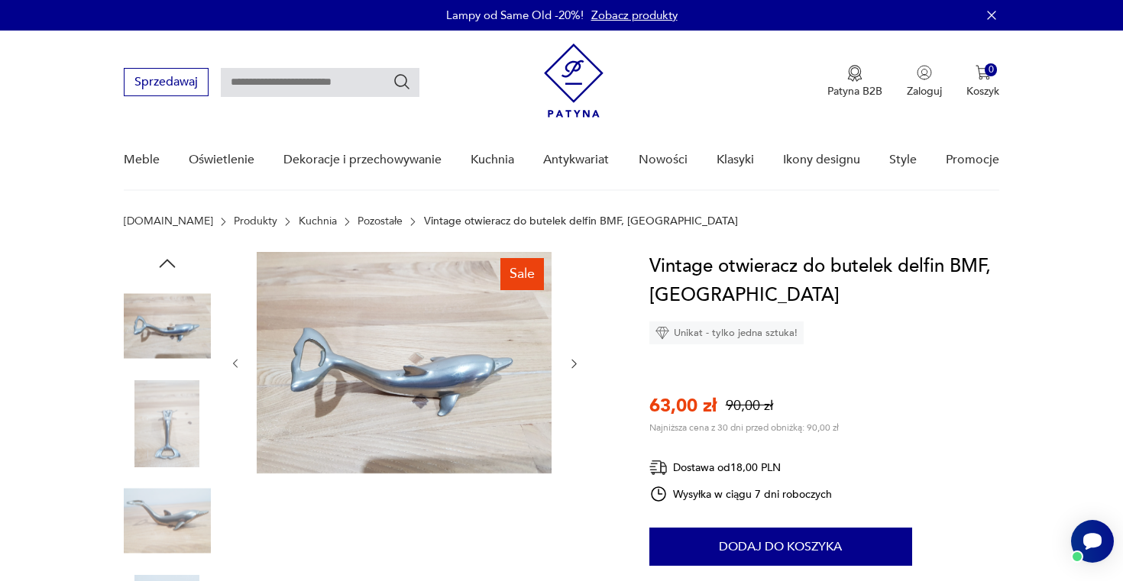
click at [177, 267] on icon "button" at bounding box center [167, 263] width 23 height 23
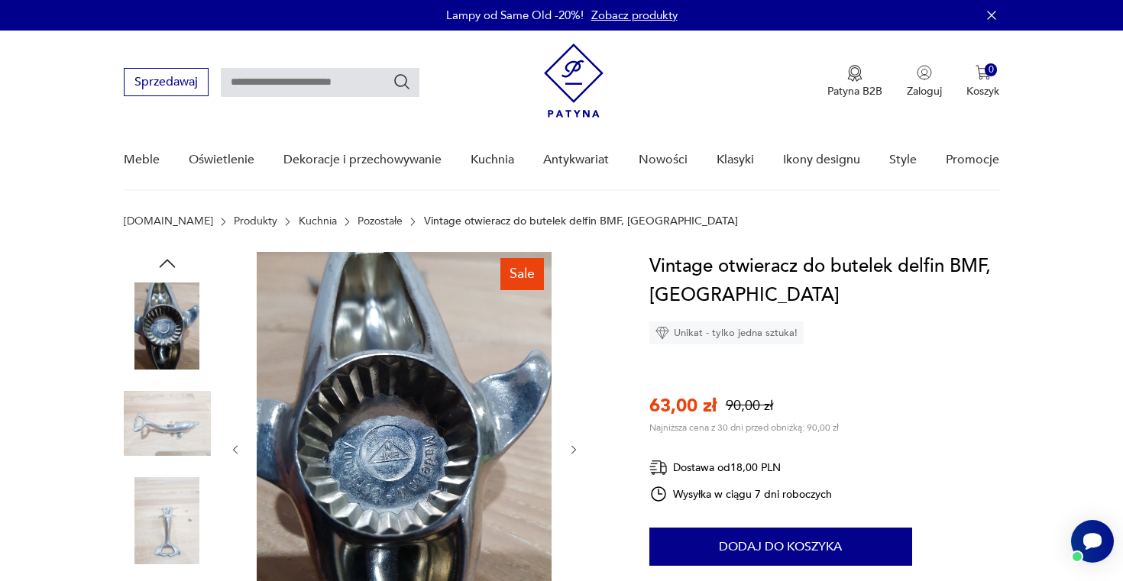
click at [176, 270] on icon "button" at bounding box center [167, 263] width 23 height 23
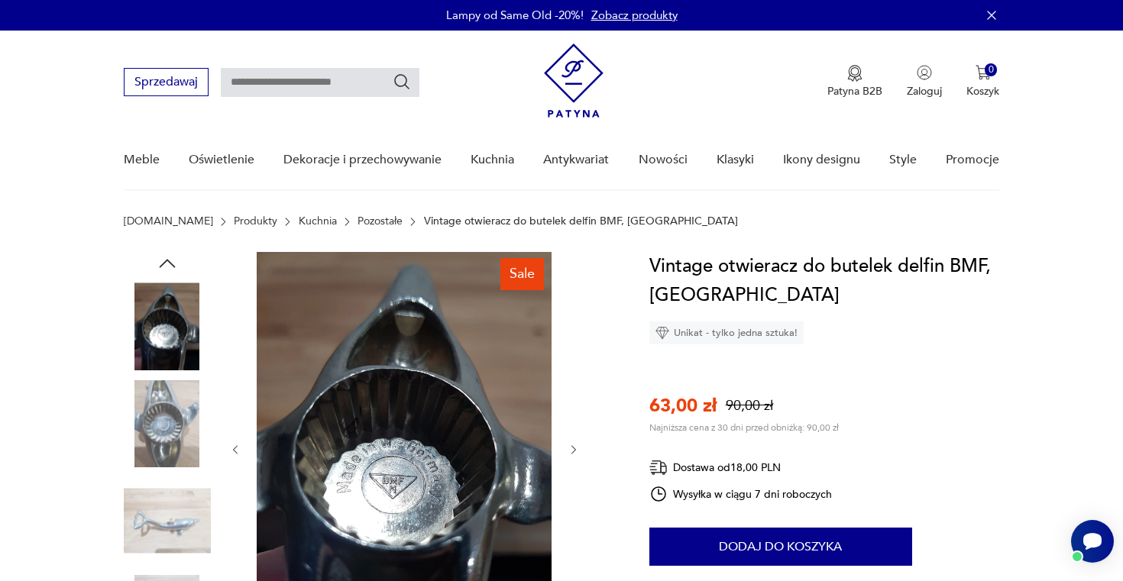
click at [176, 270] on icon "button" at bounding box center [167, 263] width 23 height 23
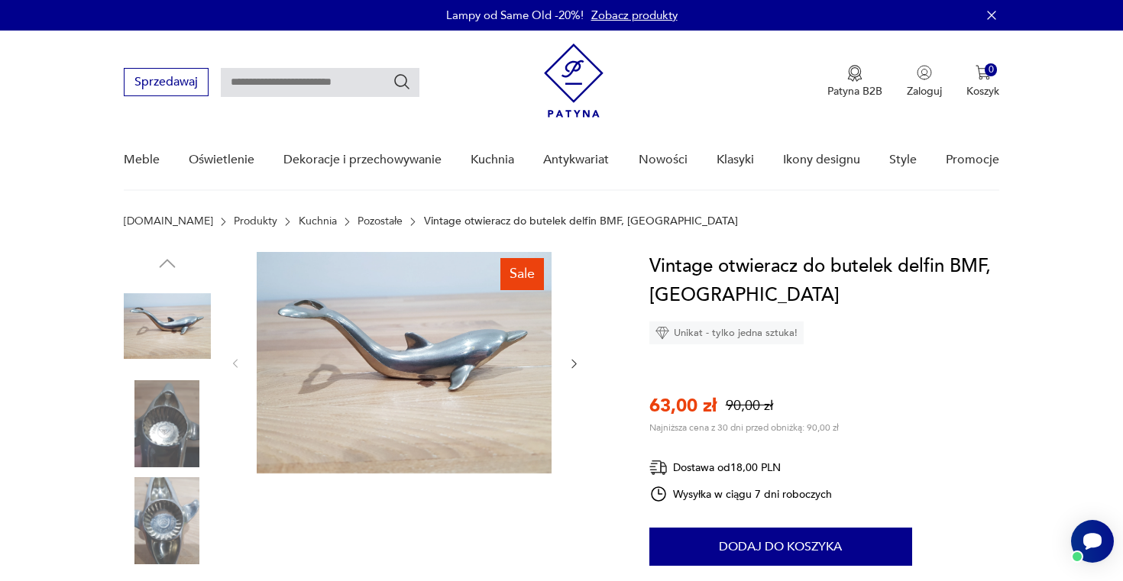
click at [149, 337] on img at bounding box center [167, 326] width 87 height 87
click at [189, 439] on img at bounding box center [167, 423] width 87 height 87
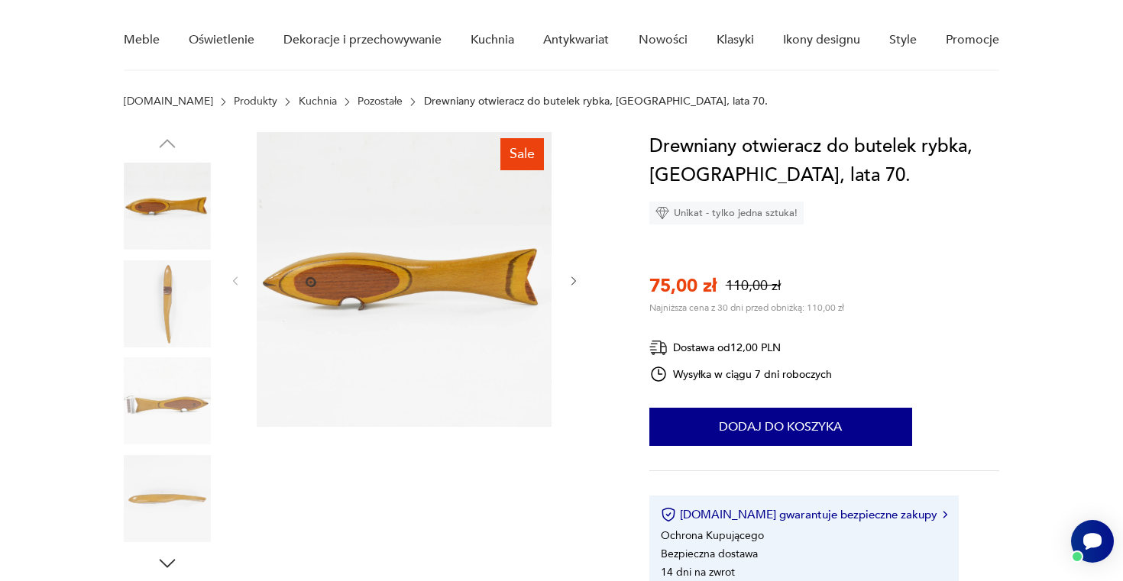
scroll to position [122, 0]
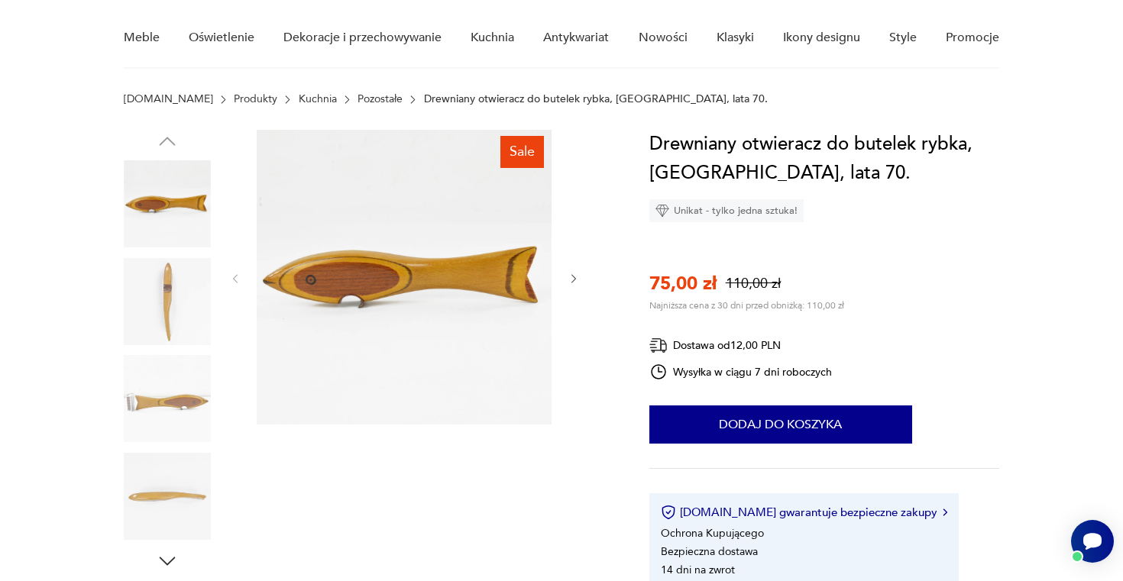
click at [177, 306] on img at bounding box center [167, 301] width 87 height 87
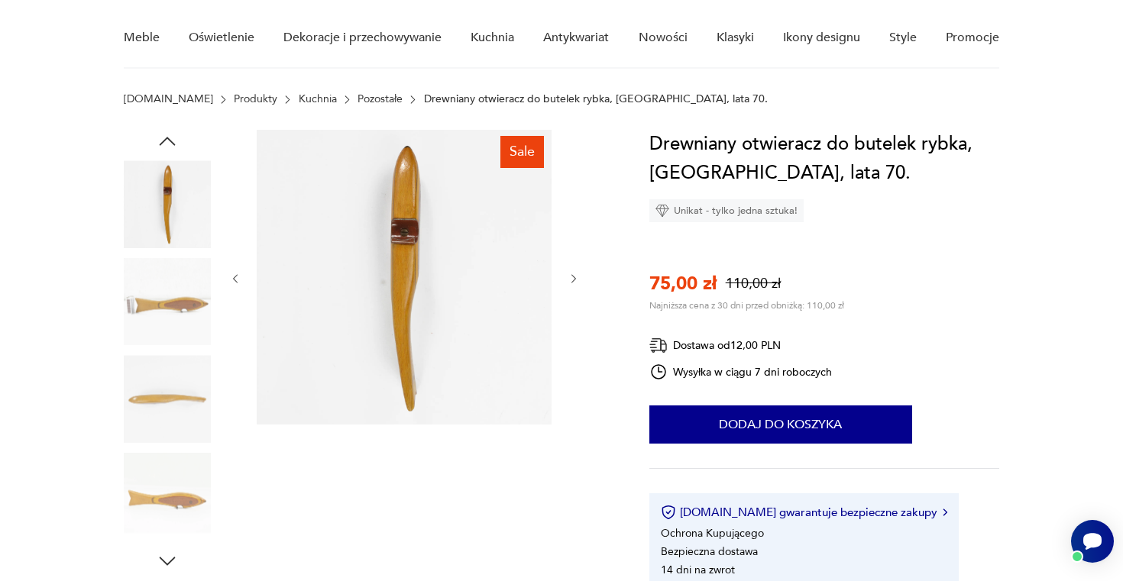
click at [159, 254] on div at bounding box center [167, 254] width 87 height 382
click at [152, 312] on img at bounding box center [167, 301] width 87 height 87
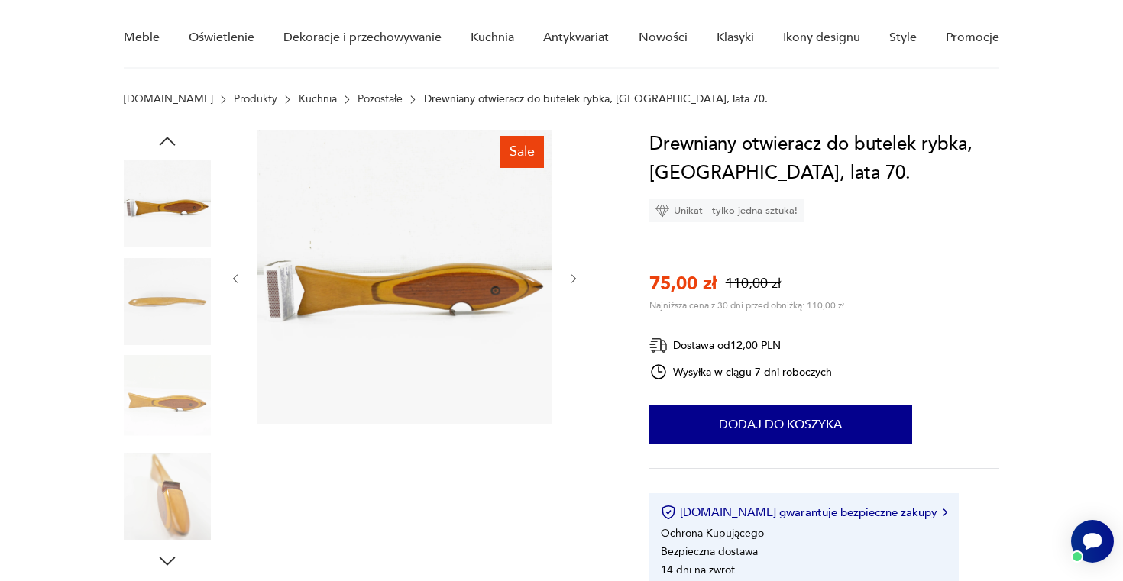
click at [158, 293] on img at bounding box center [167, 301] width 87 height 87
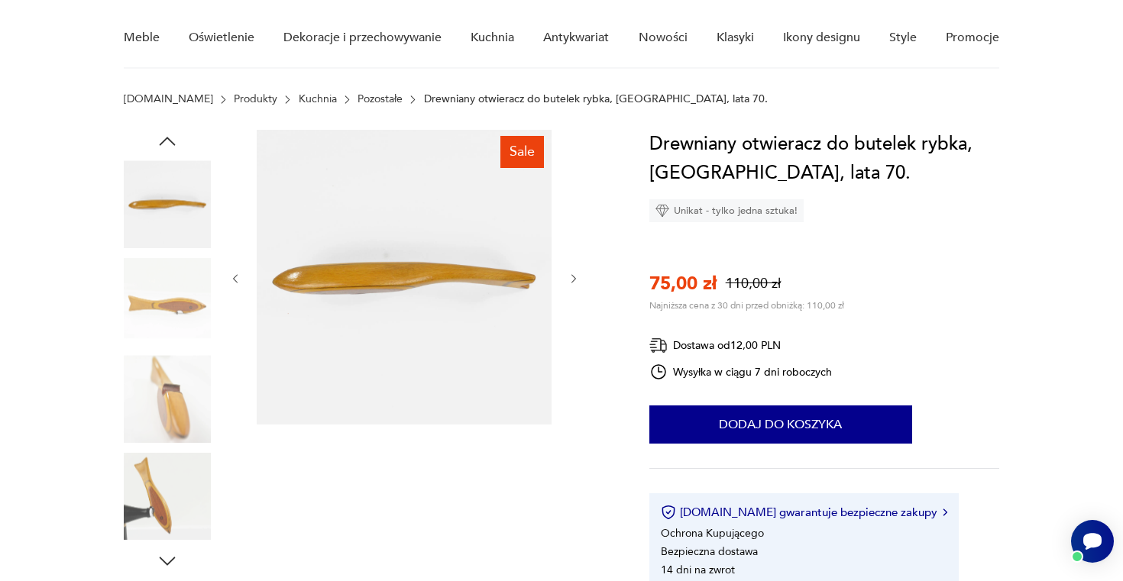
click at [149, 324] on img at bounding box center [167, 301] width 87 height 87
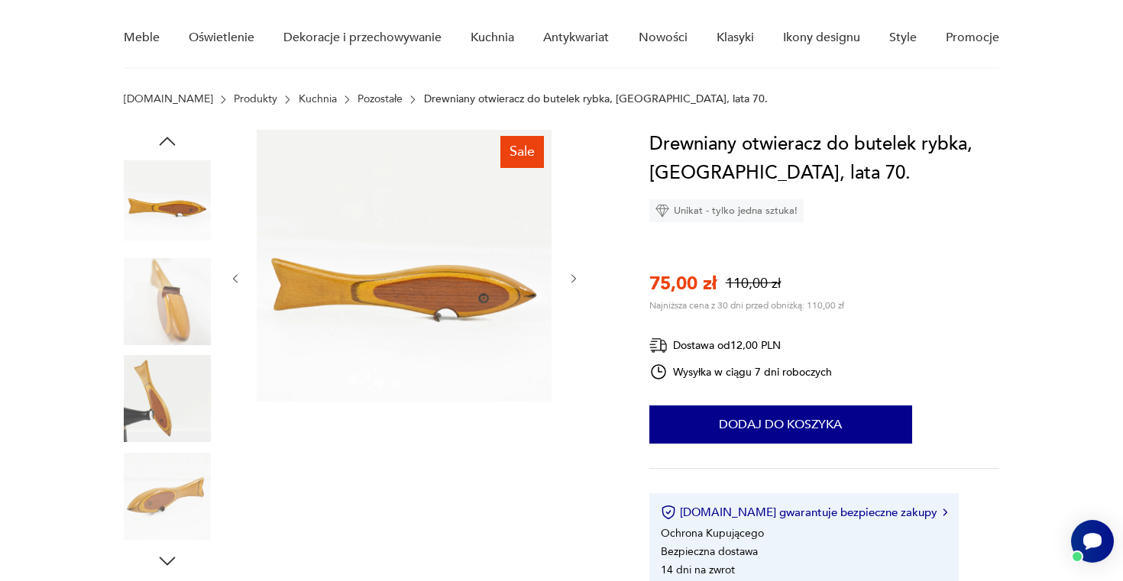
click at [147, 327] on img at bounding box center [167, 301] width 87 height 87
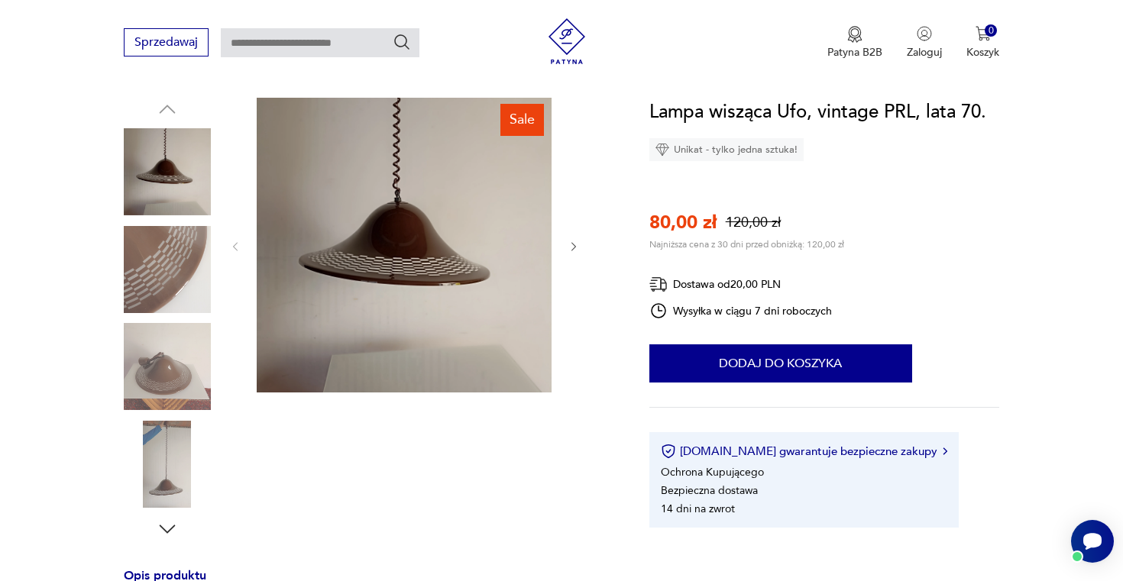
click at [176, 296] on img at bounding box center [167, 269] width 87 height 87
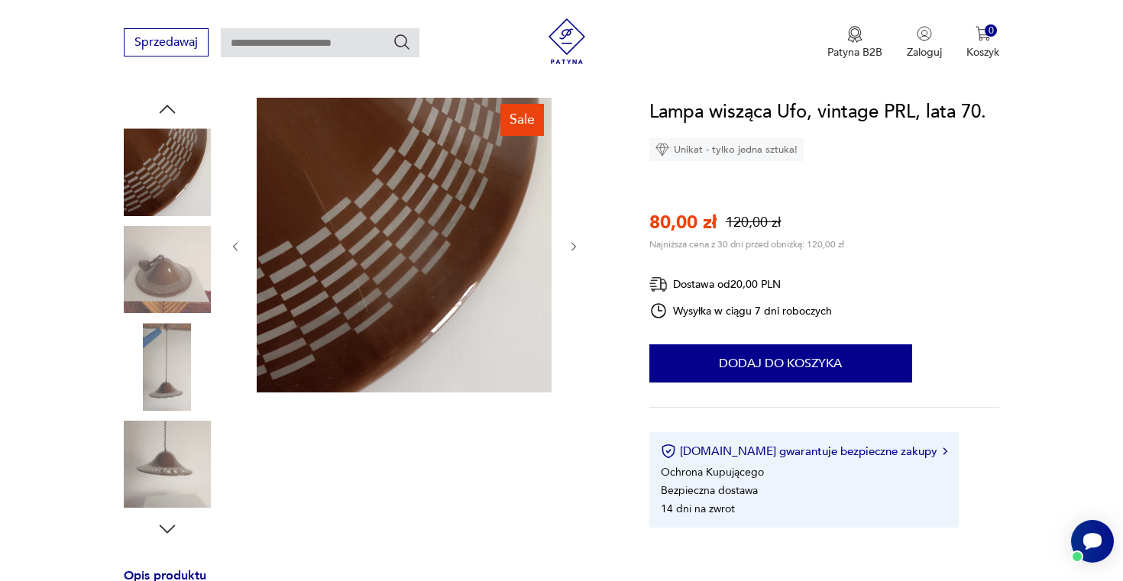
click at [165, 301] on img at bounding box center [167, 269] width 87 height 87
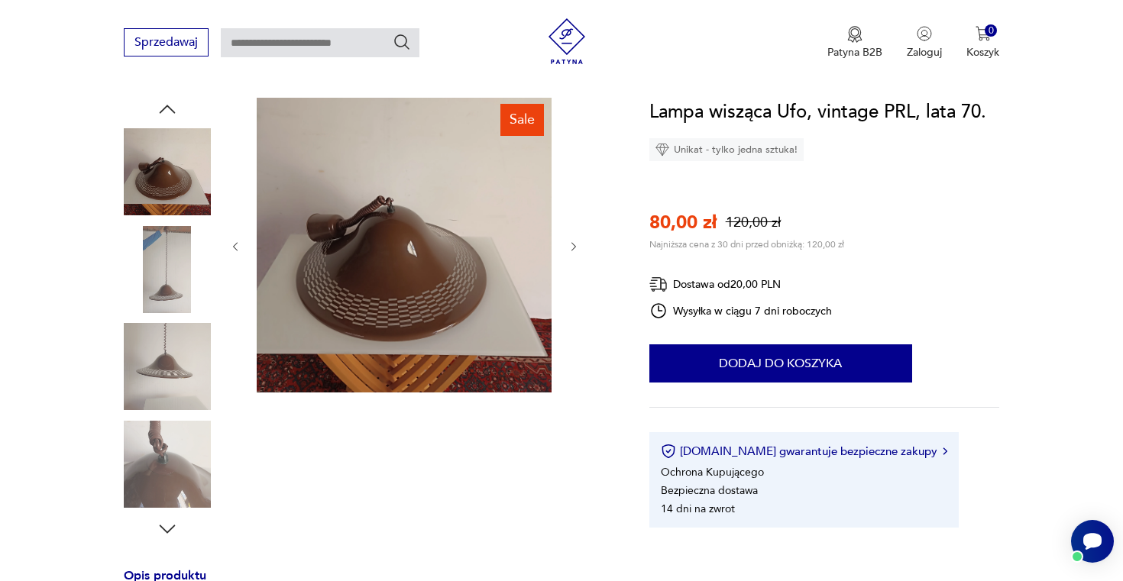
click at [165, 301] on img at bounding box center [167, 269] width 87 height 87
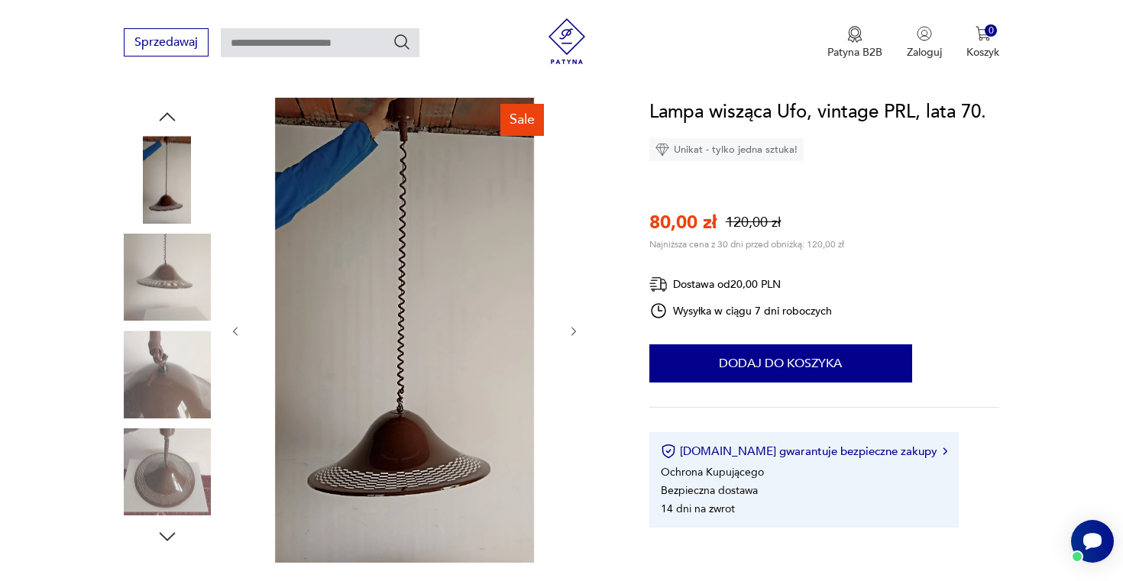
click at [165, 301] on img at bounding box center [167, 277] width 87 height 87
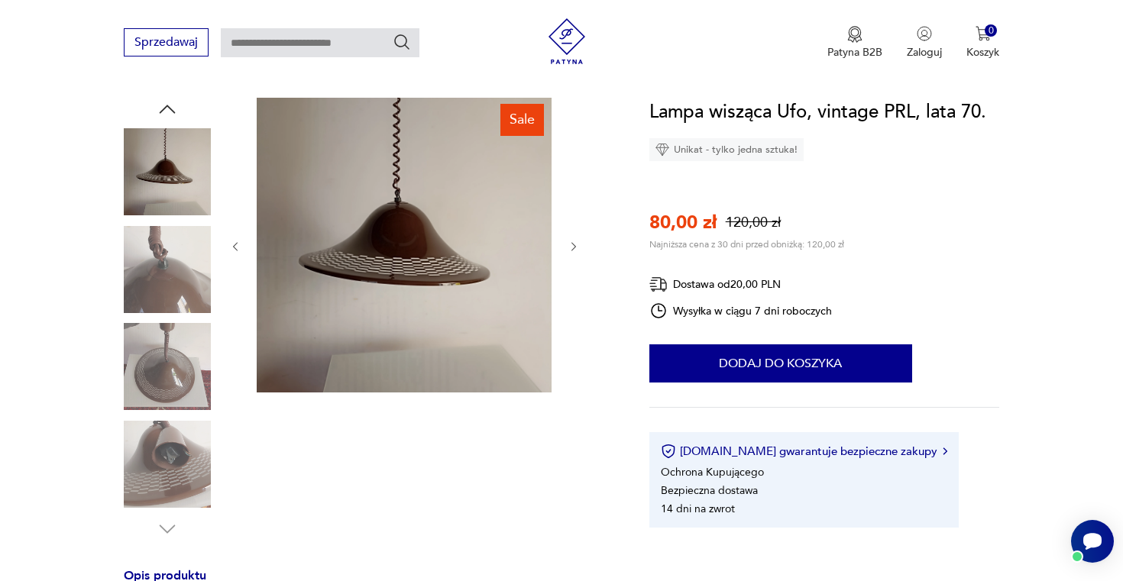
click at [166, 356] on img at bounding box center [167, 366] width 87 height 87
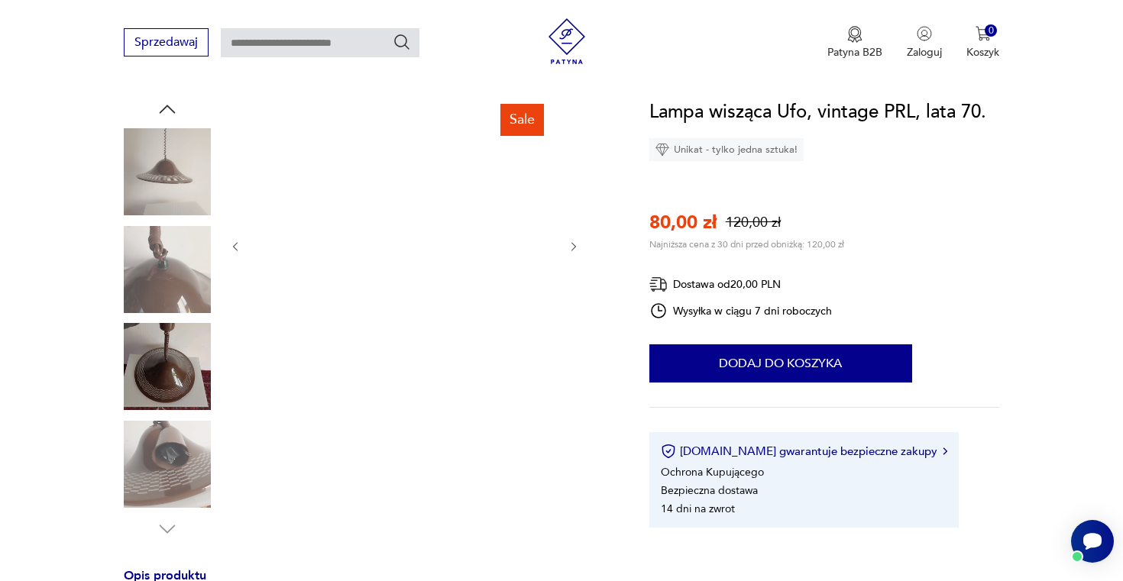
click at [154, 488] on img at bounding box center [167, 464] width 87 height 87
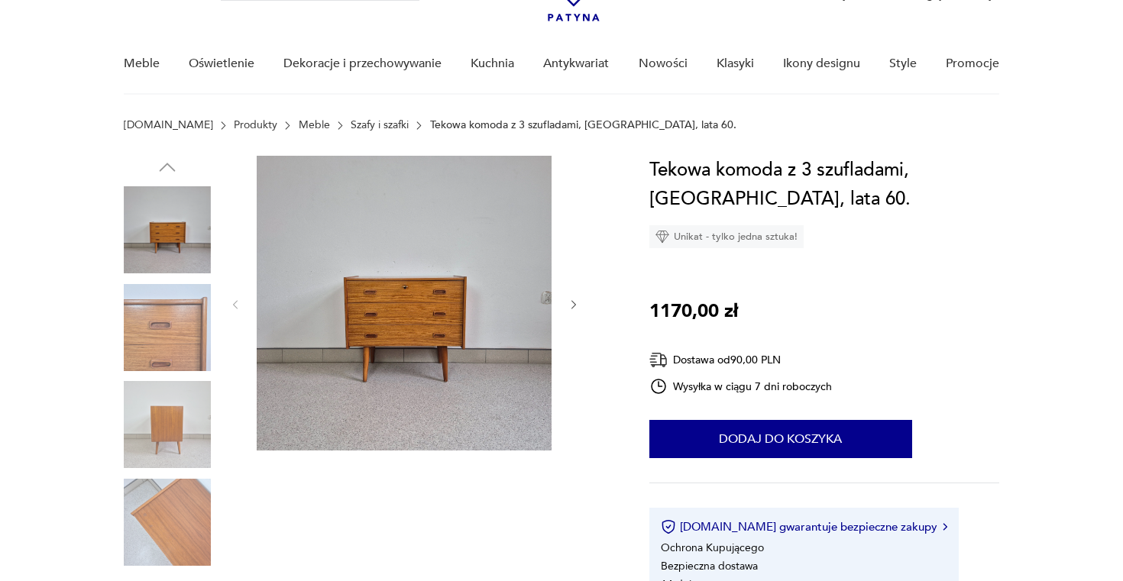
click at [182, 343] on img at bounding box center [167, 327] width 87 height 87
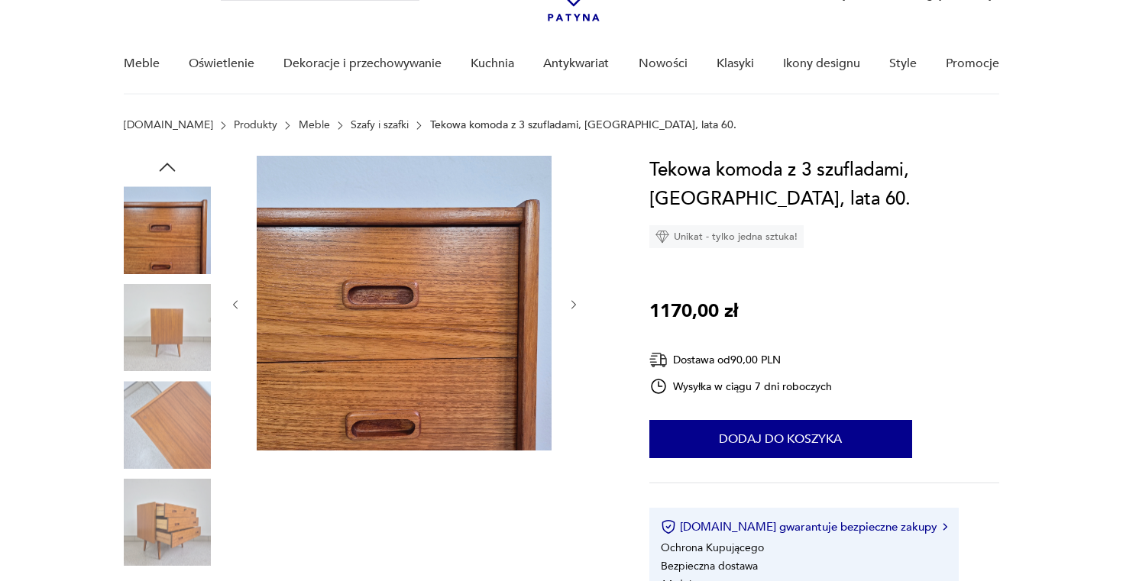
click at [182, 316] on img at bounding box center [167, 327] width 87 height 87
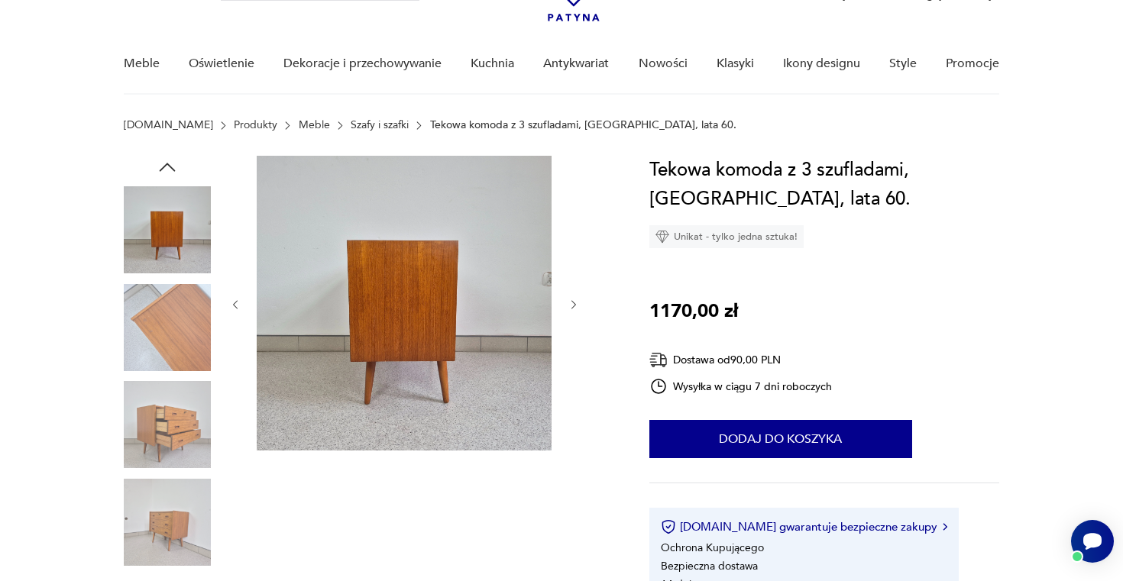
click at [167, 359] on img at bounding box center [167, 327] width 87 height 87
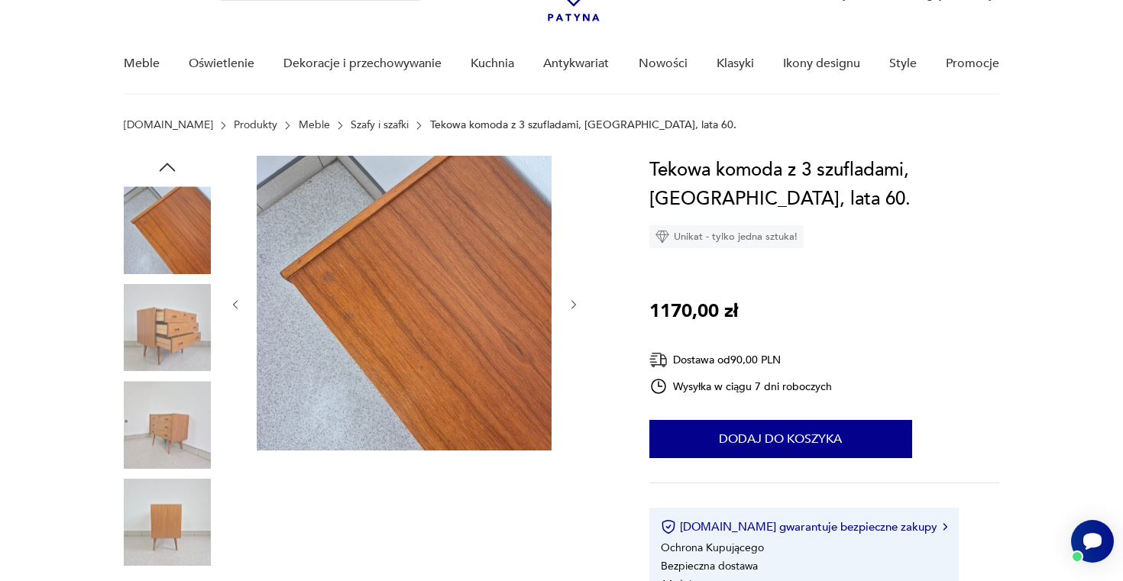
click at [157, 391] on img at bounding box center [167, 424] width 87 height 87
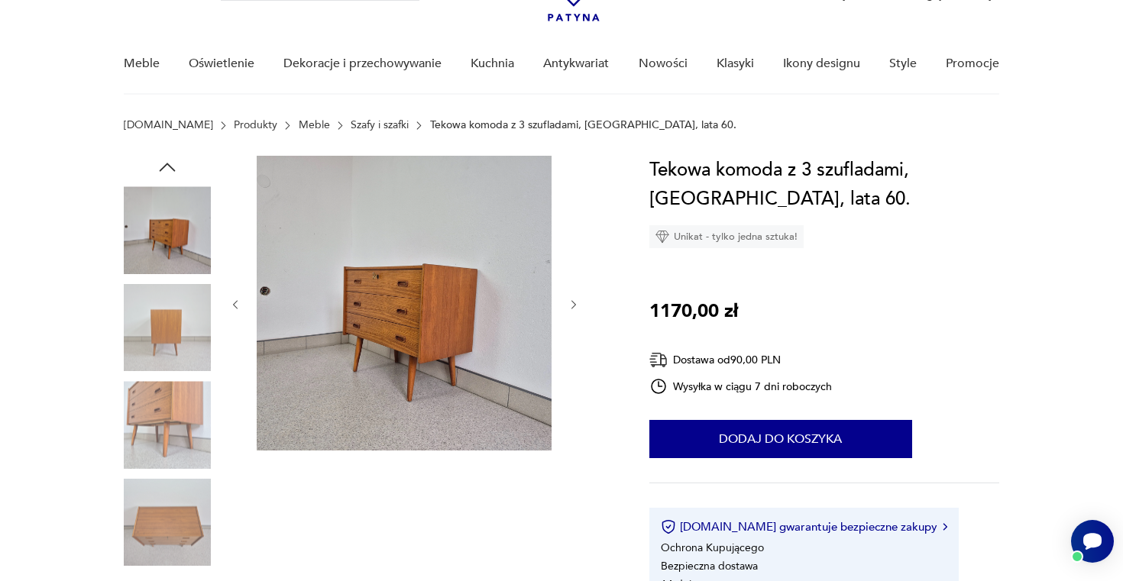
click at [144, 420] on img at bounding box center [167, 424] width 87 height 87
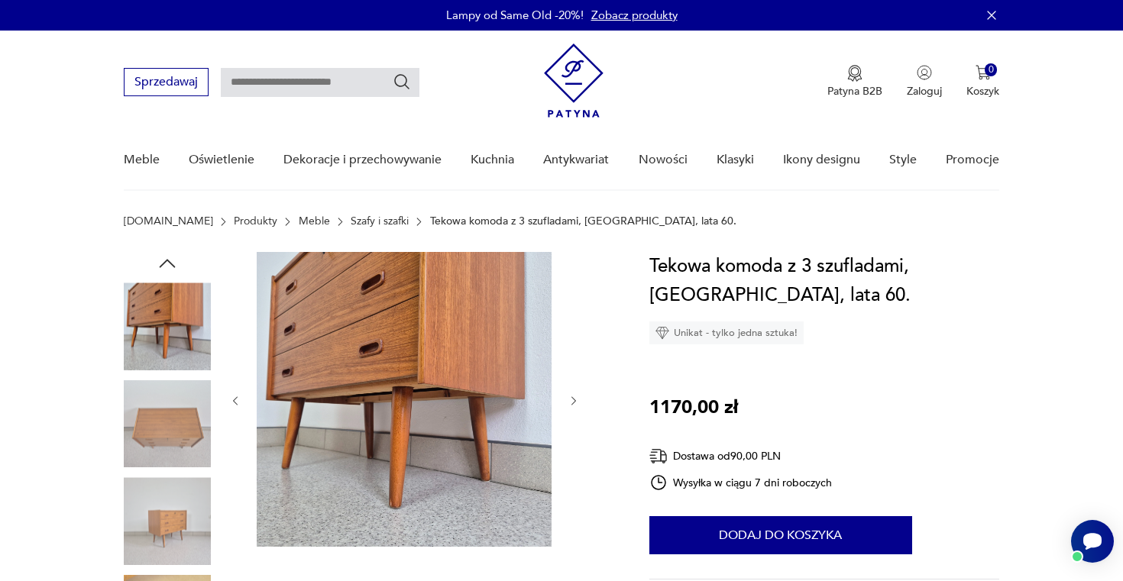
click at [156, 256] on icon "button" at bounding box center [167, 263] width 23 height 23
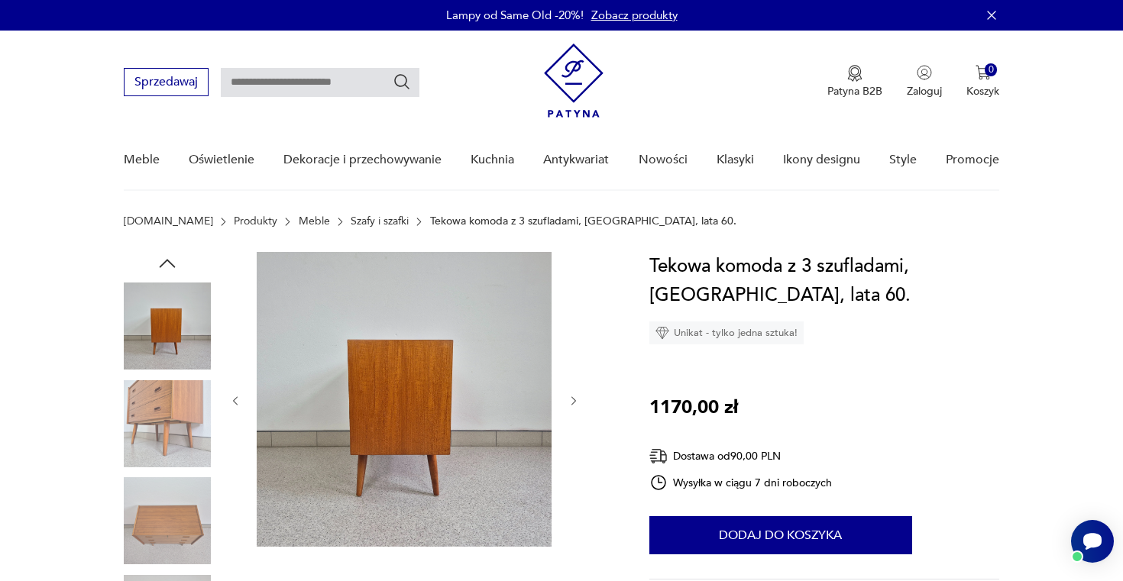
click at [157, 331] on img at bounding box center [167, 326] width 87 height 87
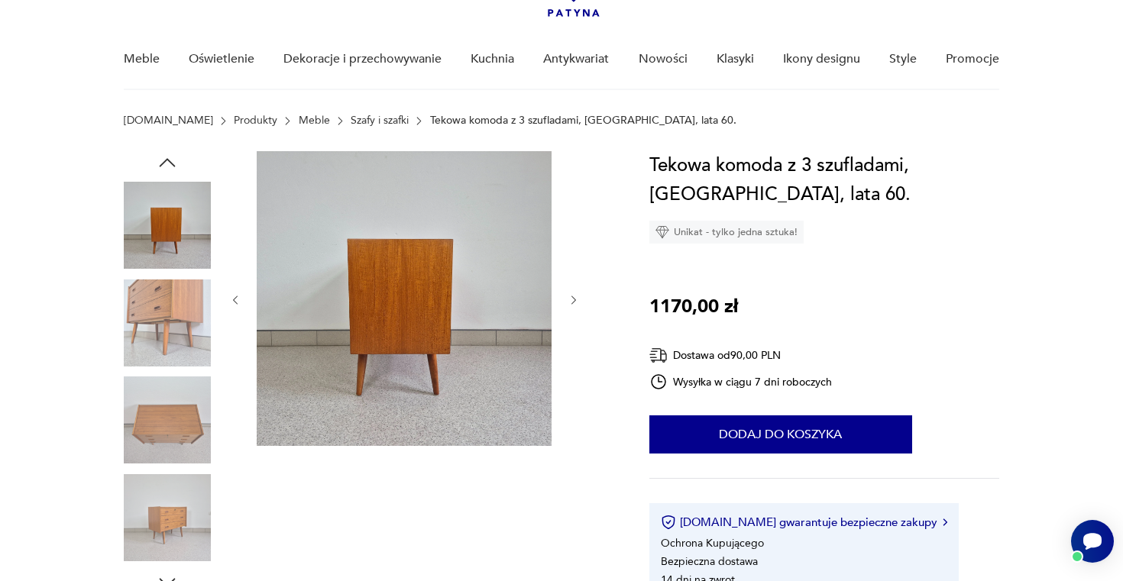
click at [147, 406] on img at bounding box center [167, 420] width 87 height 87
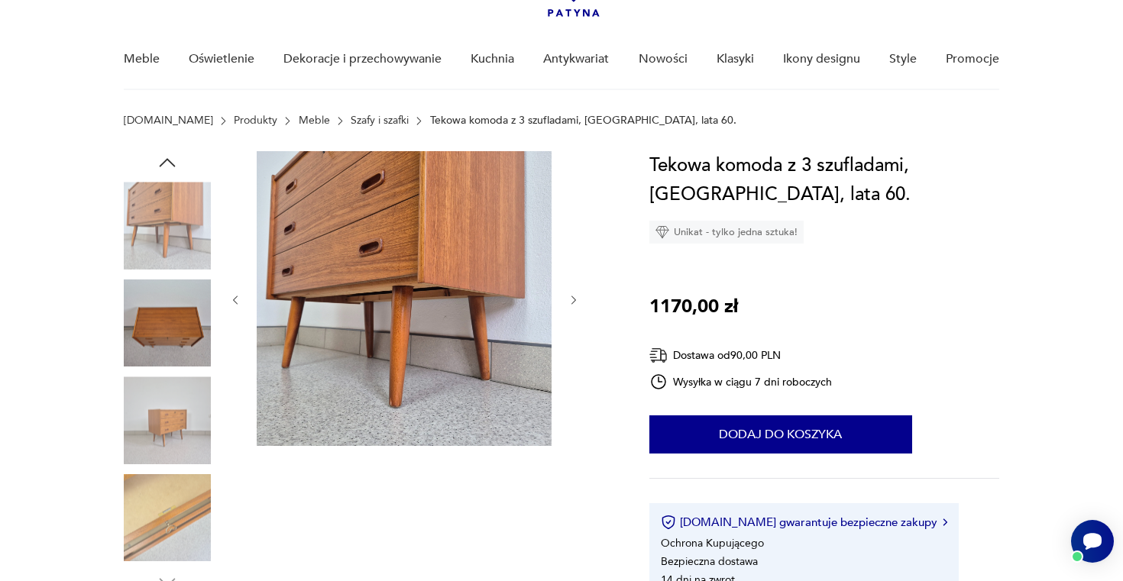
click at [145, 424] on img at bounding box center [167, 420] width 87 height 87
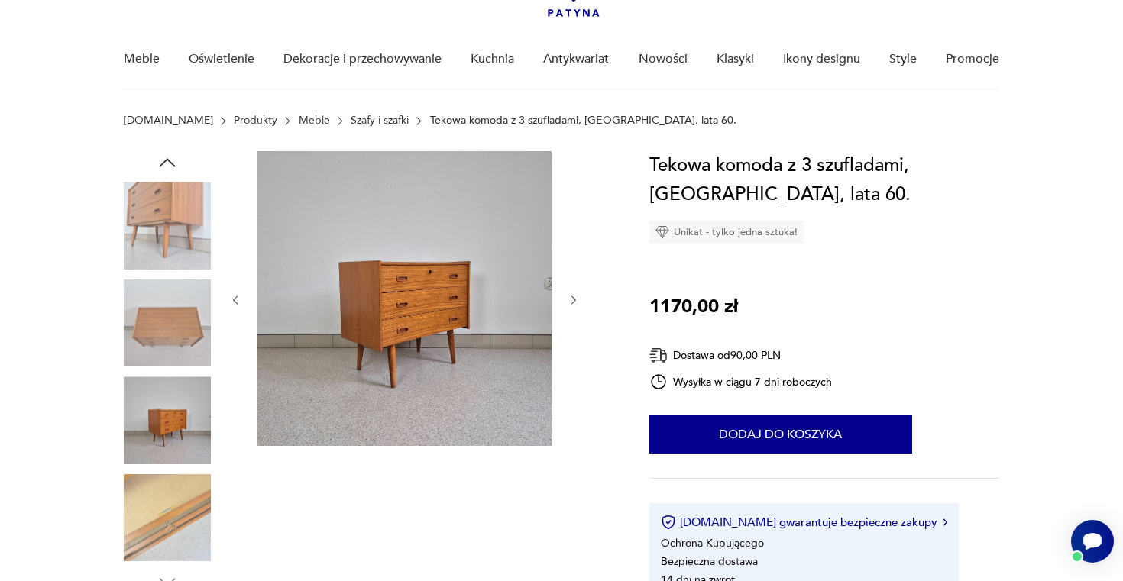
click at [145, 491] on img at bounding box center [167, 517] width 87 height 87
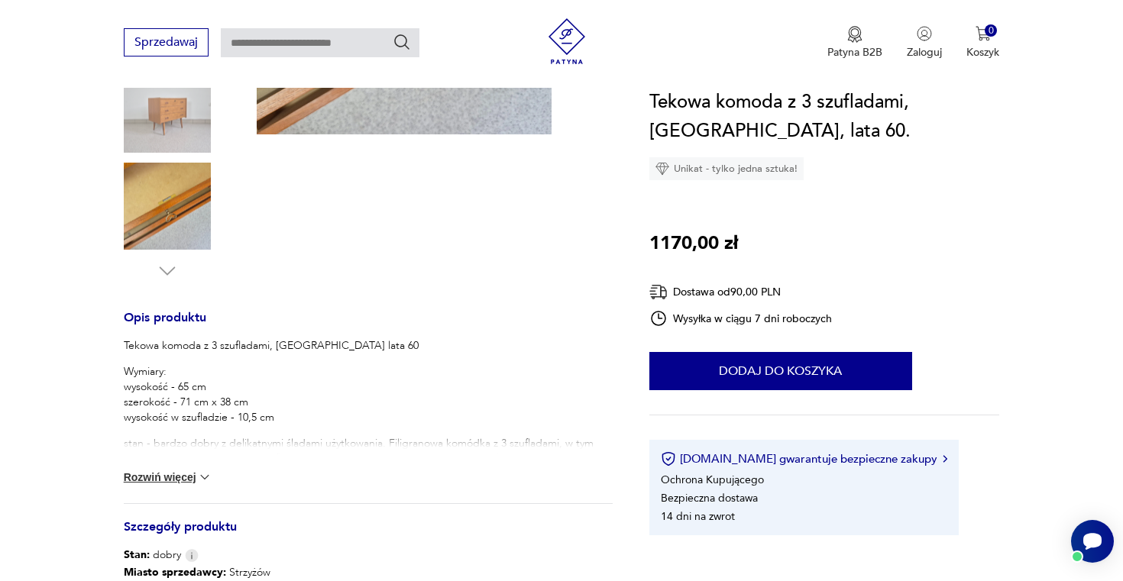
scroll to position [413, 0]
click at [178, 474] on button "Rozwiń więcej" at bounding box center [168, 476] width 89 height 15
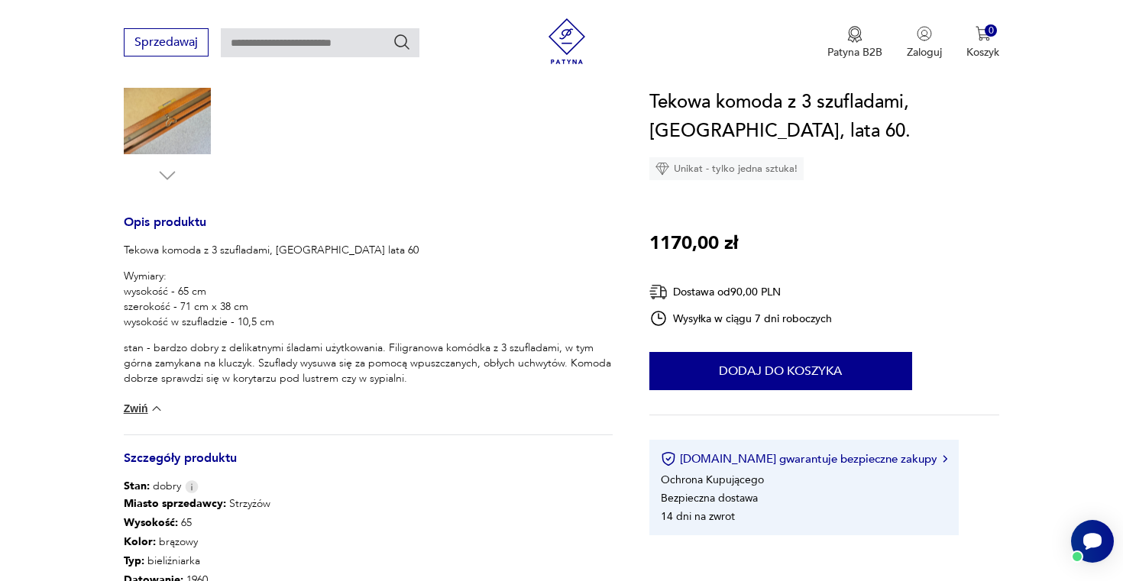
scroll to position [0, 0]
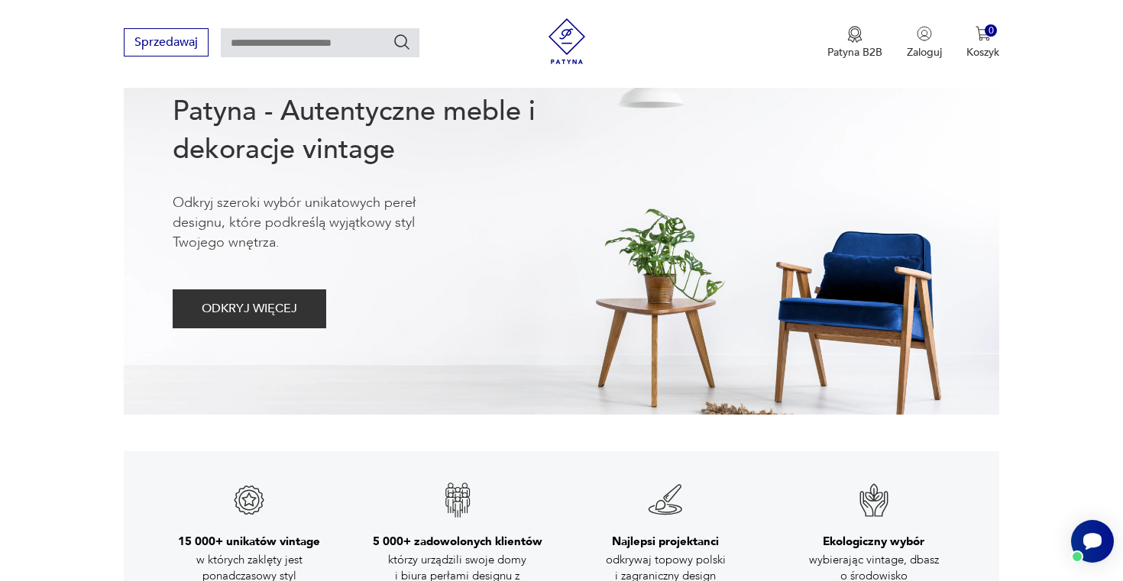
scroll to position [212, 0]
